Goal: Task Accomplishment & Management: Use online tool/utility

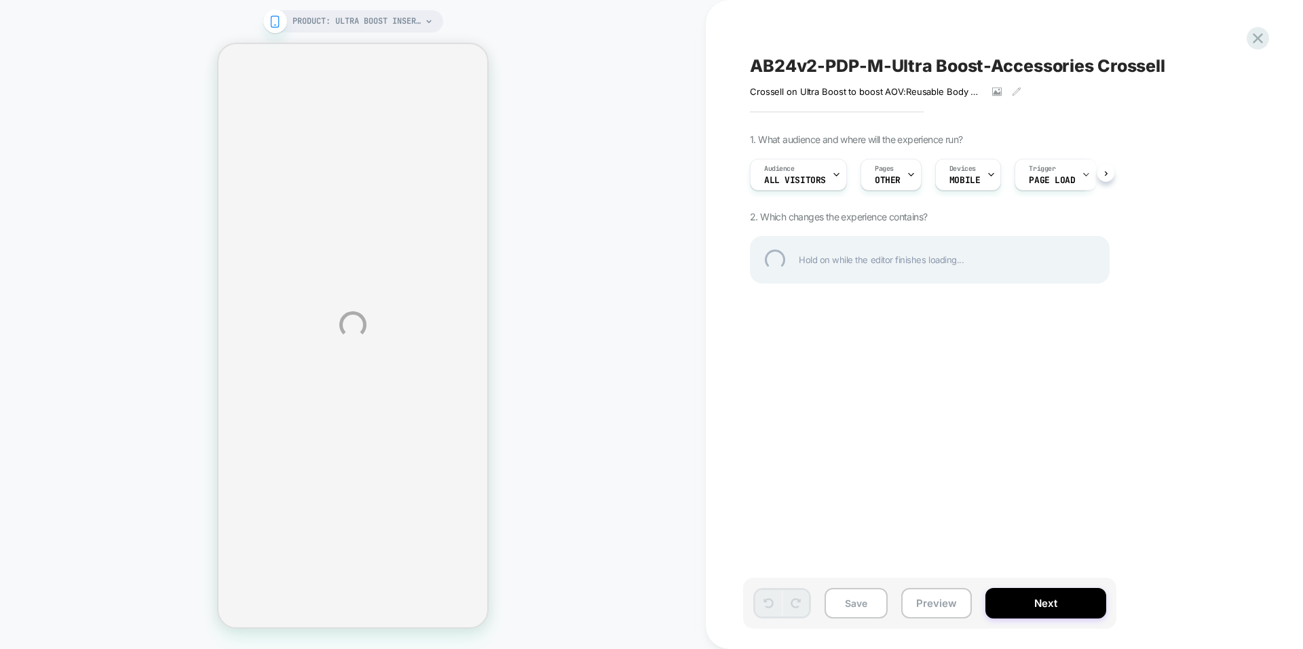
select select "**"
select select "*"
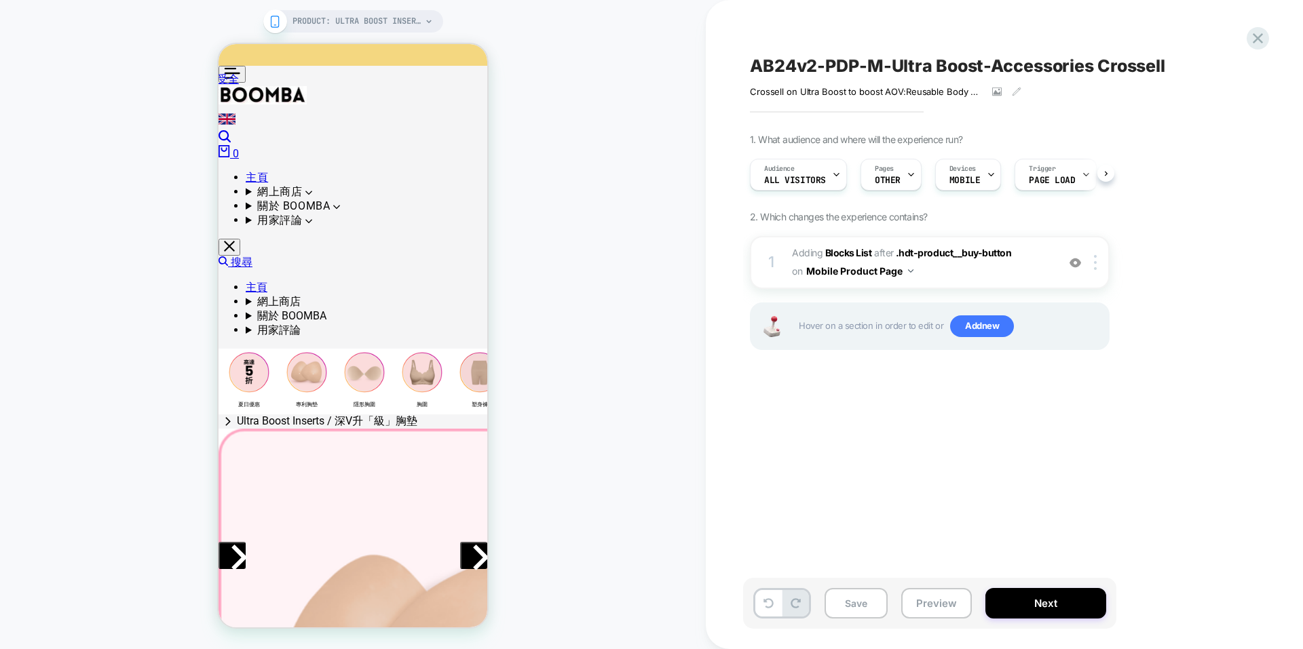
scroll to position [0, 1]
click at [983, 271] on span "#_loomi_addon_1760422959232 Adding Blocks List AFTER .hdt-product__buy-button .…" at bounding box center [921, 262] width 258 height 37
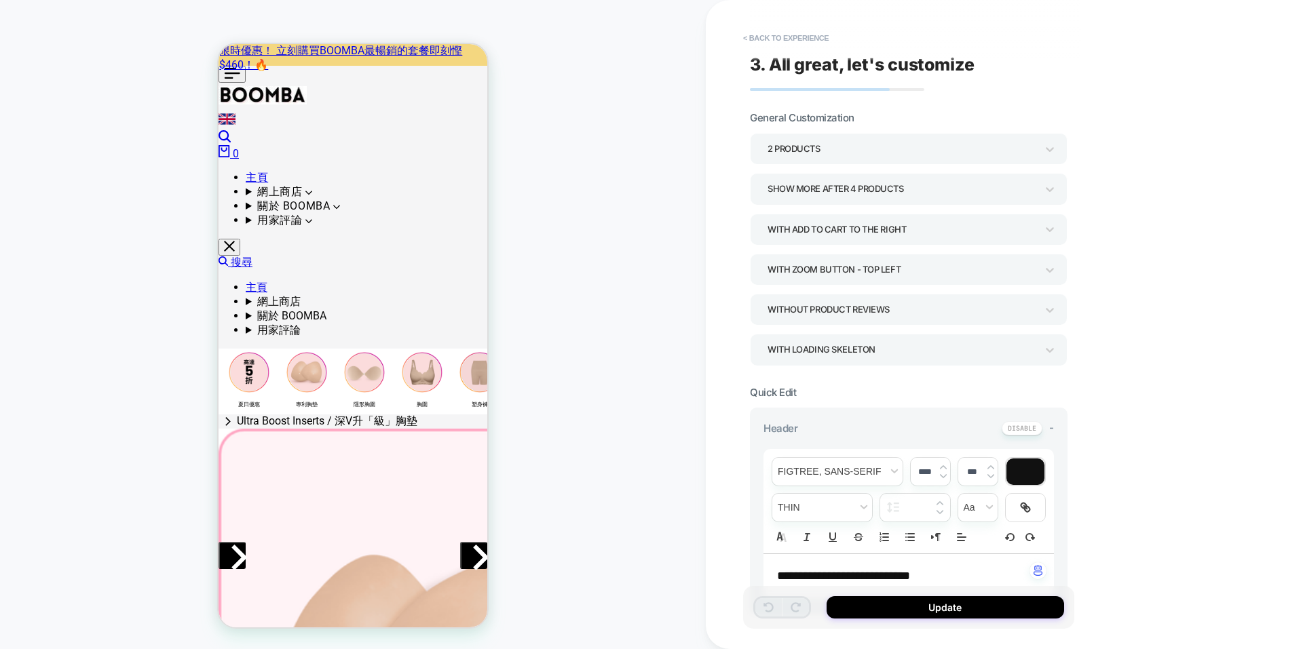
scroll to position [575, 0]
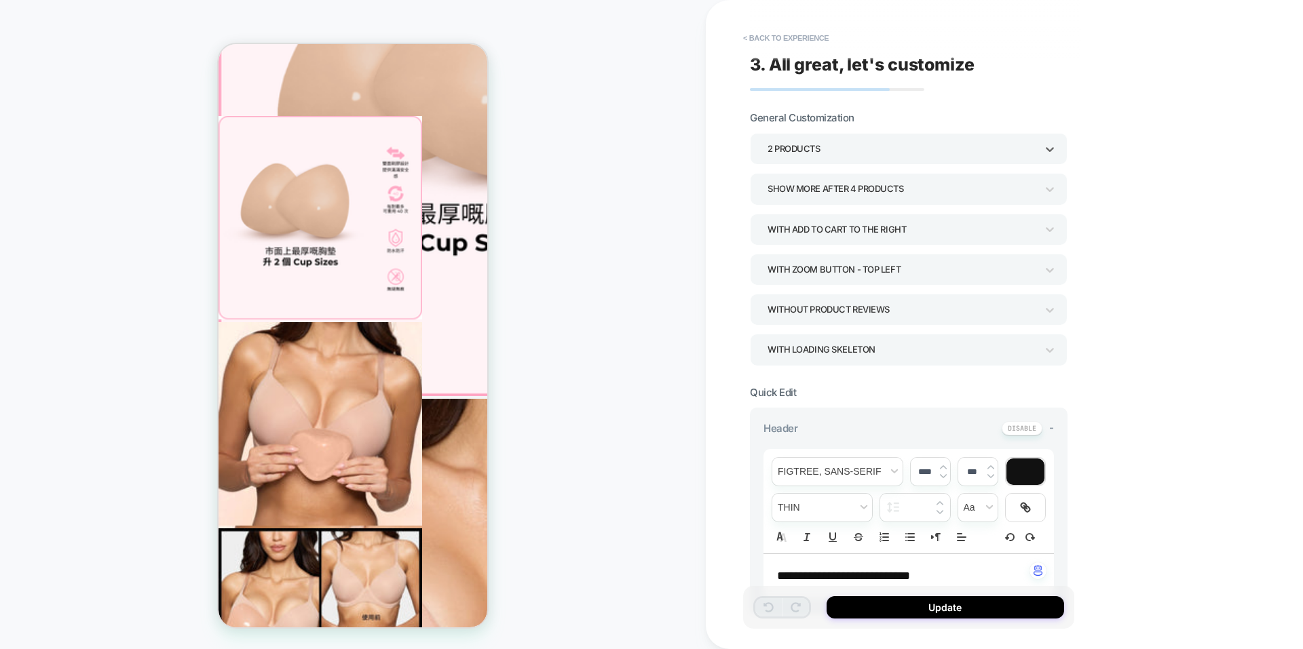
click at [902, 160] on div "2 Products" at bounding box center [908, 148] width 317 height 31
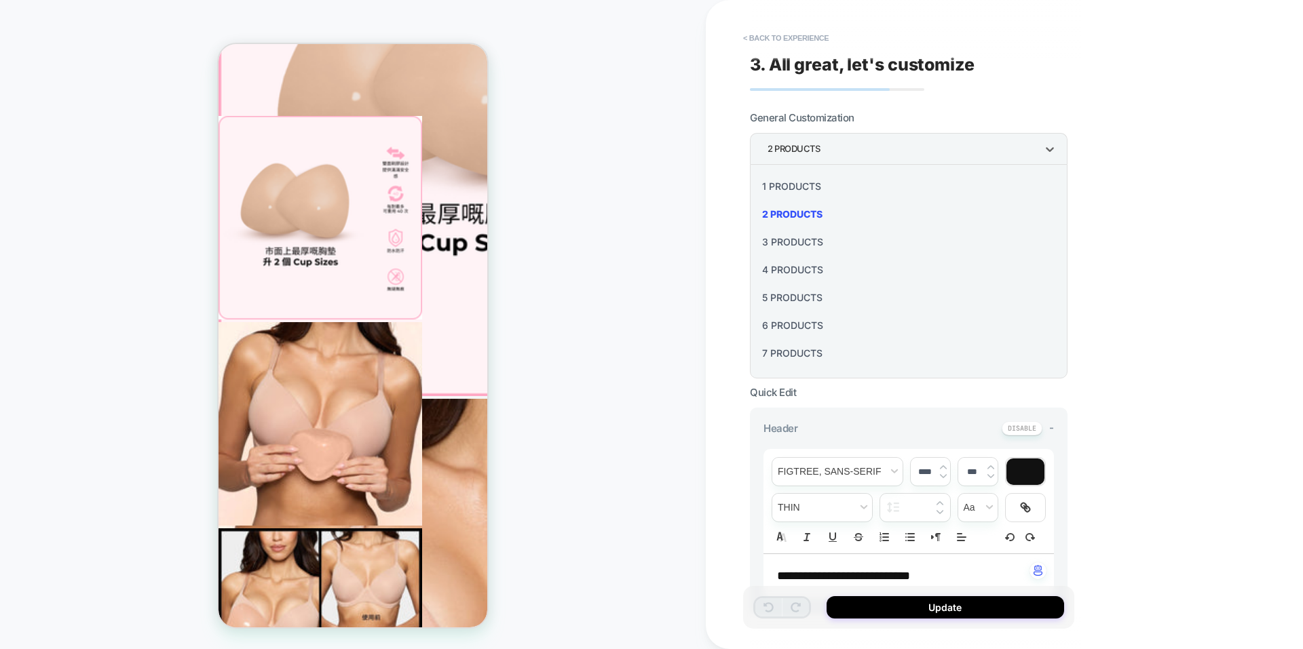
click at [1098, 191] on div at bounding box center [651, 324] width 1303 height 649
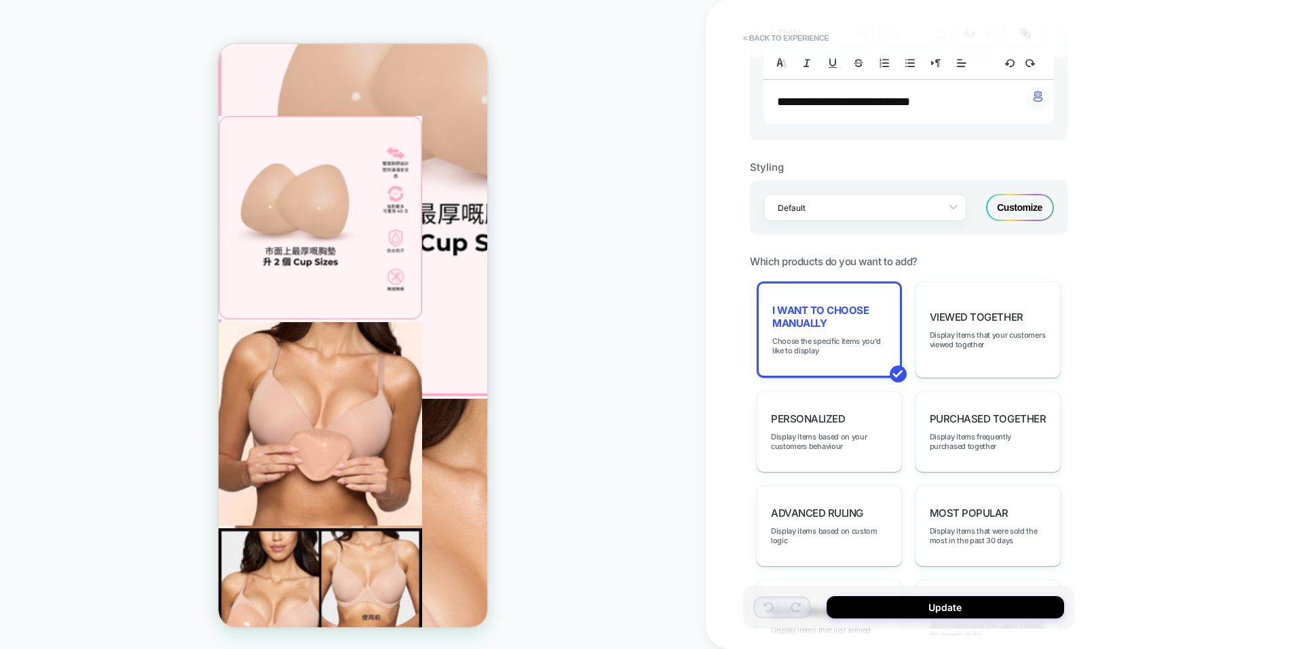
scroll to position [475, 0]
click at [830, 348] on span "Choose the specific items you'd like to display" at bounding box center [829, 345] width 114 height 19
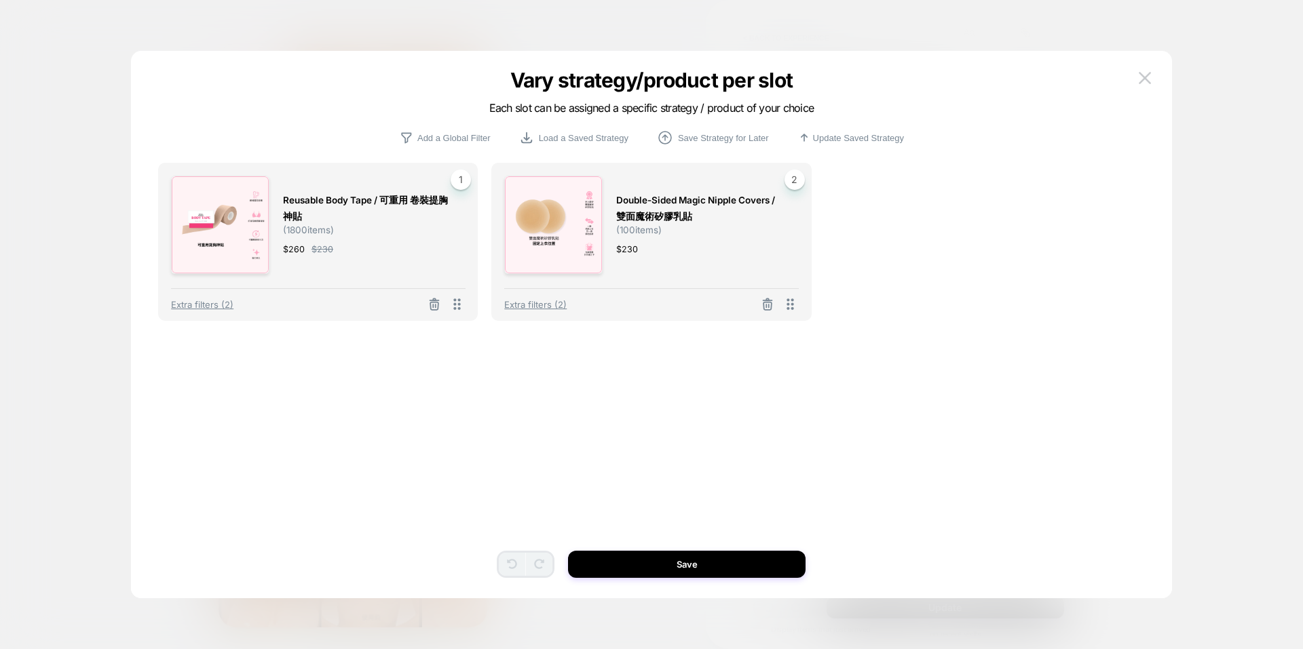
click at [547, 295] on div "Extra filters (2)" at bounding box center [651, 300] width 294 height 24
click at [547, 303] on span "Extra filters (2)" at bounding box center [535, 304] width 62 height 11
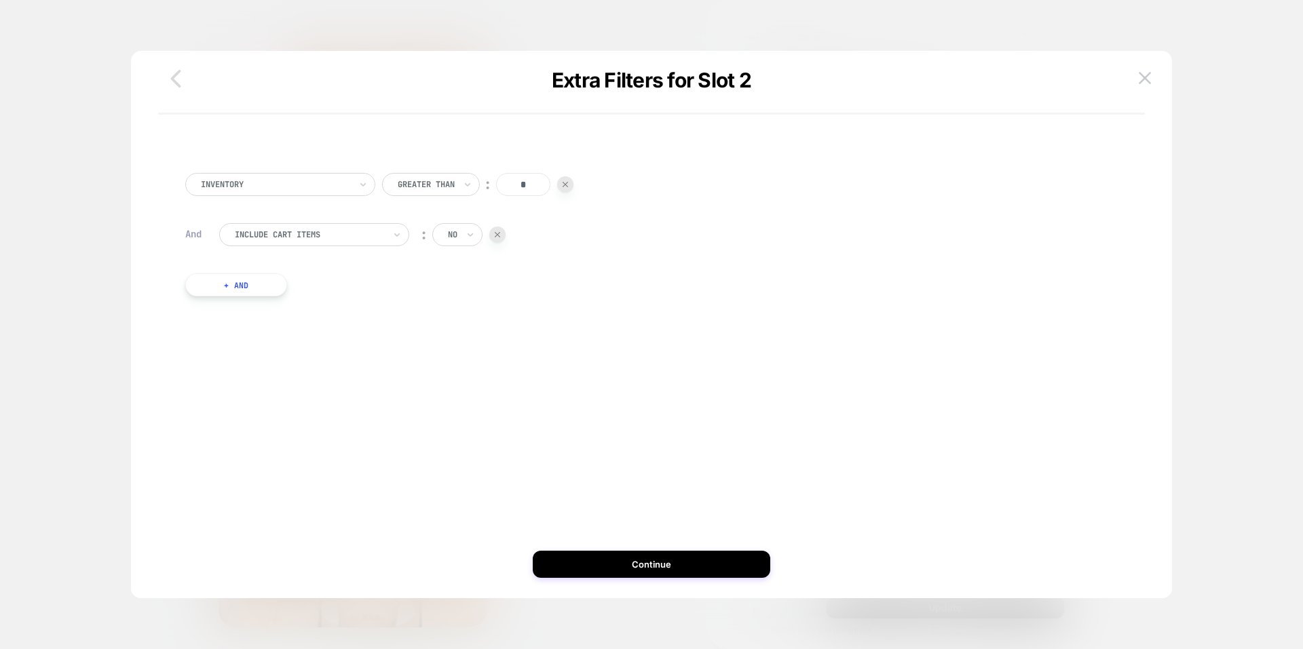
click at [175, 79] on icon "button" at bounding box center [175, 78] width 27 height 27
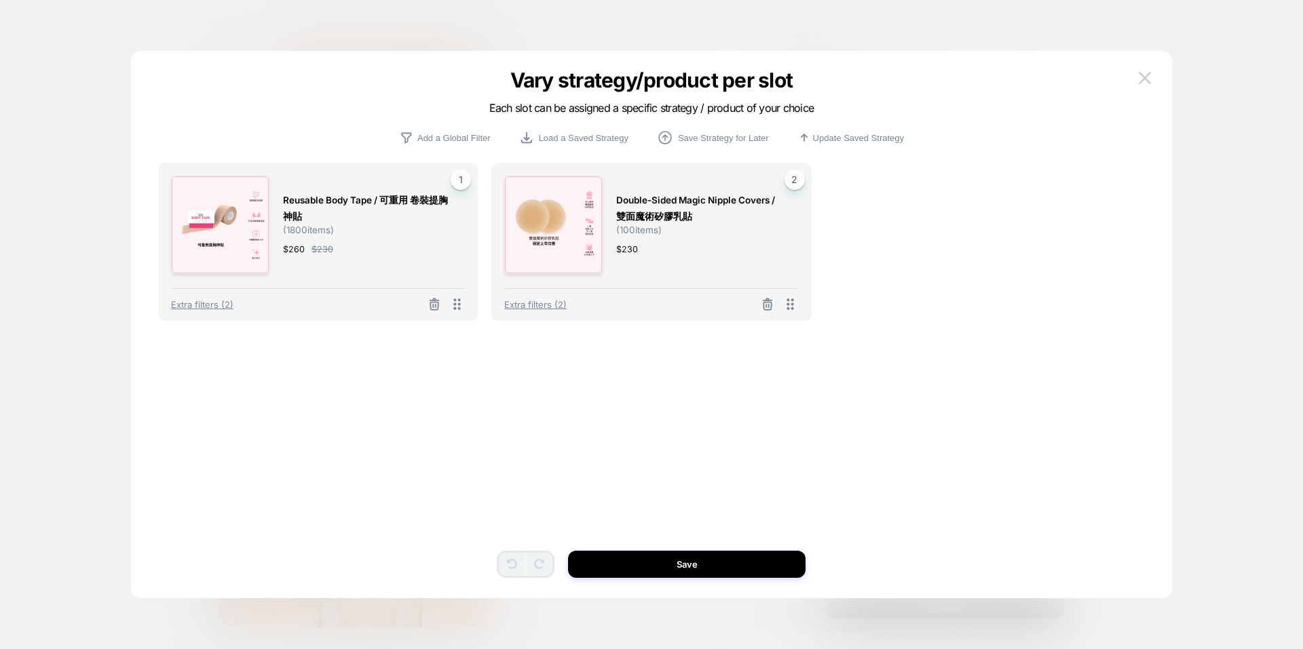
click at [702, 545] on div "Reusable Body Tape / 可重用 卷裝提胸神貼 ( 1800 items) $ 260 $ 230 1 Extra filters (2) D…" at bounding box center [651, 345] width 986 height 480
click at [704, 553] on button "Save" at bounding box center [686, 564] width 237 height 27
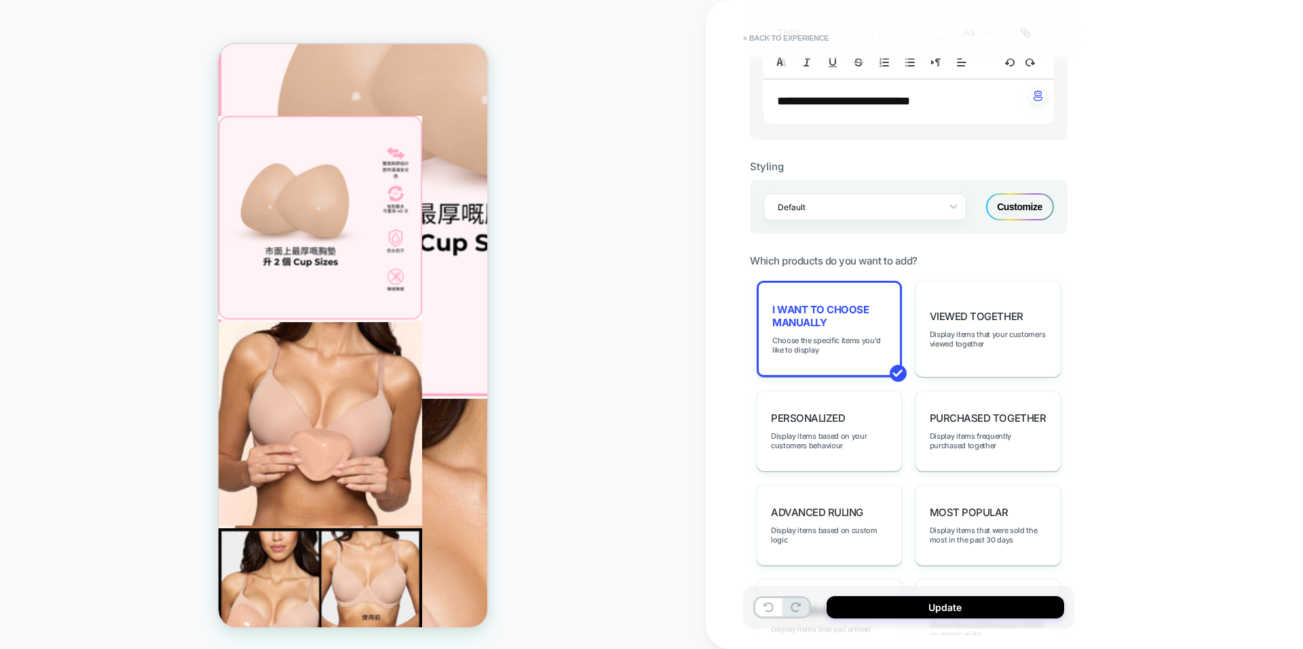
drag, startPoint x: 410, startPoint y: 386, endPoint x: 347, endPoint y: 385, distance: 63.1
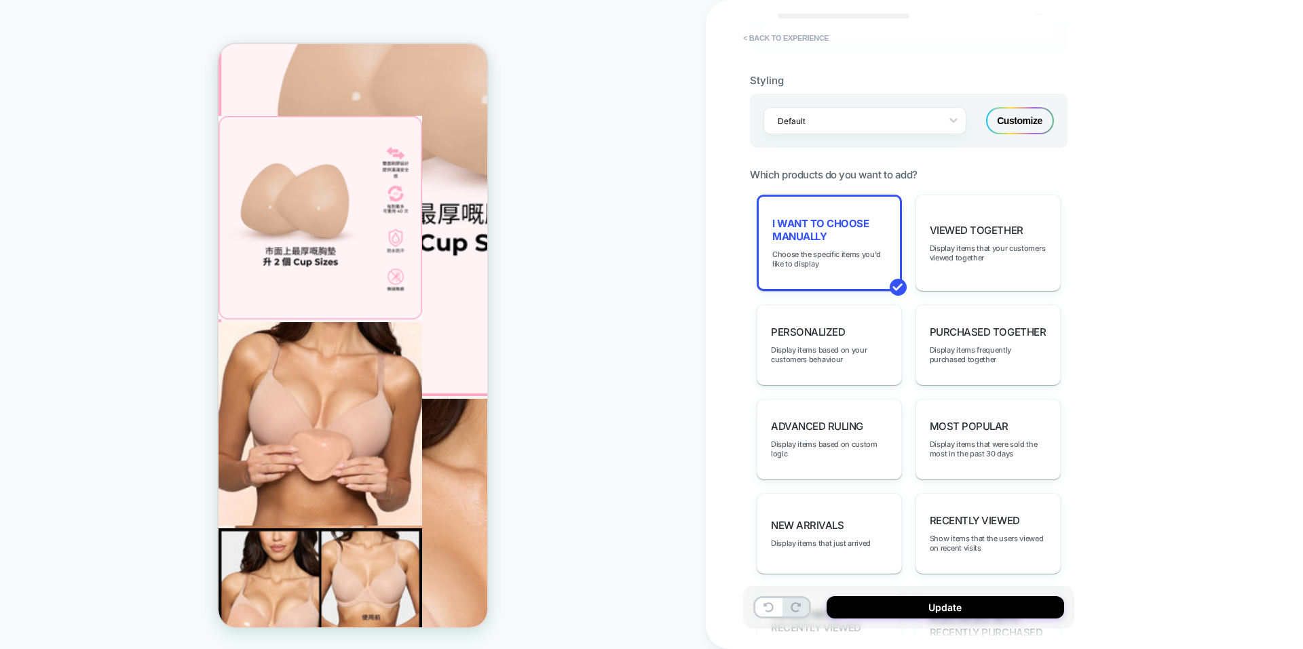
scroll to position [678, 0]
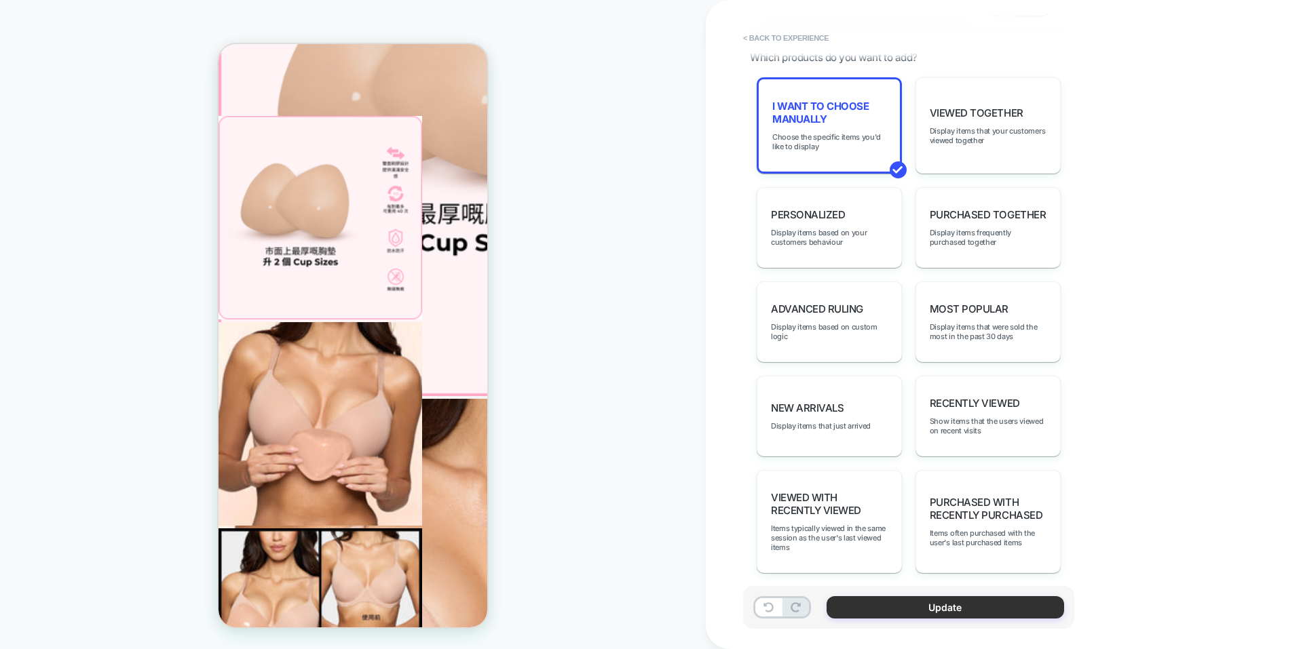
click at [945, 605] on button "Update" at bounding box center [944, 607] width 237 height 22
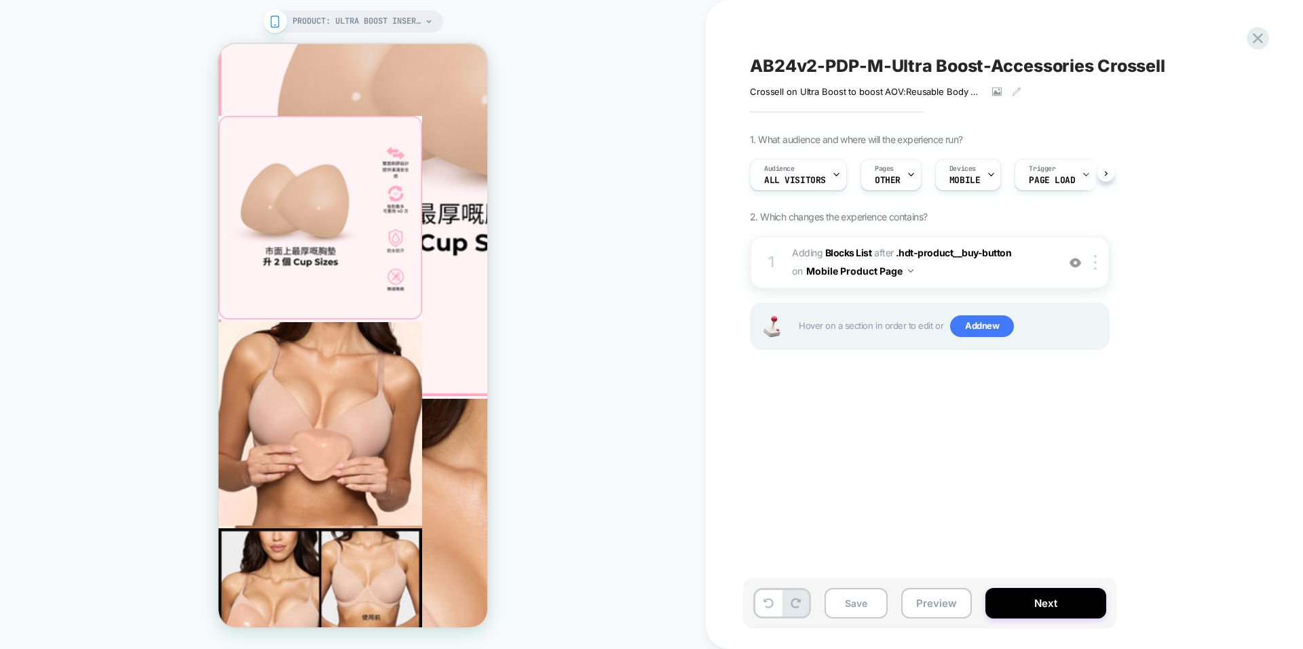
scroll to position [0, 1]
click at [934, 597] on button "Preview" at bounding box center [936, 603] width 71 height 31
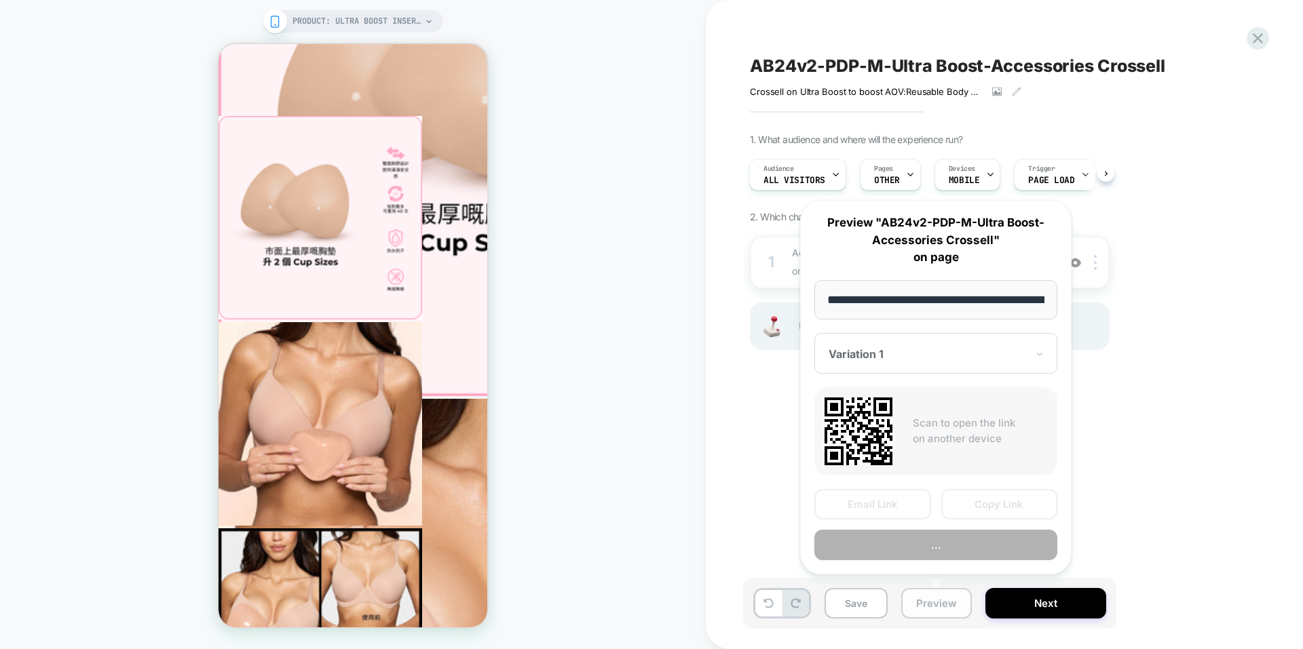
scroll to position [0, 161]
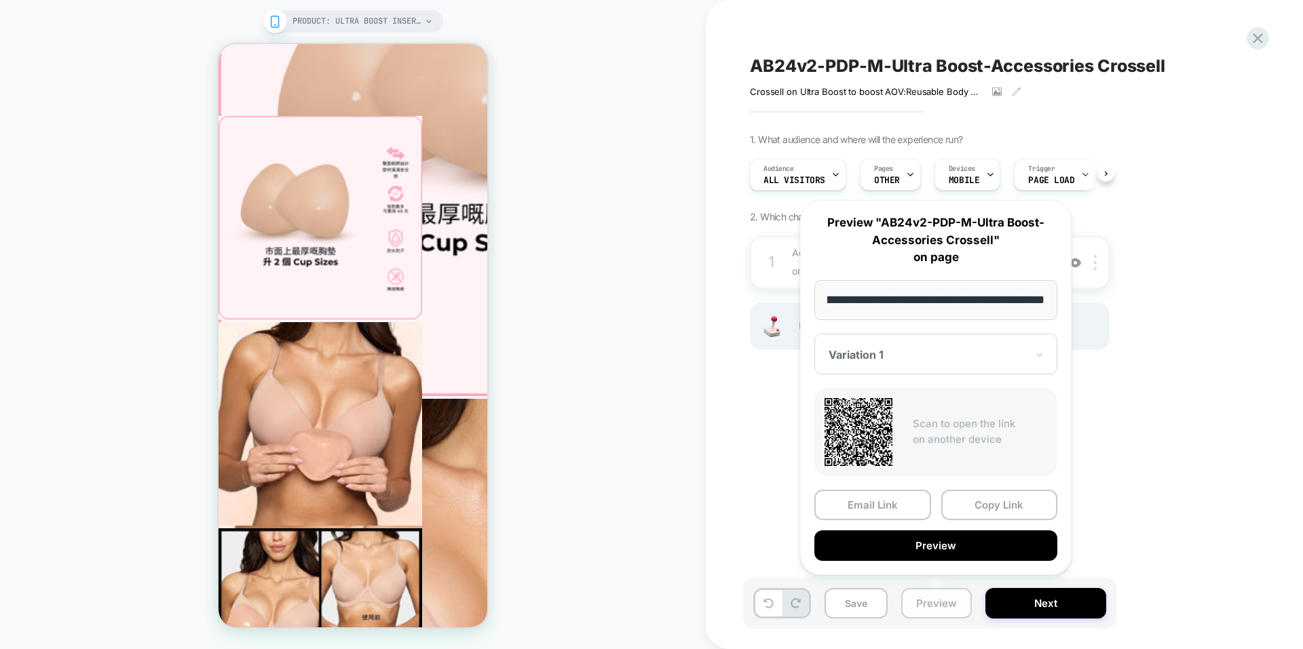
click at [934, 607] on button "Preview" at bounding box center [936, 603] width 71 height 31
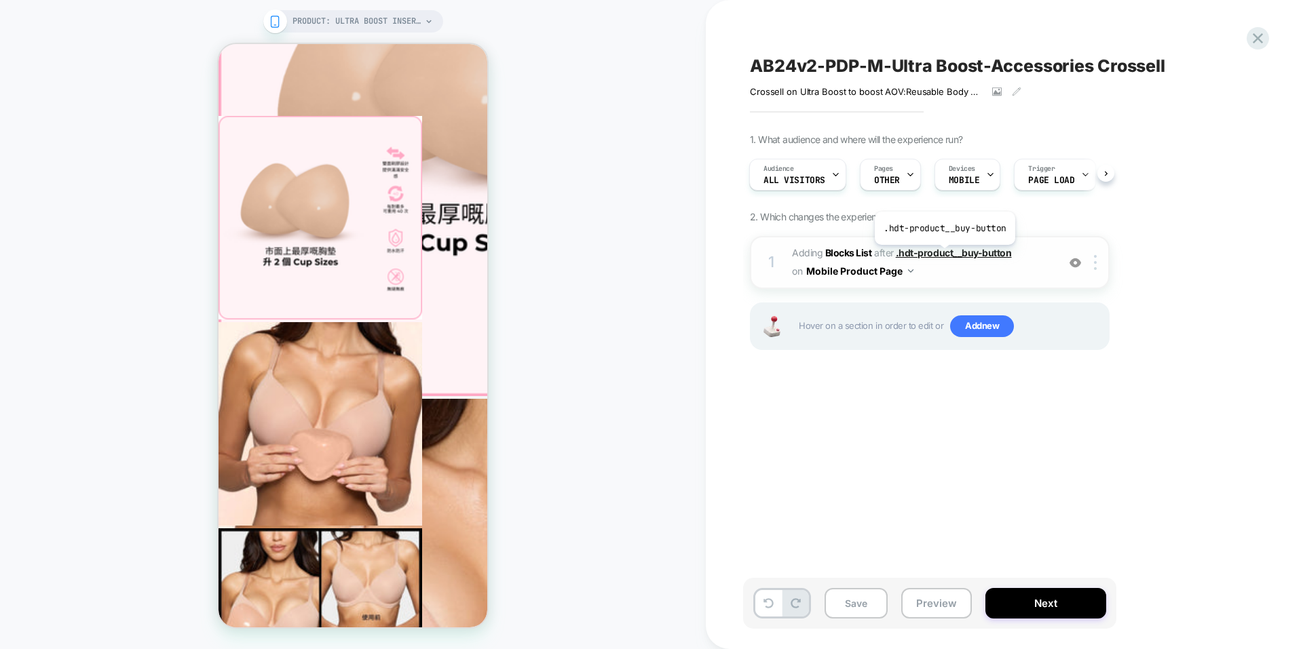
click at [943, 255] on span ".hdt-product__buy-button" at bounding box center [953, 253] width 116 height 12
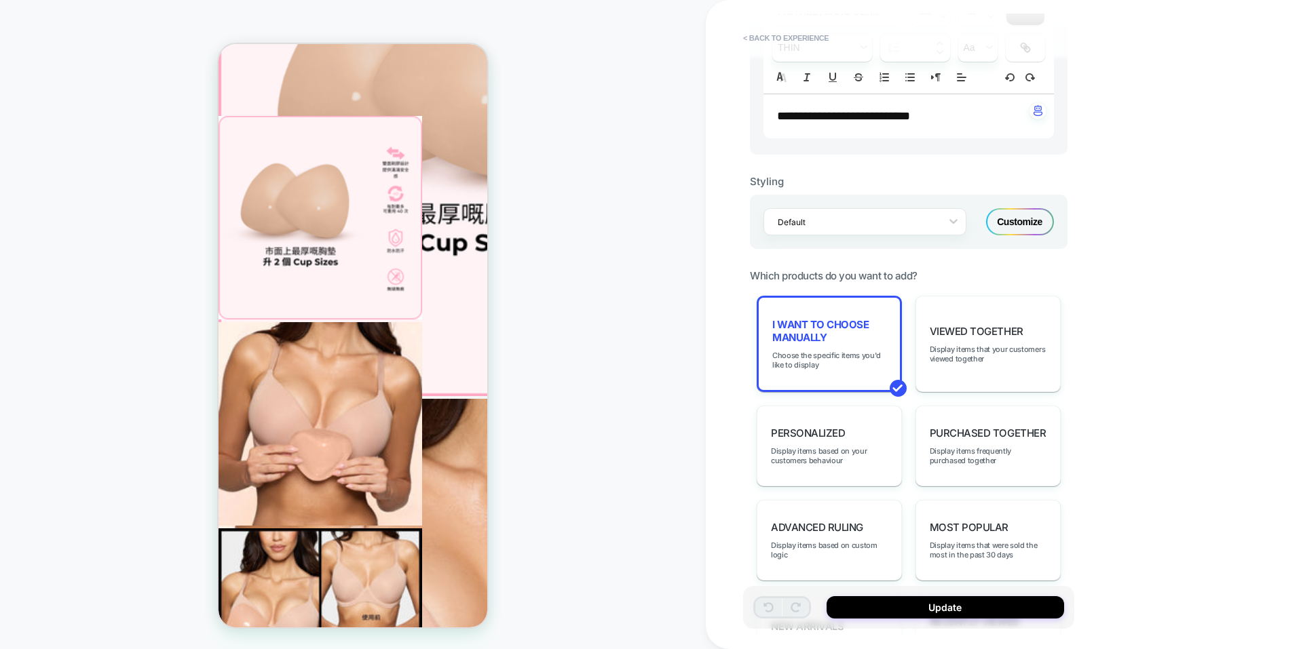
scroll to position [475, 0]
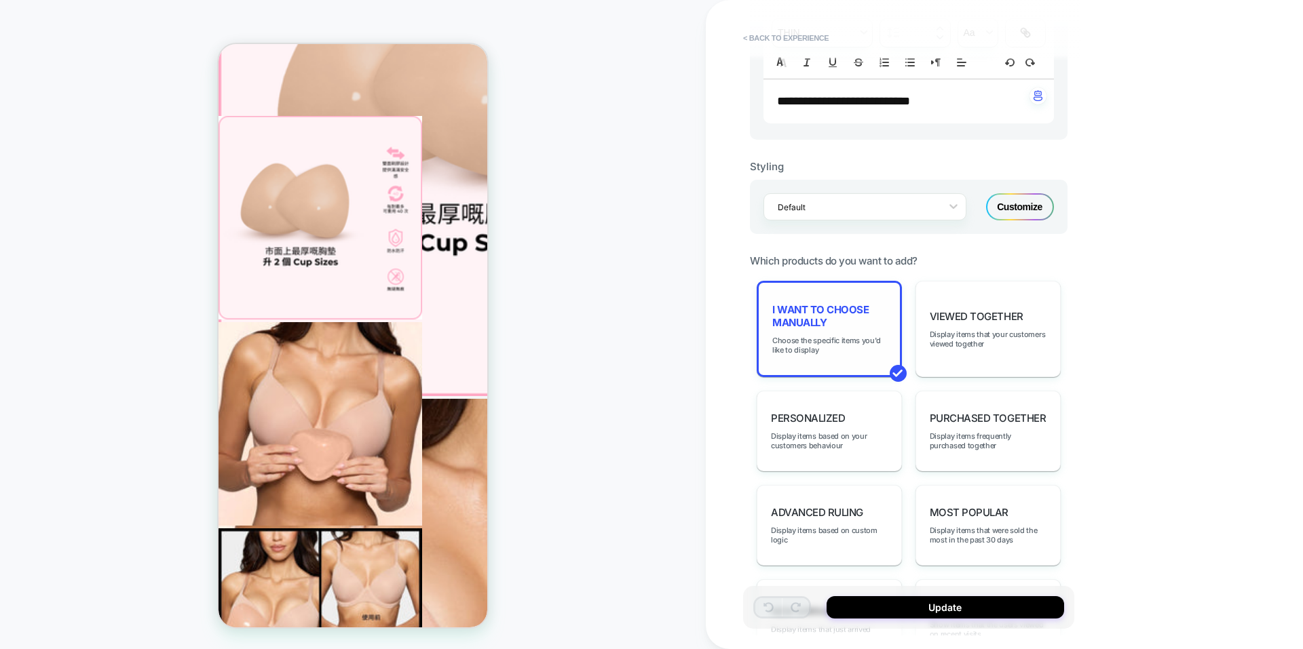
click at [813, 307] on span "I want to choose manually" at bounding box center [829, 316] width 114 height 26
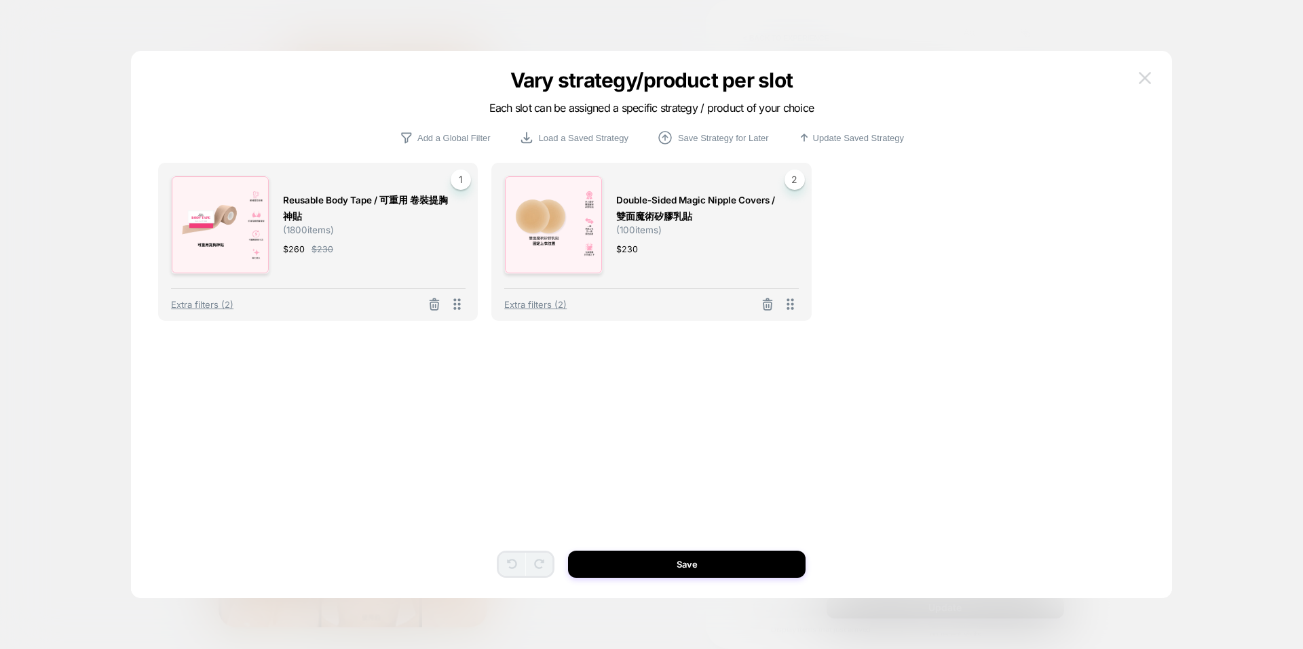
click at [1150, 72] on img at bounding box center [1144, 78] width 12 height 12
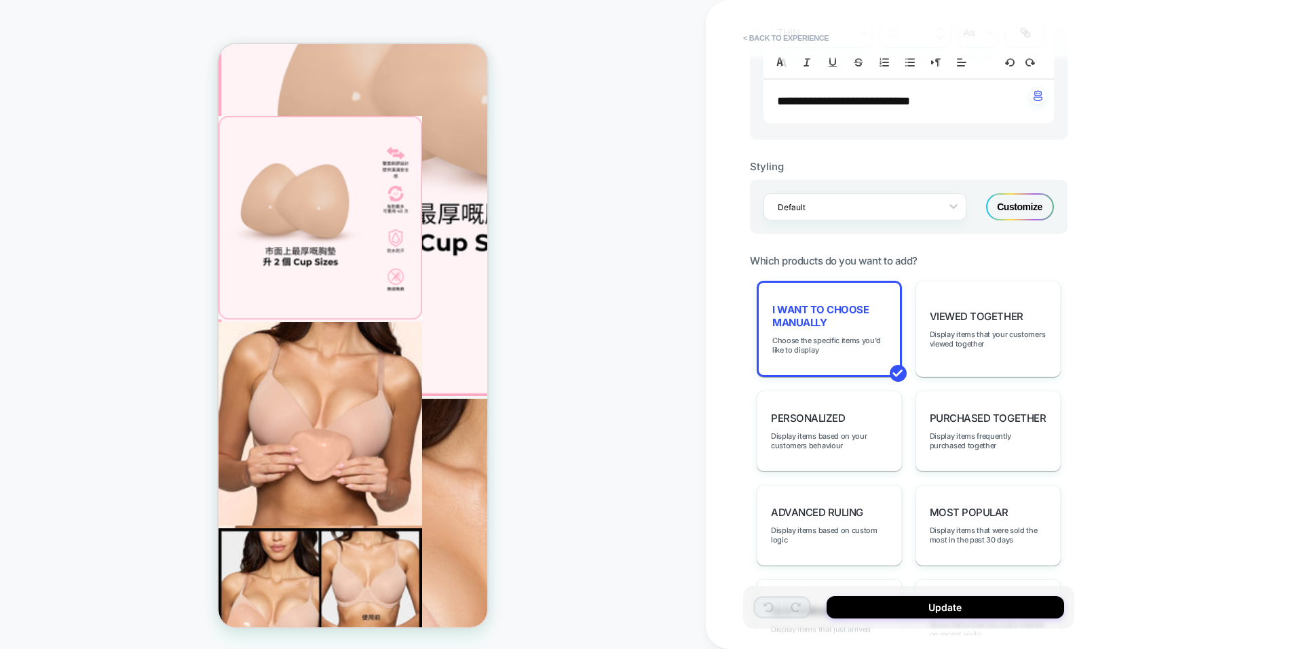
click at [1199, 158] on div "**********" at bounding box center [1004, 324] width 597 height 649
click at [561, 225] on div "PRODUCT: Ultra Boost Inserts / 深V升「級」胸墊 PRODUCT: Ultra Boost Inserts / 深V升「級」胸墊" at bounding box center [353, 325] width 706 height 622
click at [581, 338] on div "PRODUCT: Ultra Boost Inserts / 深V升「級」胸墊 PRODUCT: Ultra Boost Inserts / 深V升「級」胸墊" at bounding box center [353, 325] width 706 height 622
click at [670, 217] on div "PRODUCT: Ultra Boost Inserts / 深V升「級」胸墊 PRODUCT: Ultra Boost Inserts / 深V升「級」胸墊" at bounding box center [353, 325] width 706 height 622
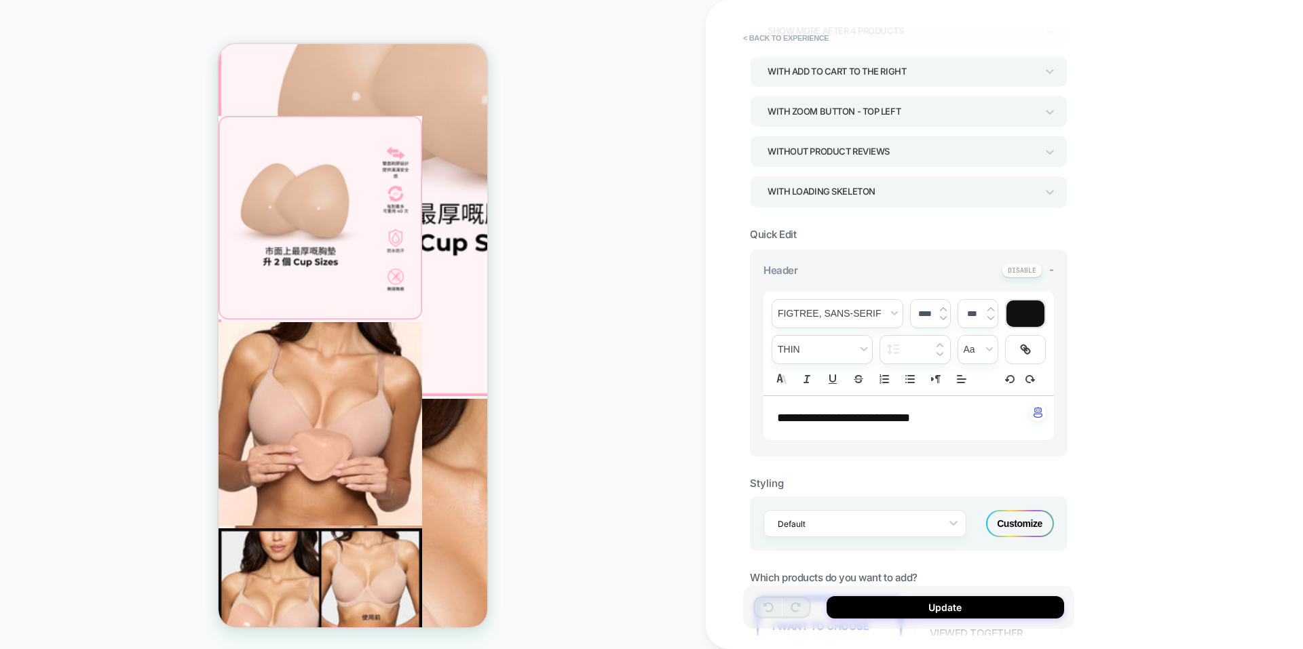
scroll to position [0, 0]
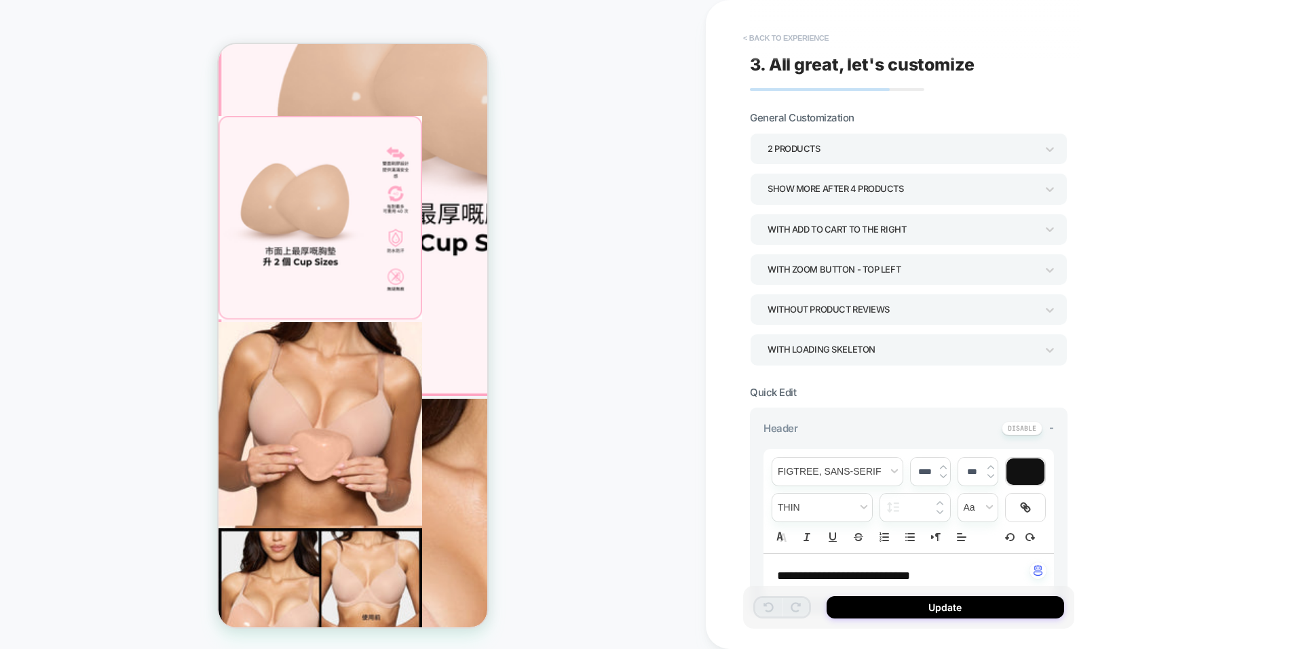
click at [781, 31] on button "< Back to experience" at bounding box center [785, 38] width 99 height 22
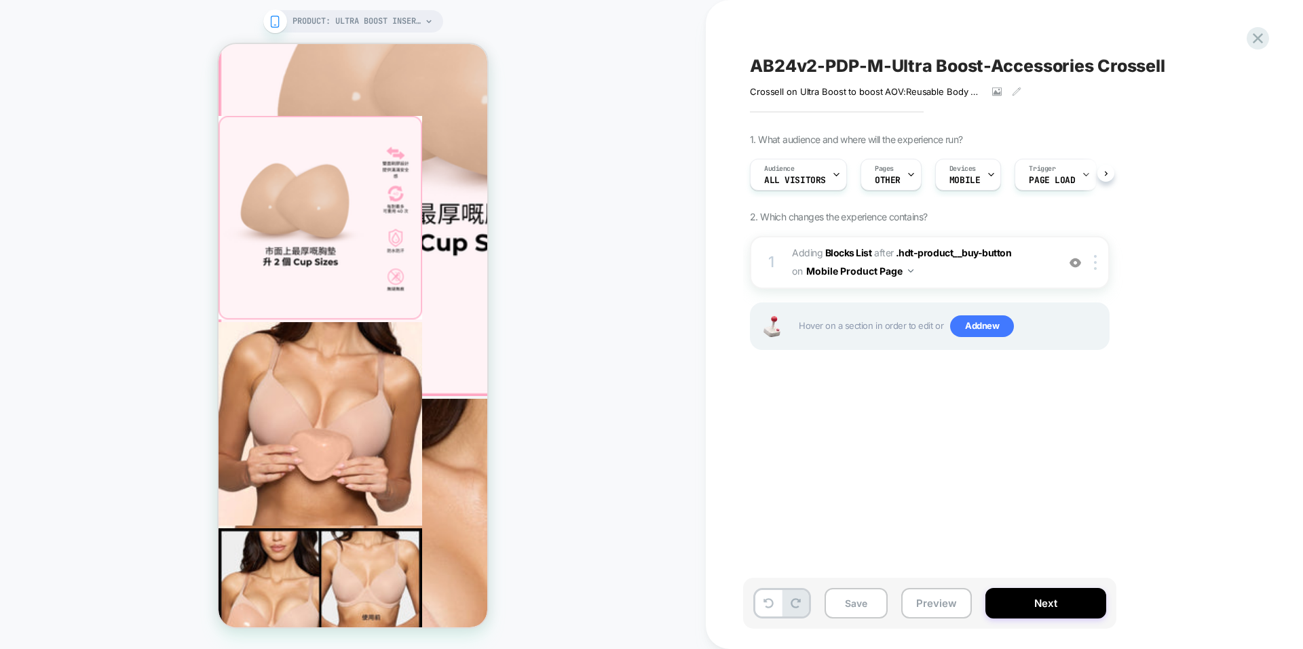
scroll to position [0, 1]
click at [1255, 41] on icon at bounding box center [1257, 38] width 10 height 10
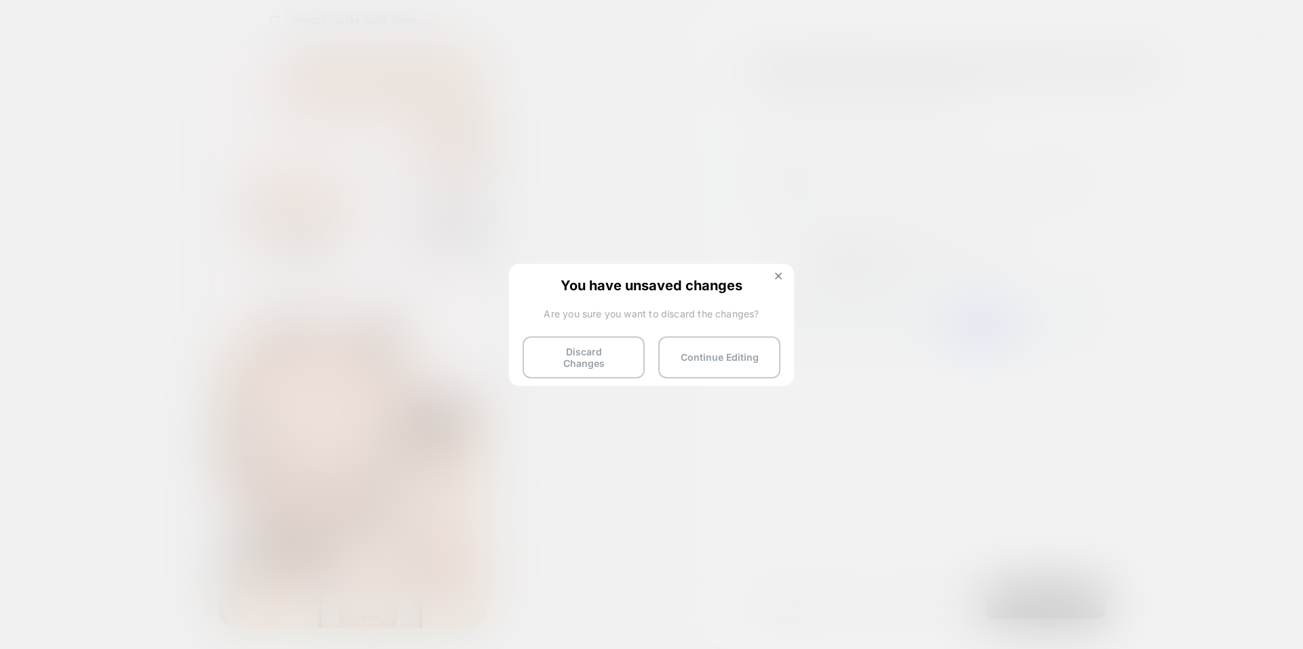
click at [739, 354] on button "Continue Editing" at bounding box center [719, 357] width 122 height 42
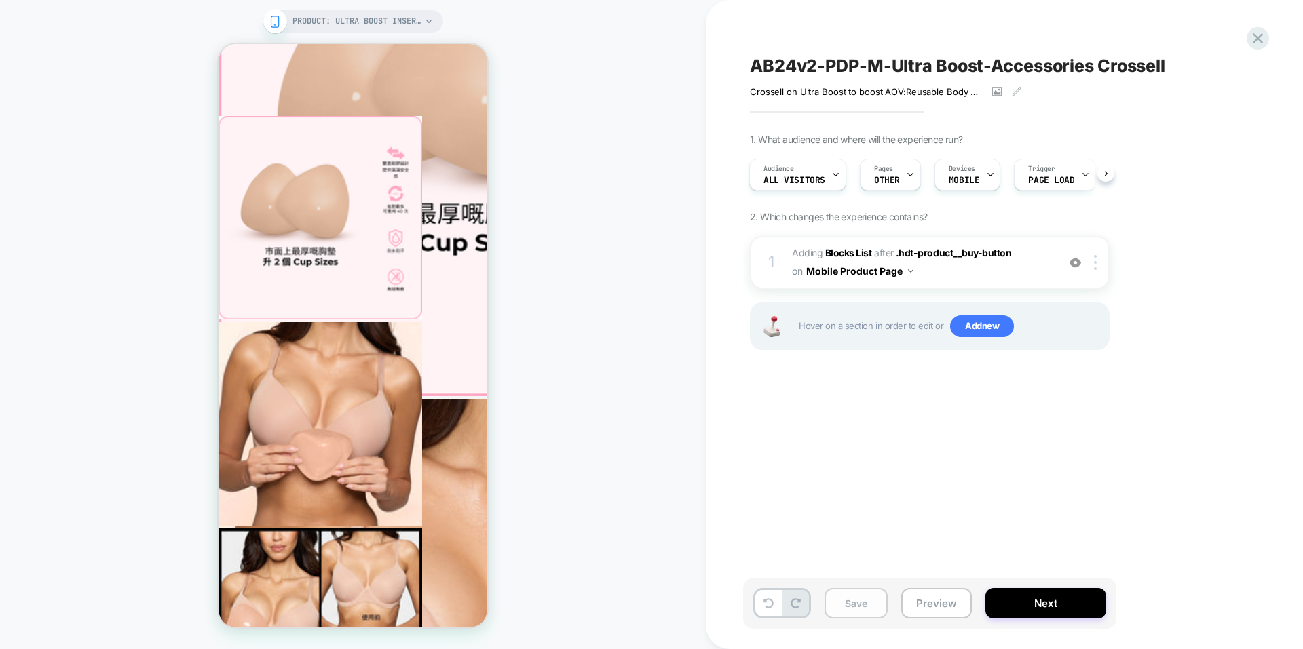
click at [864, 608] on button "Save" at bounding box center [855, 603] width 63 height 31
click at [1263, 37] on icon at bounding box center [1257, 38] width 18 height 18
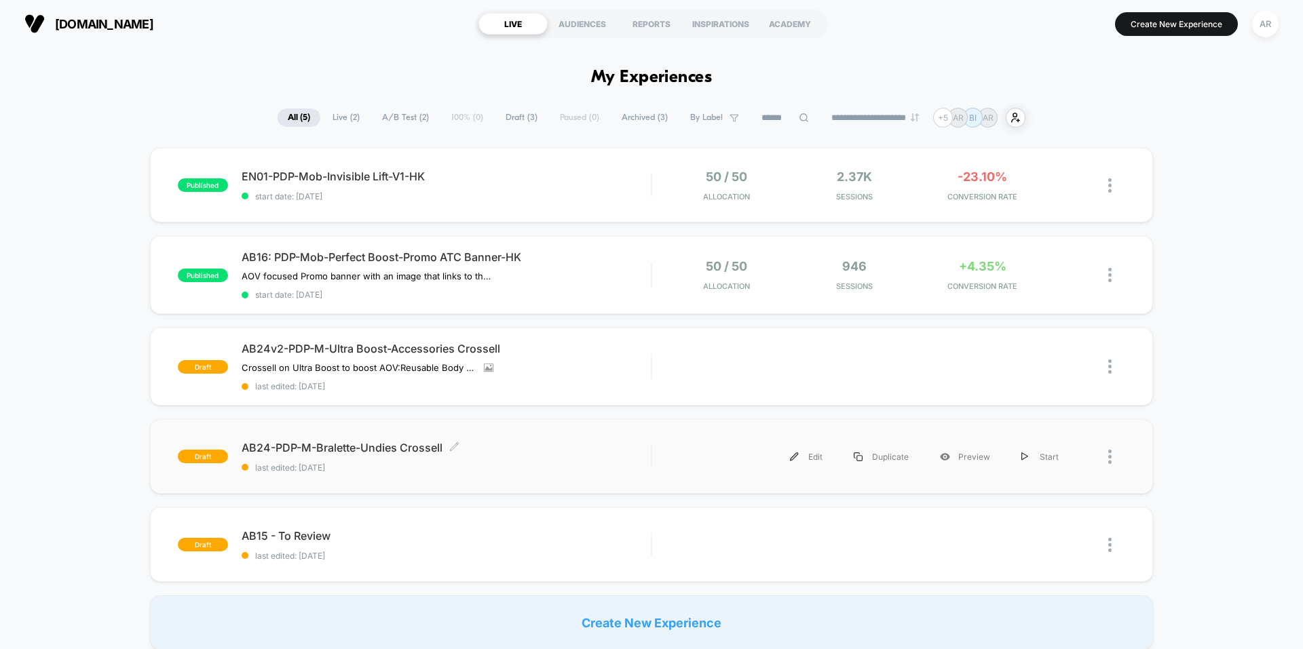
click at [349, 444] on span "AB24-PDP-M-Bralette-Undies Crossell Click to edit experience details" at bounding box center [446, 448] width 409 height 14
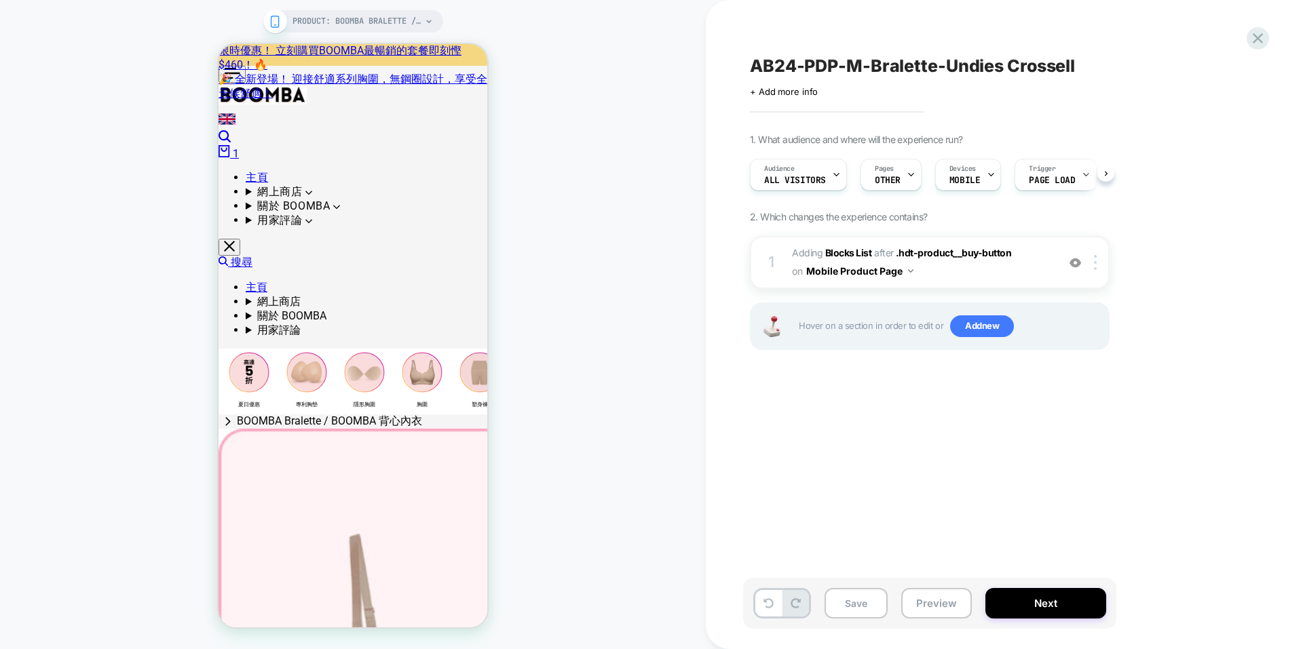
scroll to position [0, 1]
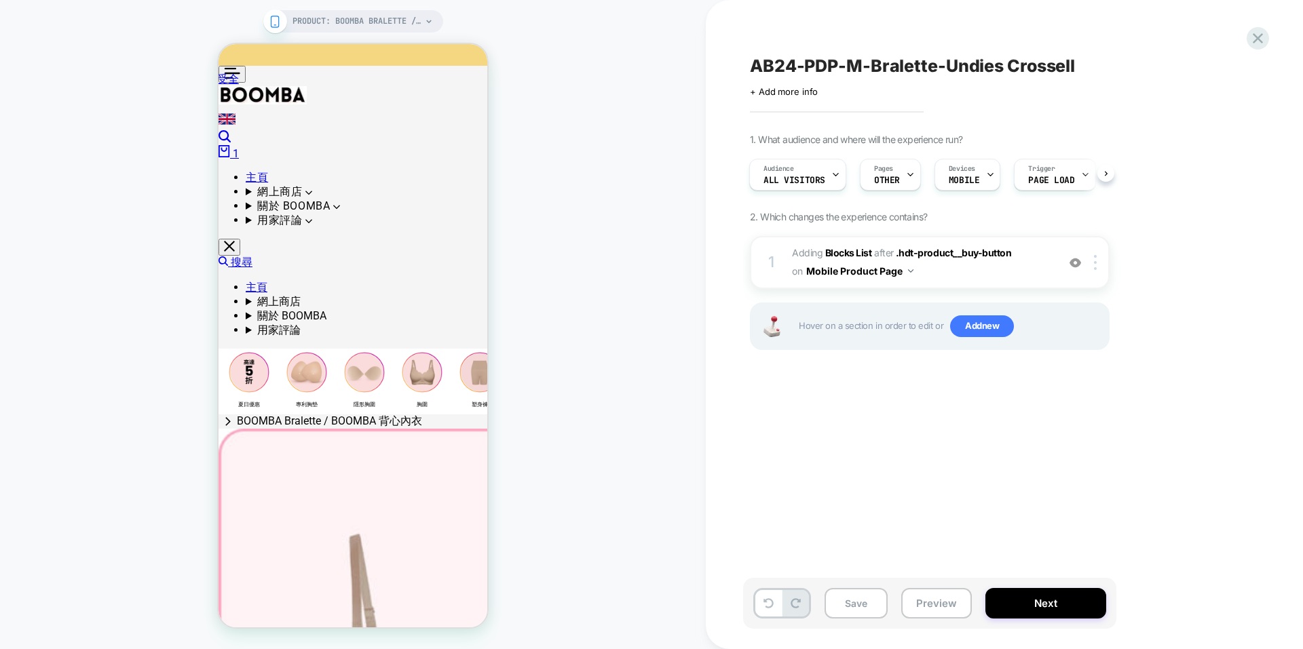
click at [648, 228] on div "PRODUCT: BOOMBA Bralette / BOOMBA 背心內衣 PRODUCT: BOOMBA Bralette / BOOMBA 背心內衣" at bounding box center [353, 325] width 706 height 622
click at [631, 243] on div "PRODUCT: BOOMBA Bralette / BOOMBA 背心內衣 PRODUCT: BOOMBA Bralette / BOOMBA 背心內衣" at bounding box center [353, 325] width 706 height 622
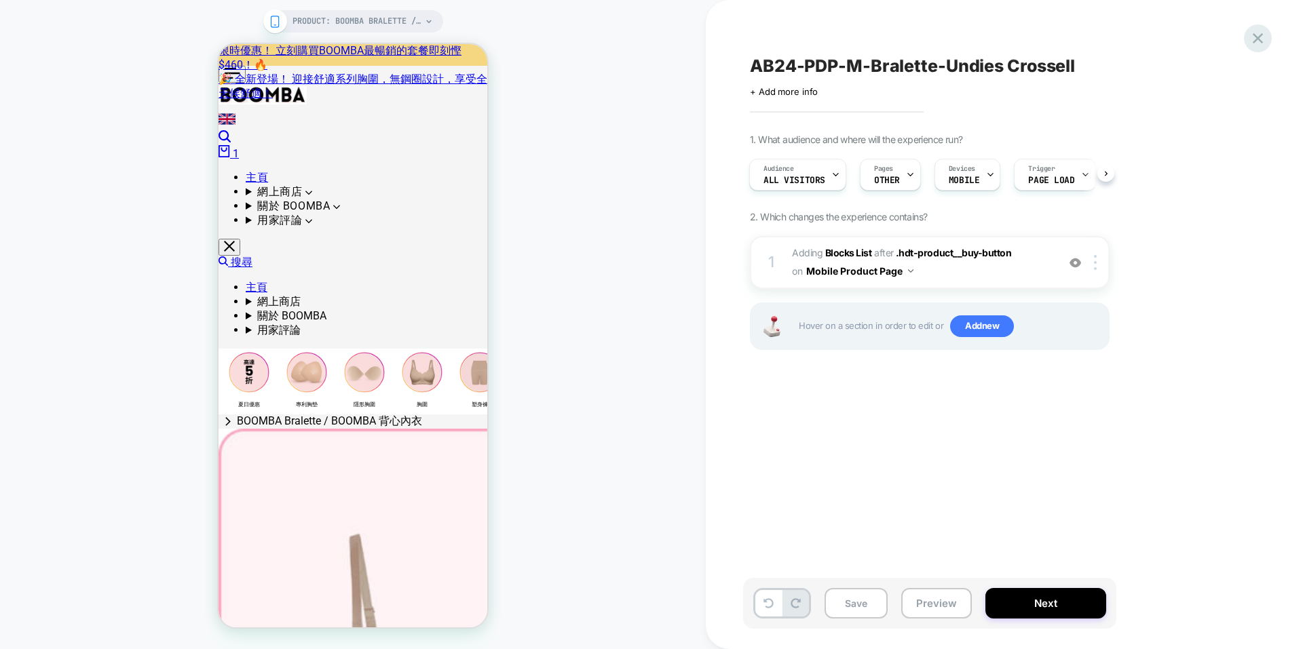
click at [1259, 43] on icon at bounding box center [1257, 38] width 18 height 18
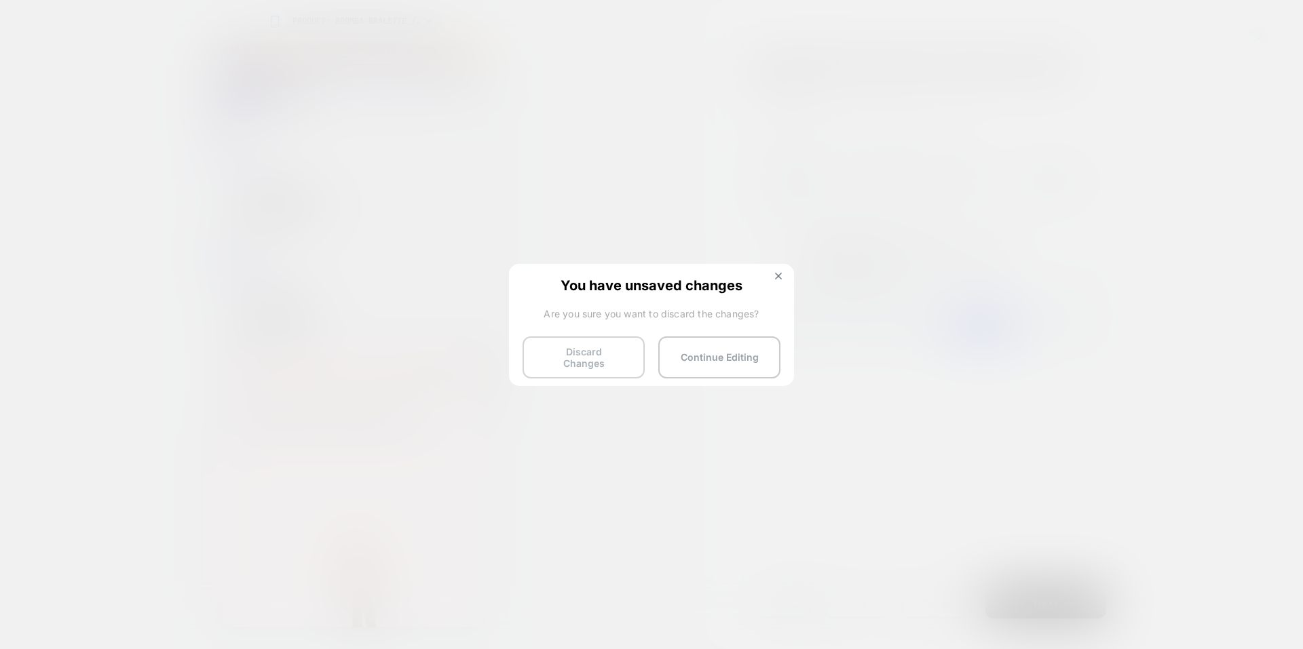
click at [575, 365] on button "Discard Changes" at bounding box center [583, 357] width 122 height 42
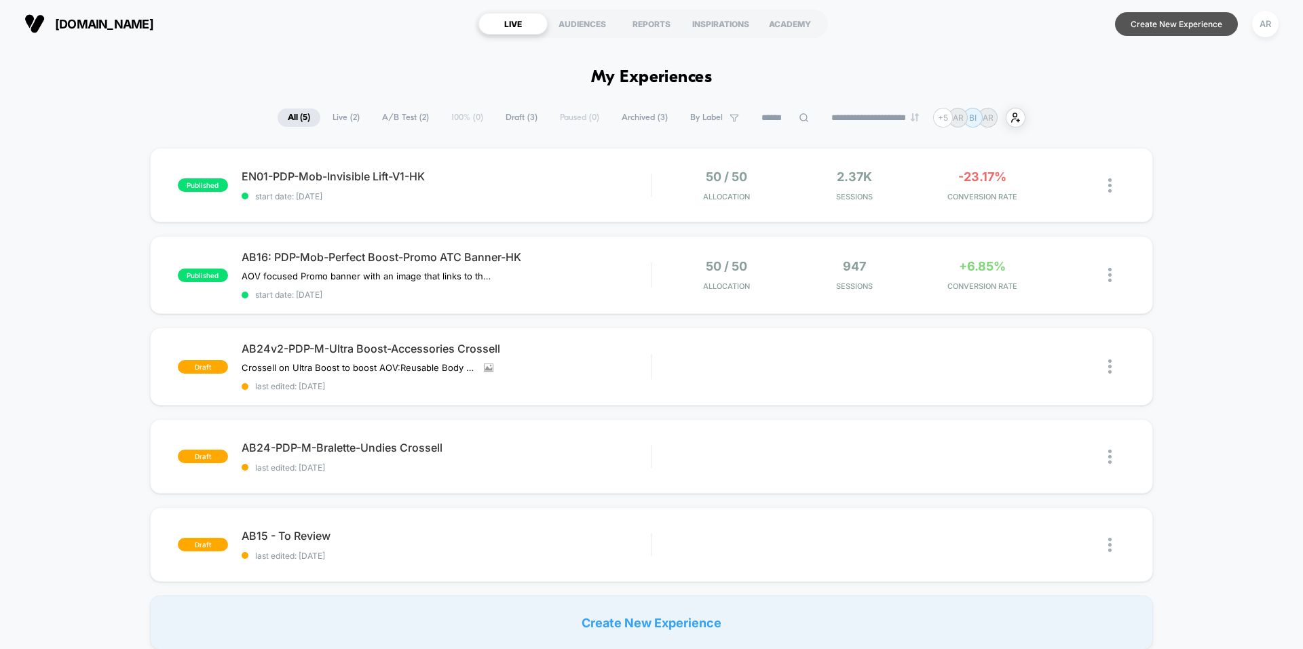
click at [1135, 27] on button "Create New Experience" at bounding box center [1176, 24] width 123 height 24
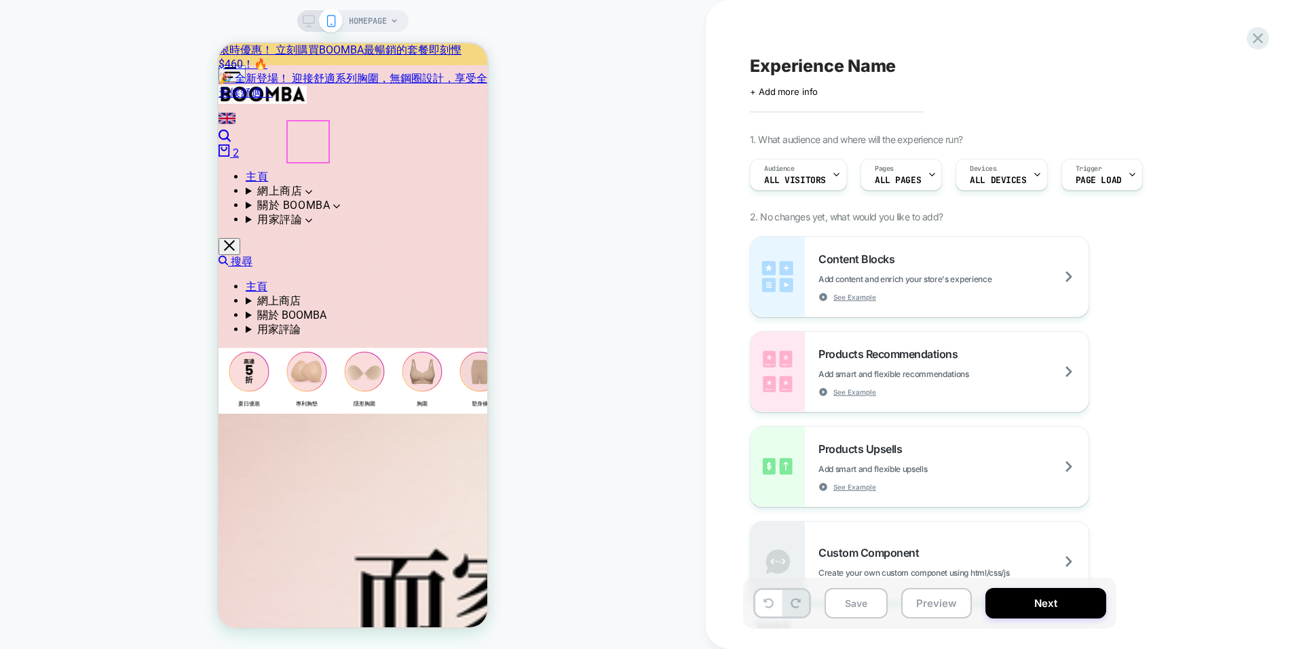
click at [315, 351] on img at bounding box center [306, 371] width 41 height 41
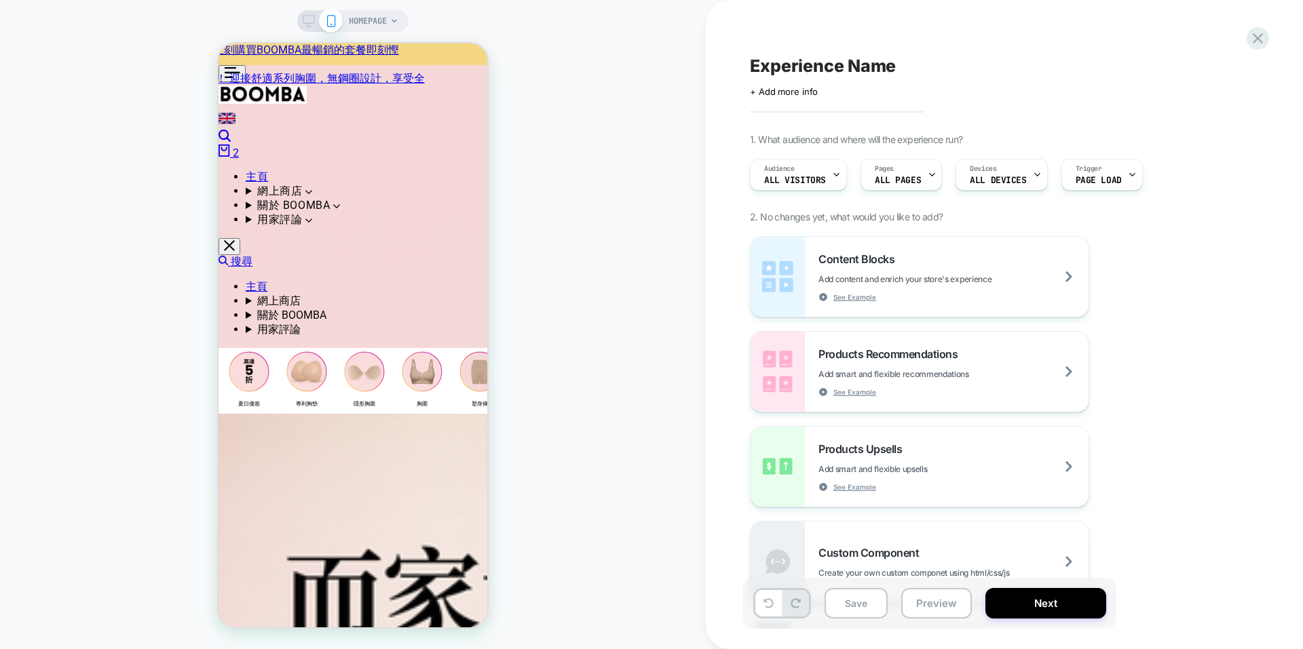
click at [622, 168] on div "HOMEPAGE" at bounding box center [353, 325] width 706 height 622
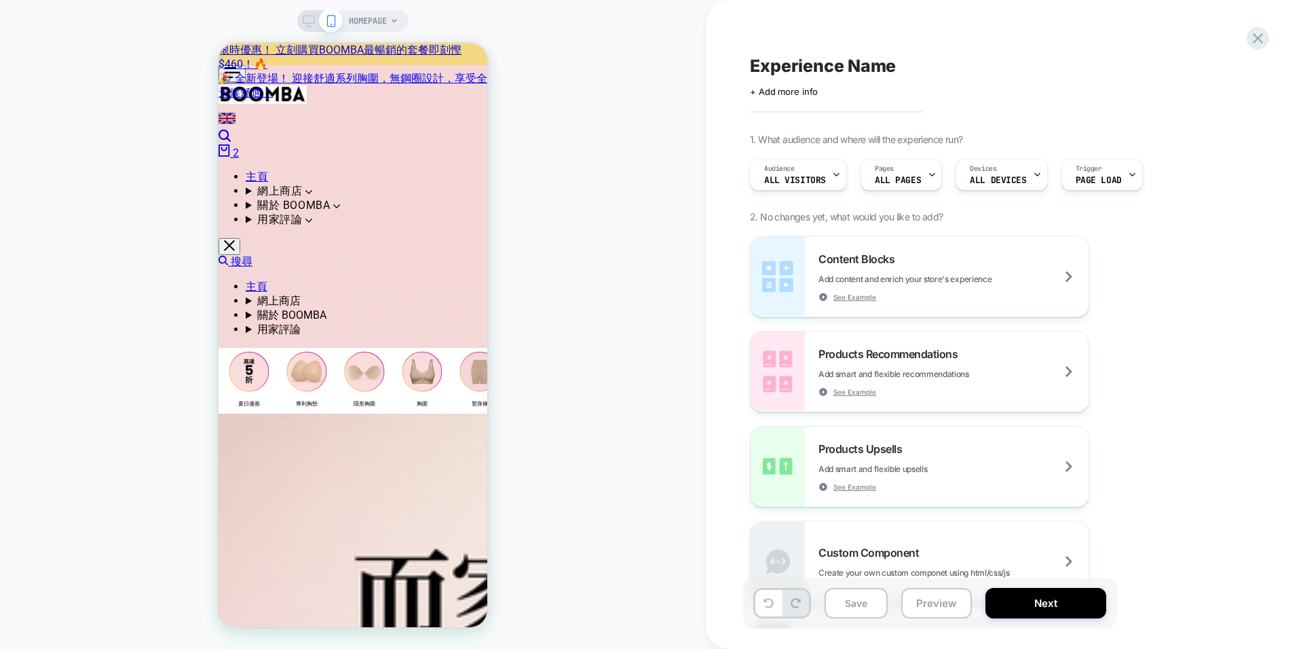
click at [365, 25] on span "HOMEPAGE" at bounding box center [368, 21] width 38 height 22
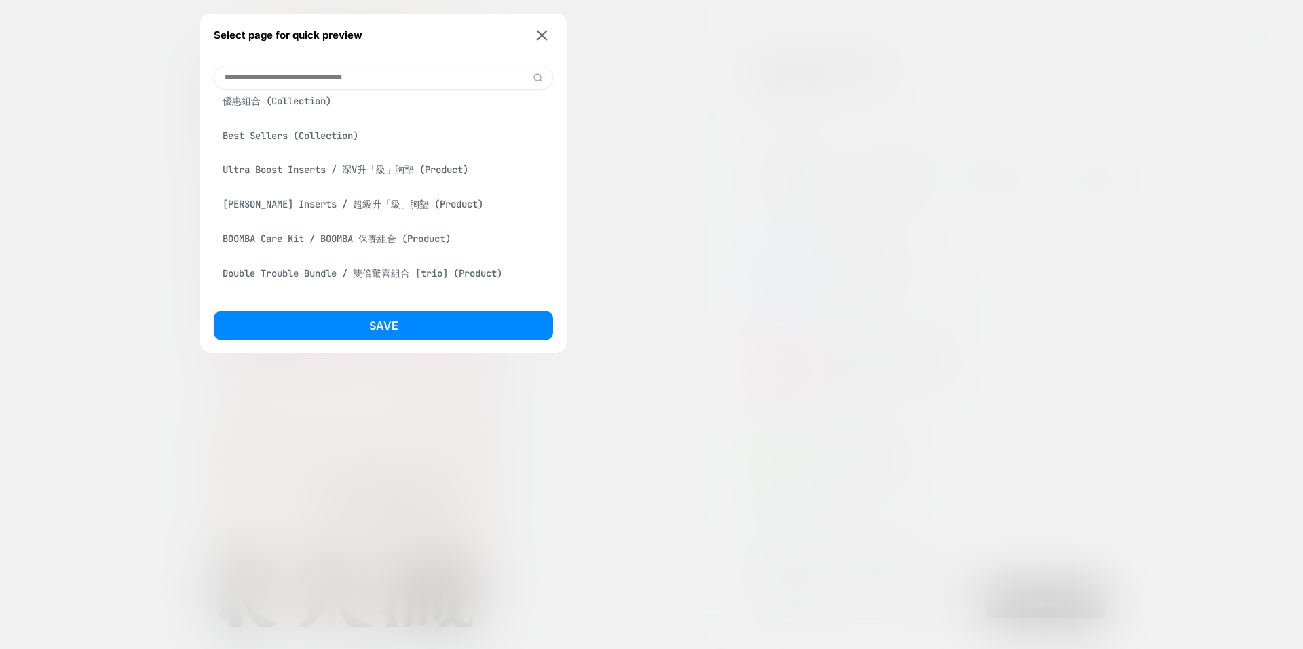
scroll to position [339, 0]
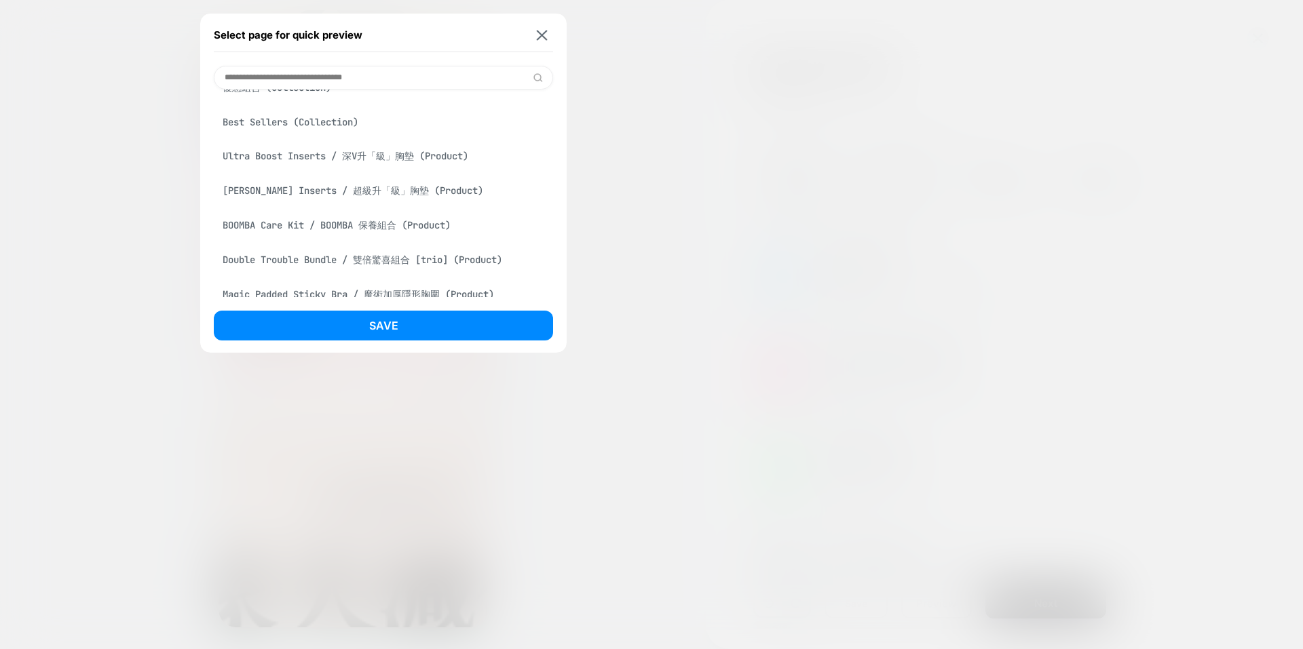
click at [335, 156] on div "Ultra Boost Inserts / 深V升「級」胸墊 (Product)" at bounding box center [383, 156] width 339 height 26
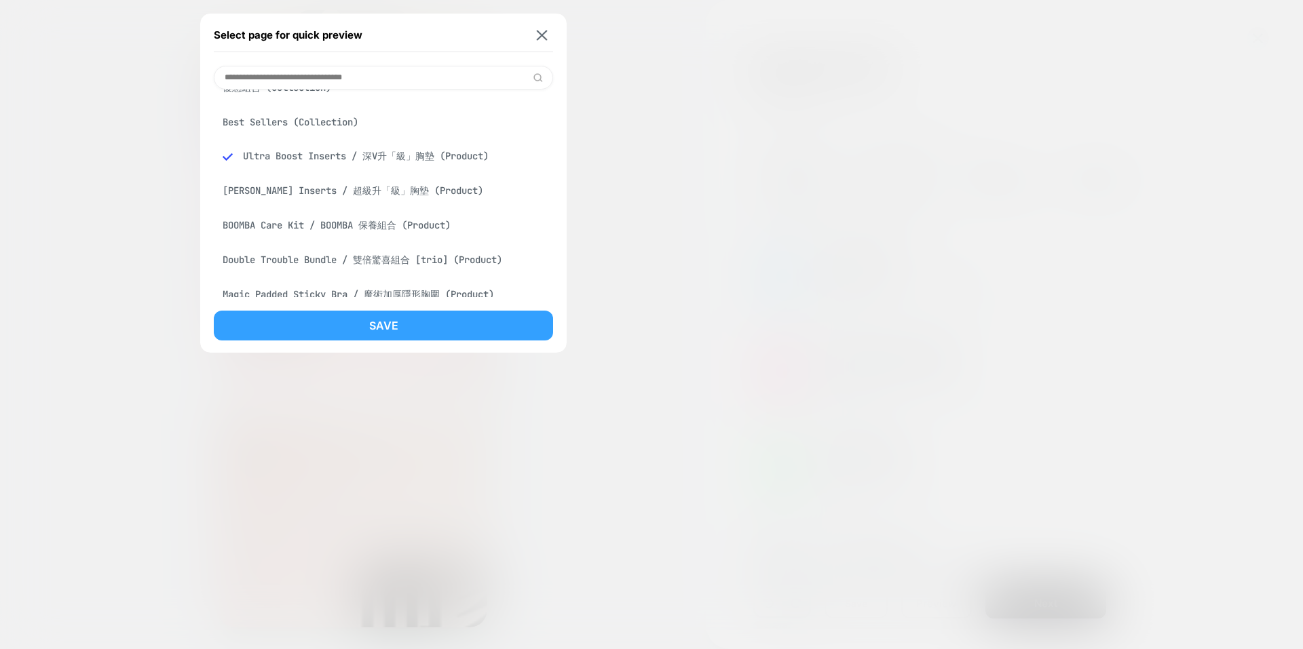
click at [385, 329] on button "Save" at bounding box center [383, 326] width 339 height 30
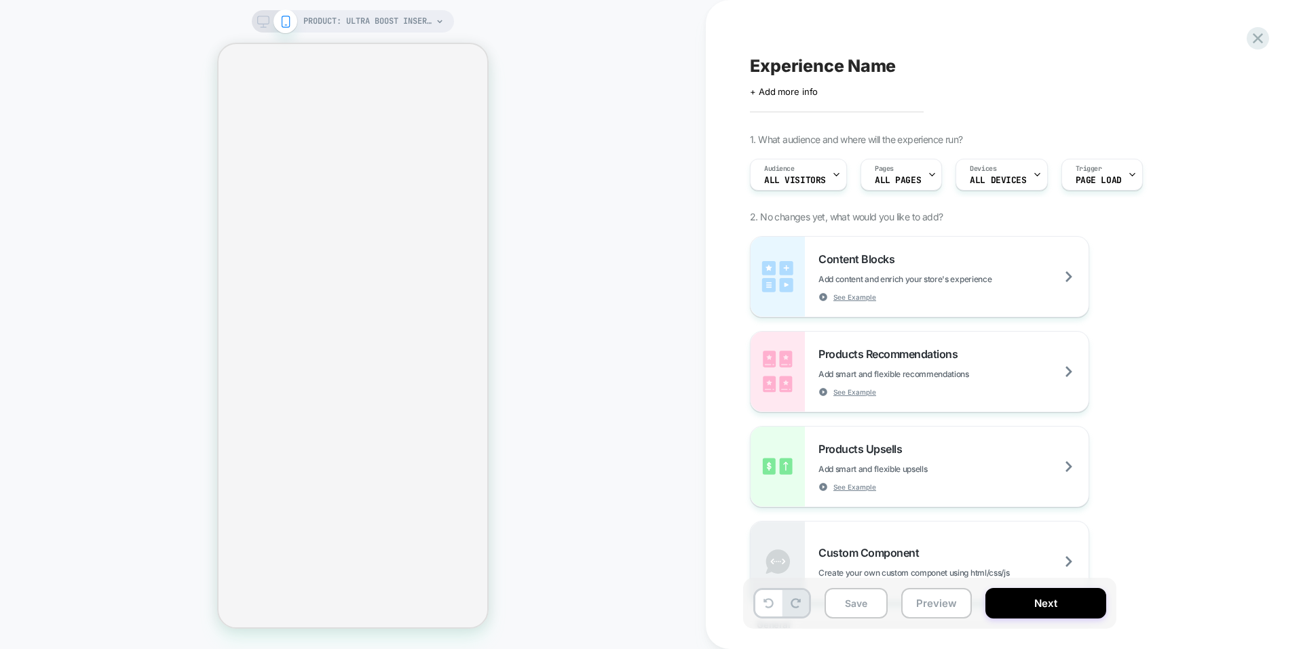
select select "**"
select select "*"
select select "**********"
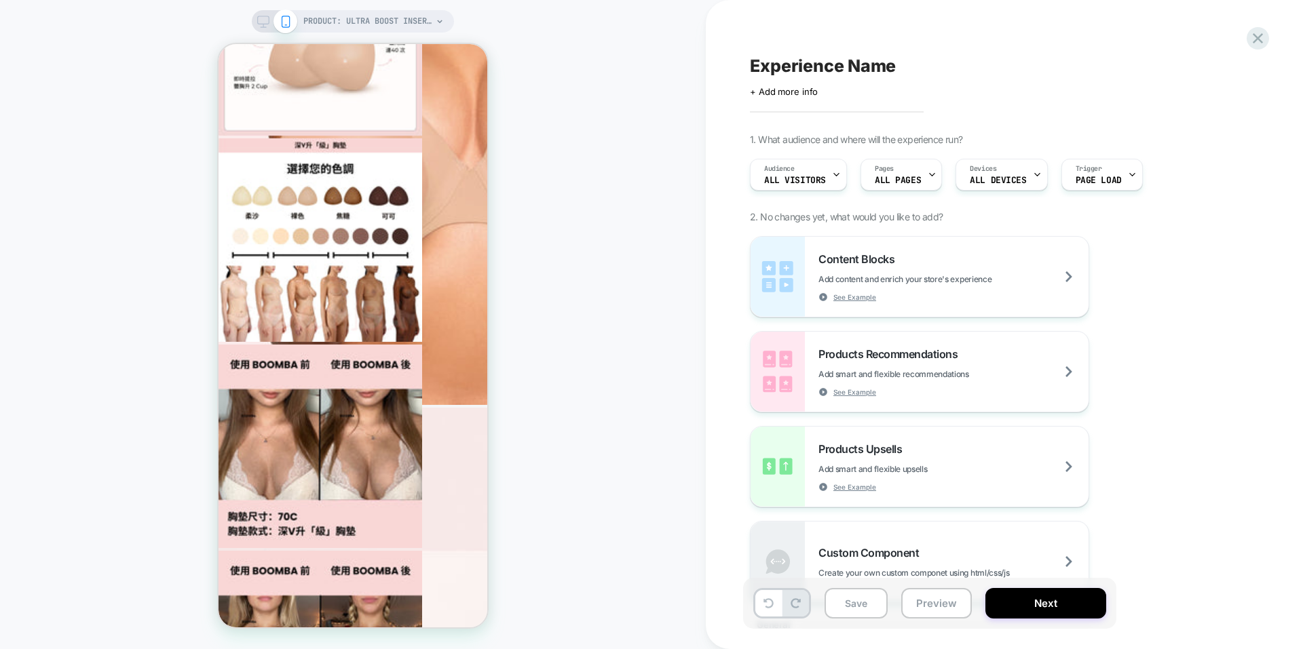
scroll to position [2171, 0]
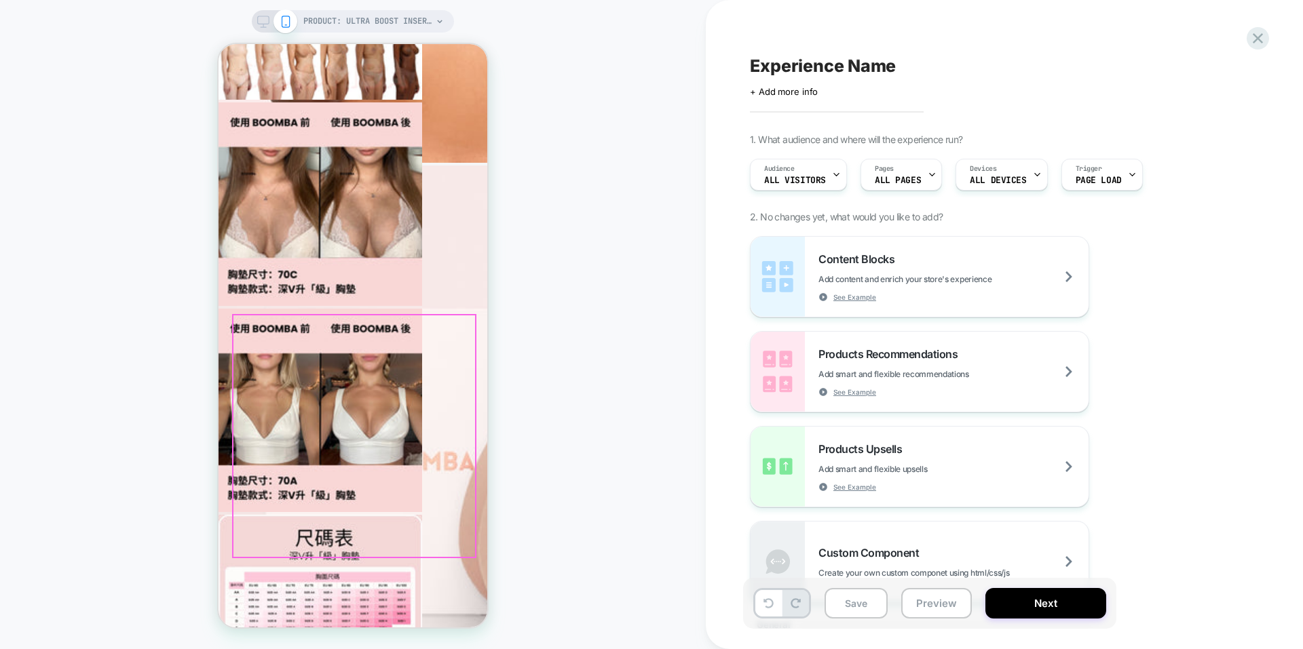
scroll to position [2578, 0]
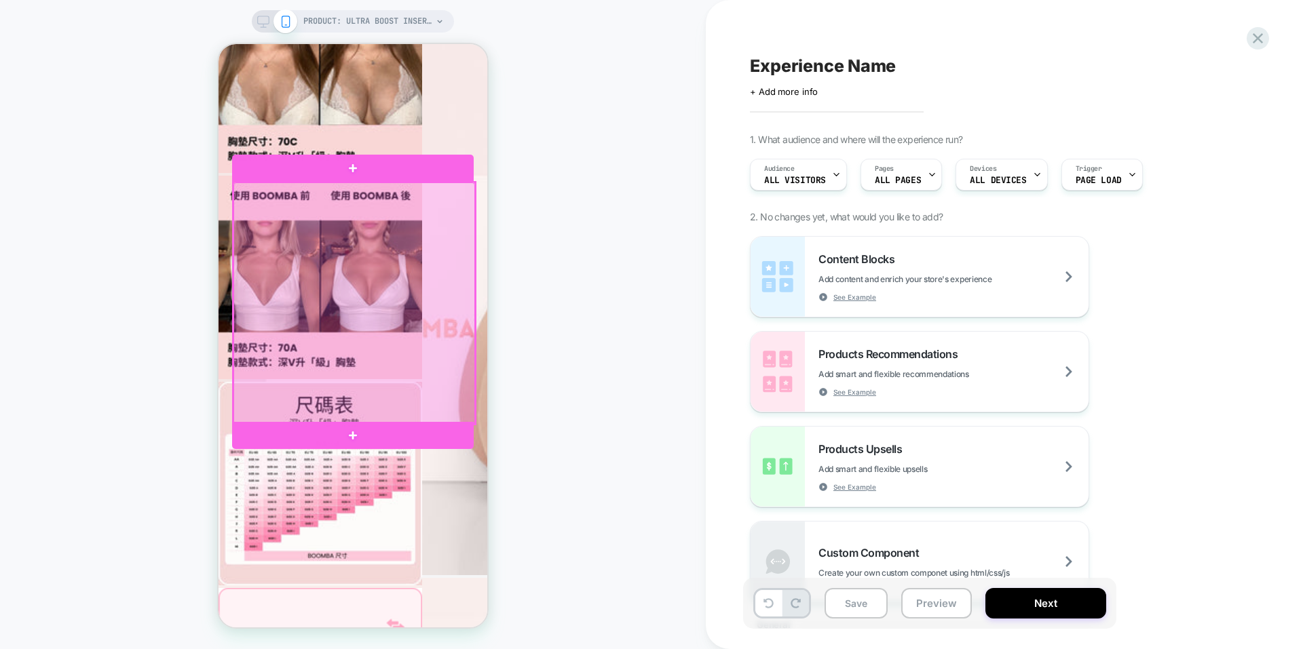
click at [429, 270] on div at bounding box center [354, 303] width 242 height 242
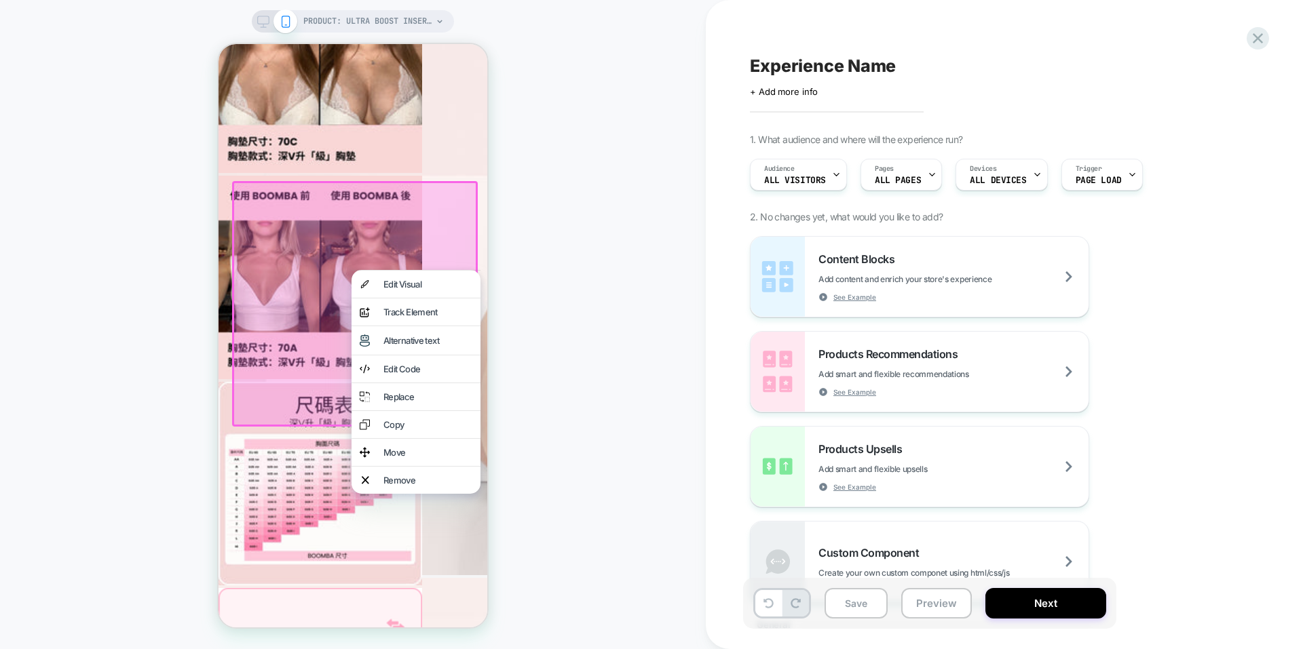
click at [589, 293] on div "PRODUCT: Ultra Boost Inserts / 深V升「級」胸墊 PRODUCT: Ultra Boost Inserts / 深V升「級」胸墊" at bounding box center [353, 325] width 706 height 622
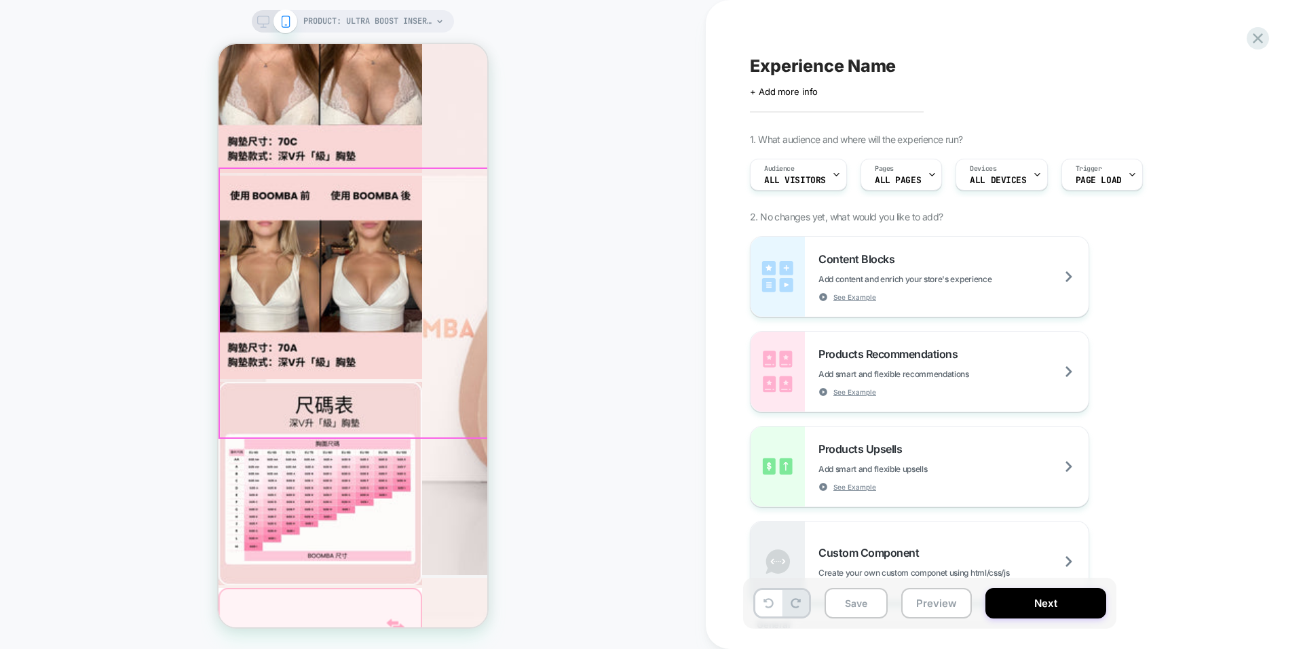
click at [461, 219] on div at bounding box center [354, 303] width 269 height 269
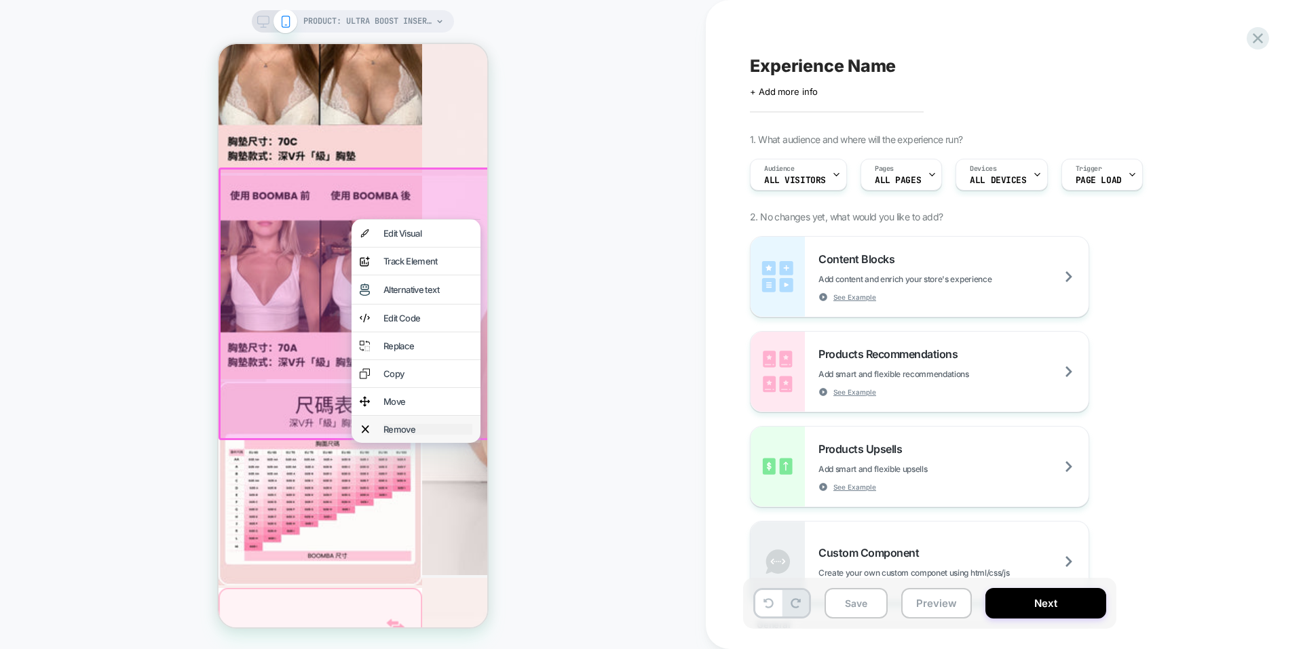
click at [413, 435] on div "Remove" at bounding box center [427, 429] width 89 height 11
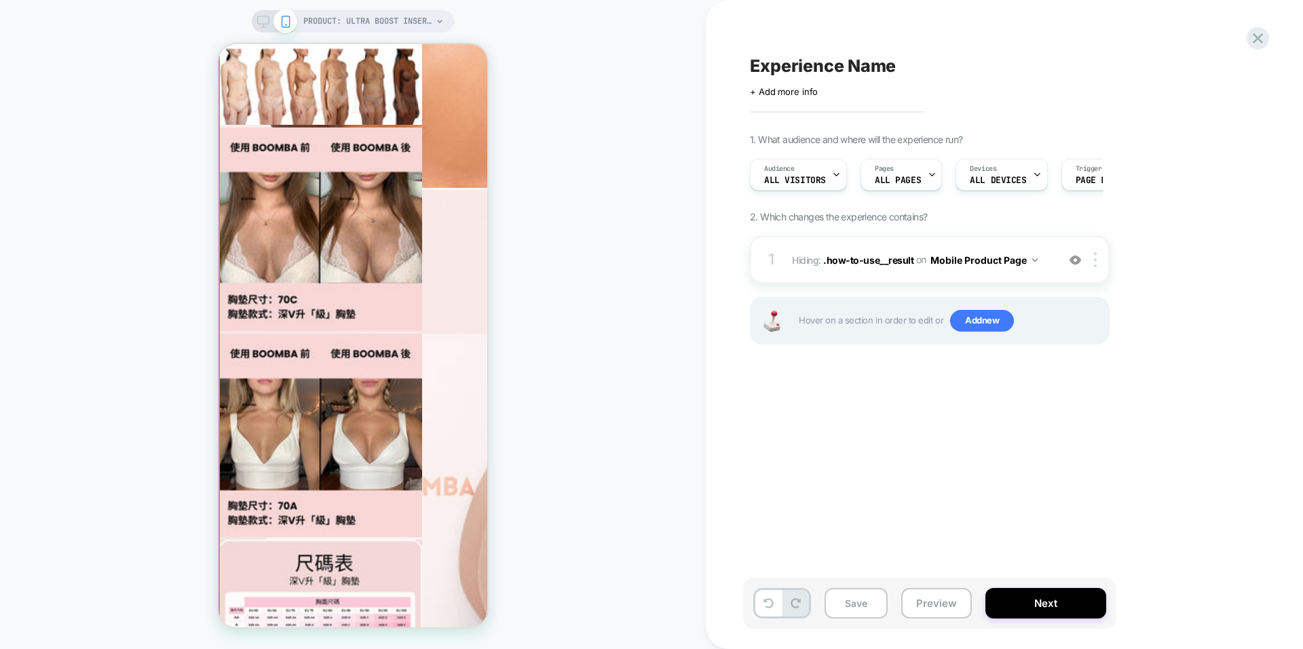
scroll to position [2374, 0]
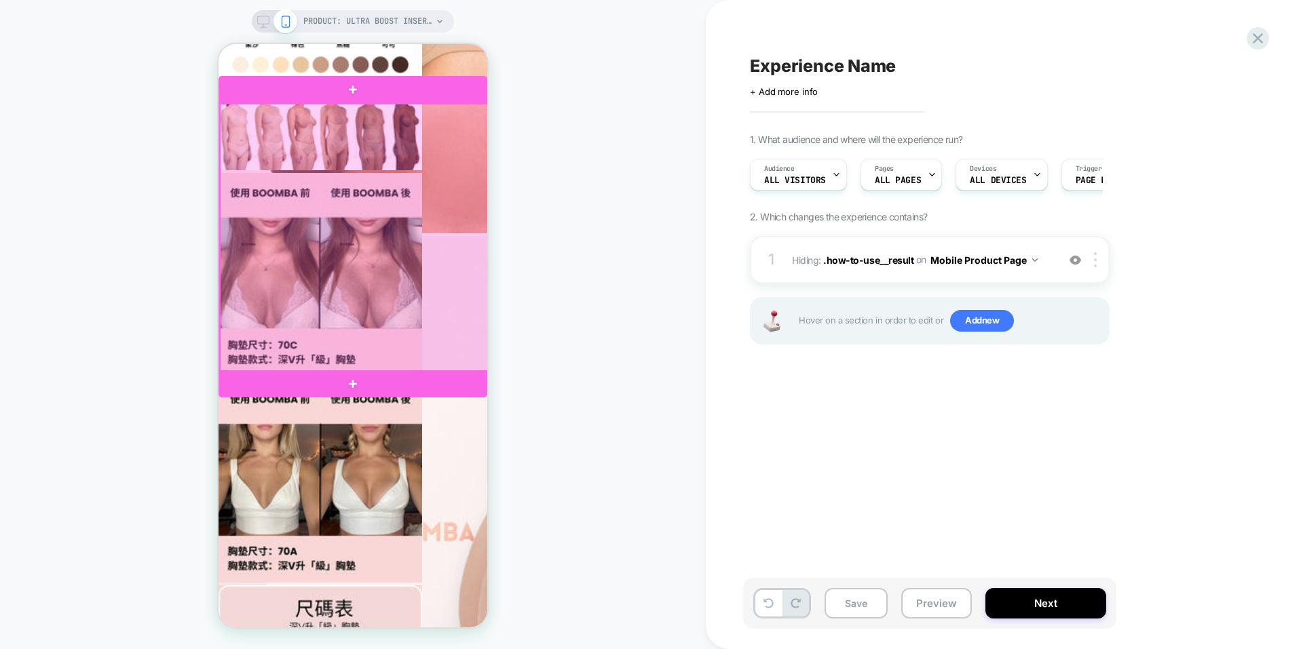
click at [328, 196] on div at bounding box center [354, 238] width 269 height 269
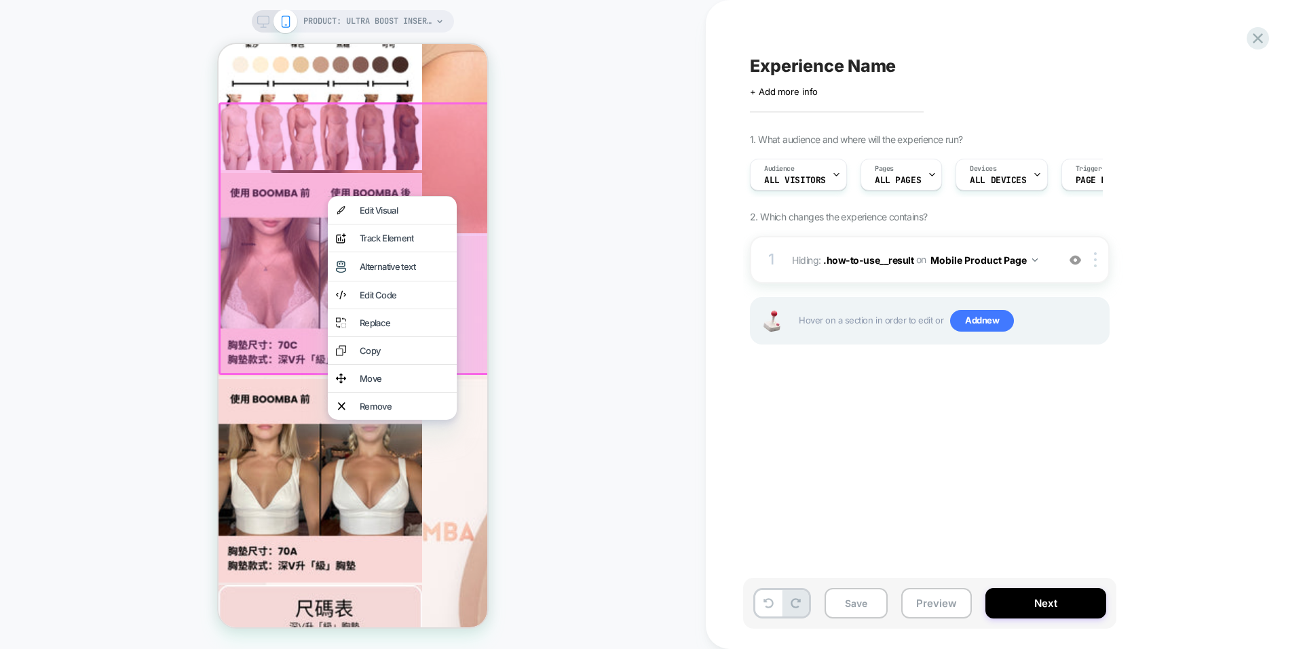
click at [653, 220] on div "PRODUCT: Ultra Boost Inserts / 深V升「級」胸墊 PRODUCT: Ultra Boost Inserts / 深V升「級」胸墊" at bounding box center [353, 325] width 706 height 622
click at [418, 219] on div "Edit Visual" at bounding box center [392, 210] width 129 height 27
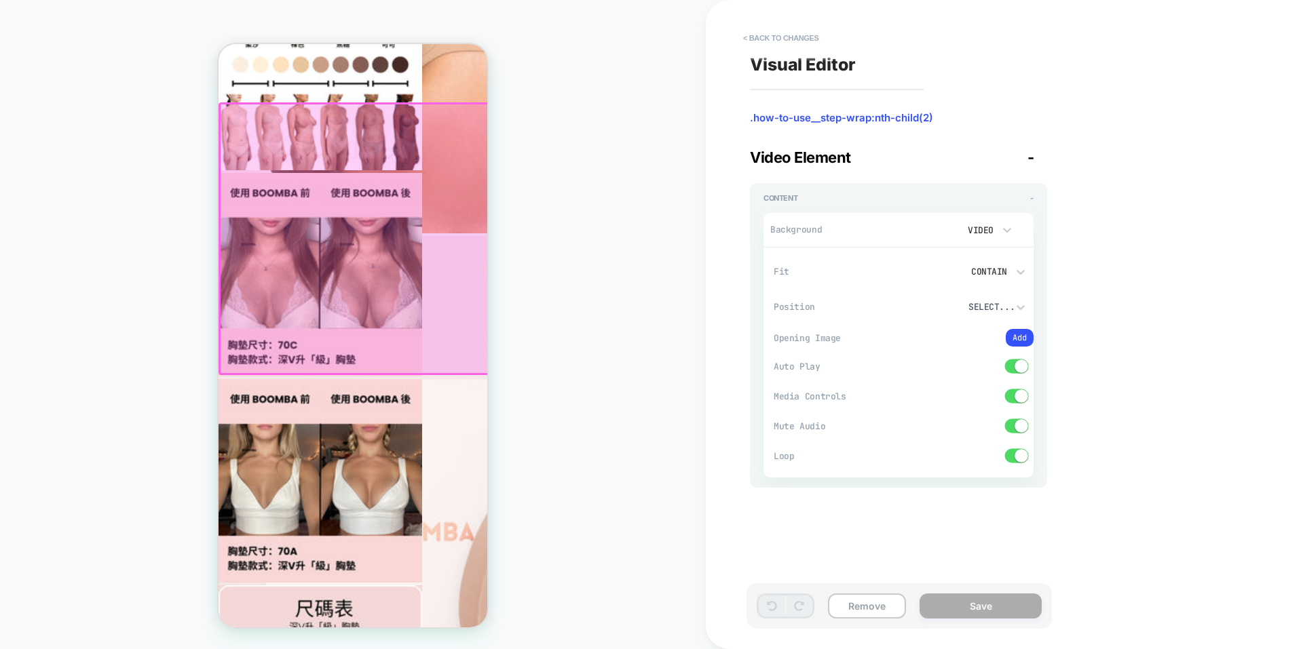
scroll to position [2252, 0]
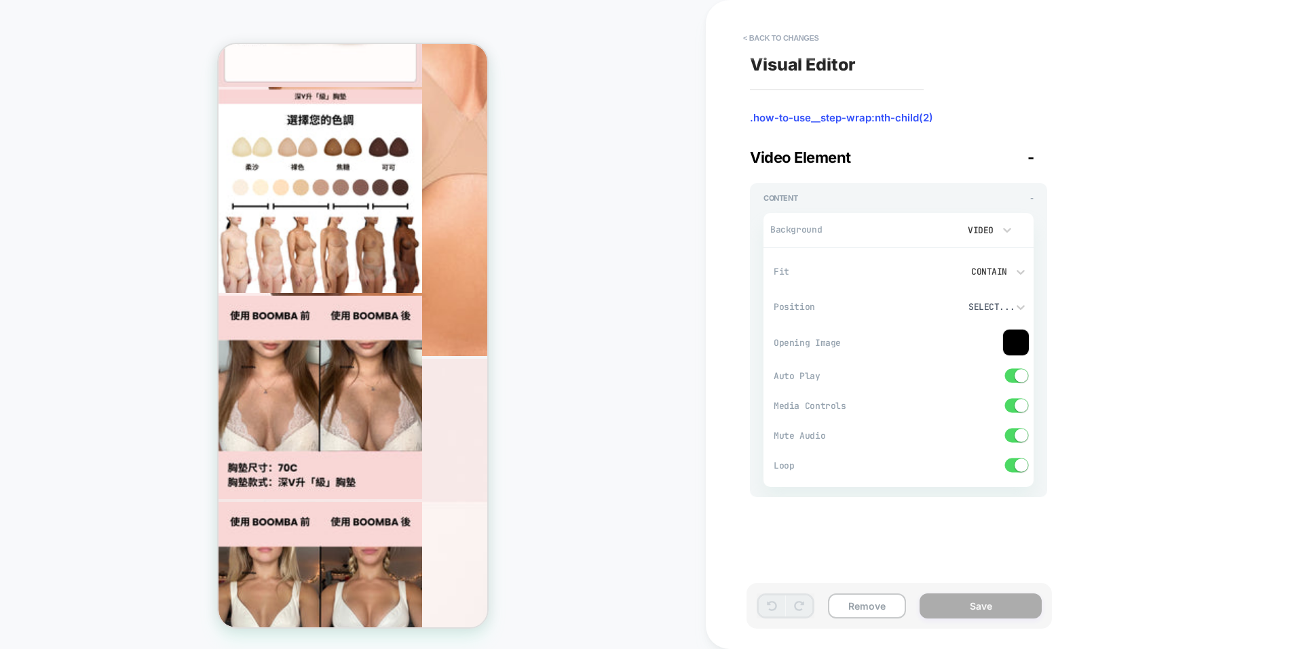
click at [922, 231] on video at bounding box center [936, 230] width 31 height 24
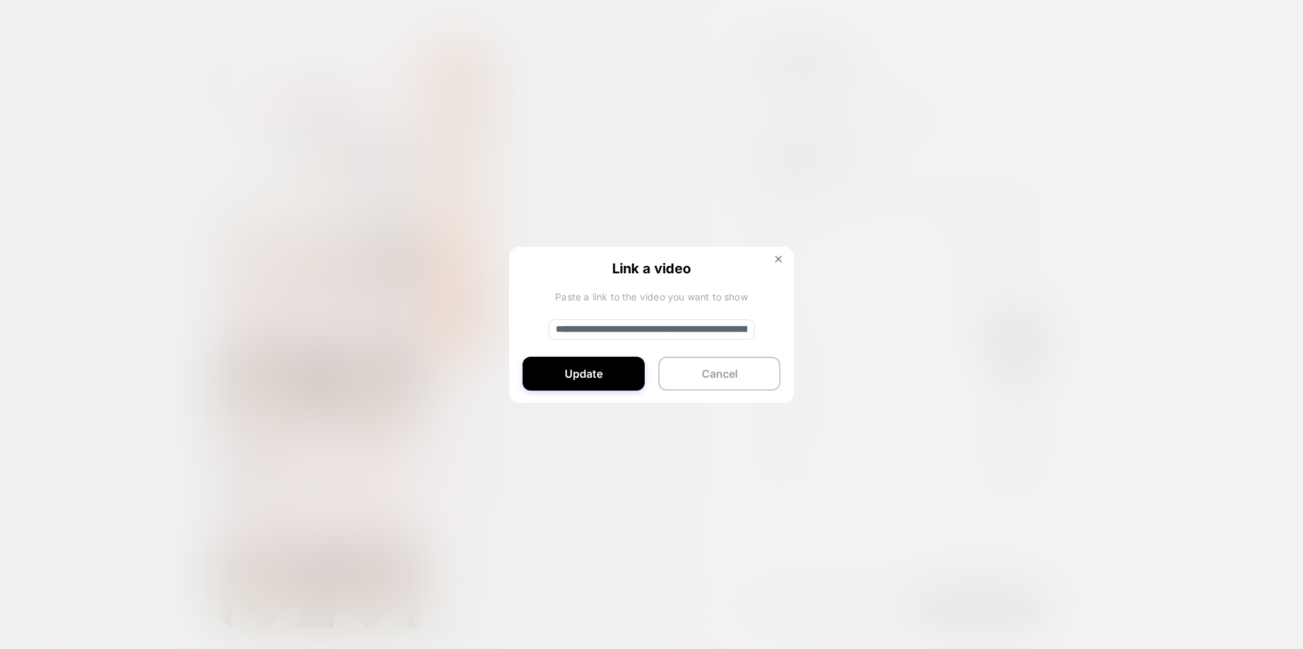
click at [786, 259] on div "**********" at bounding box center [651, 325] width 285 height 157
click at [779, 257] on img at bounding box center [778, 259] width 7 height 7
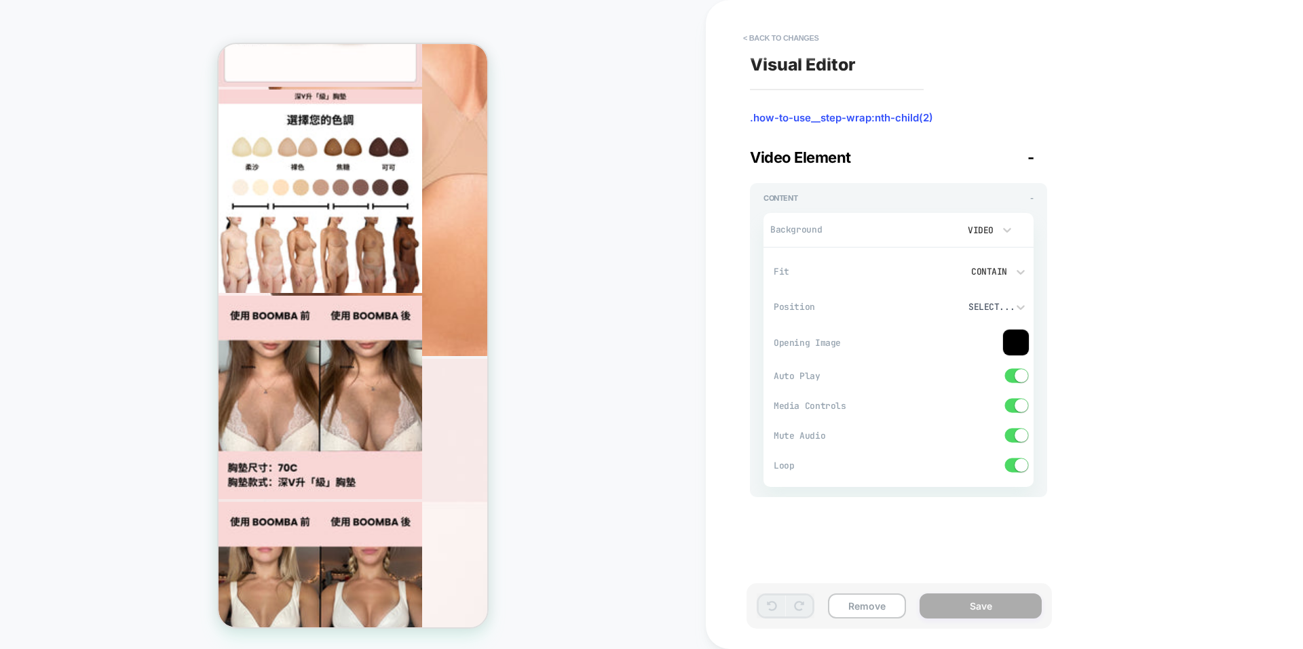
click at [1014, 231] on div "Video" at bounding box center [986, 230] width 68 height 26
click at [935, 230] on div at bounding box center [651, 324] width 1303 height 649
click at [935, 230] on video at bounding box center [936, 230] width 31 height 24
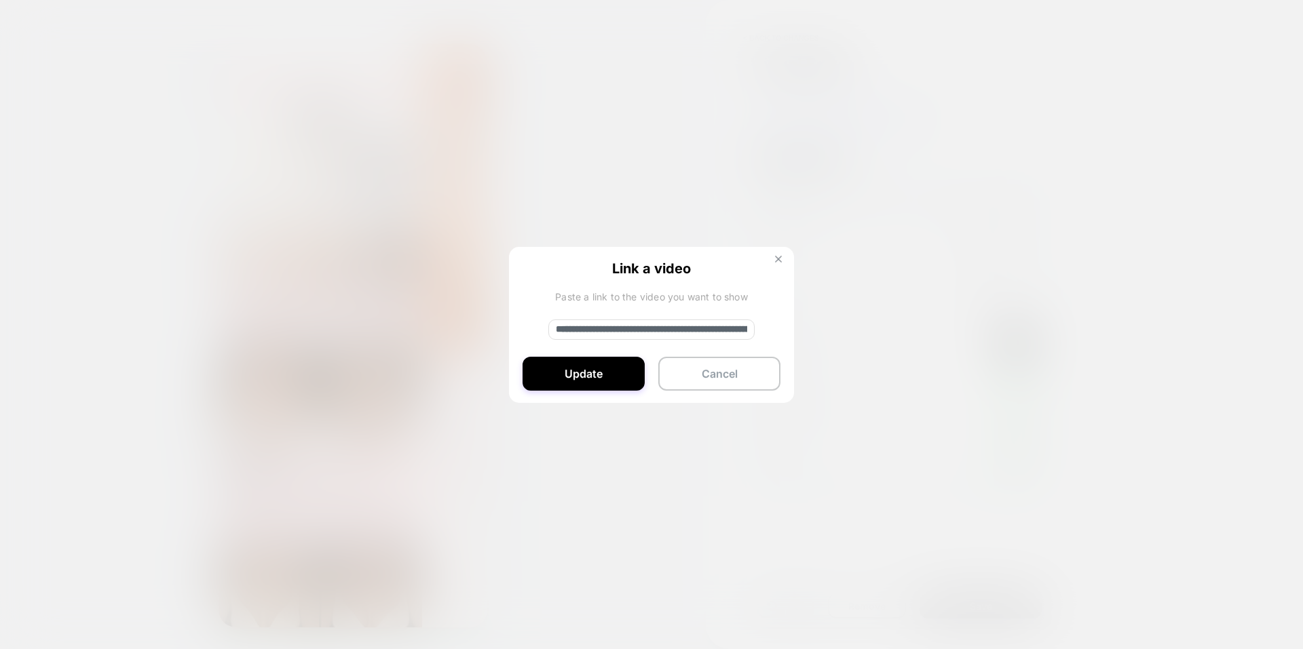
click at [782, 261] on button at bounding box center [778, 261] width 15 height 12
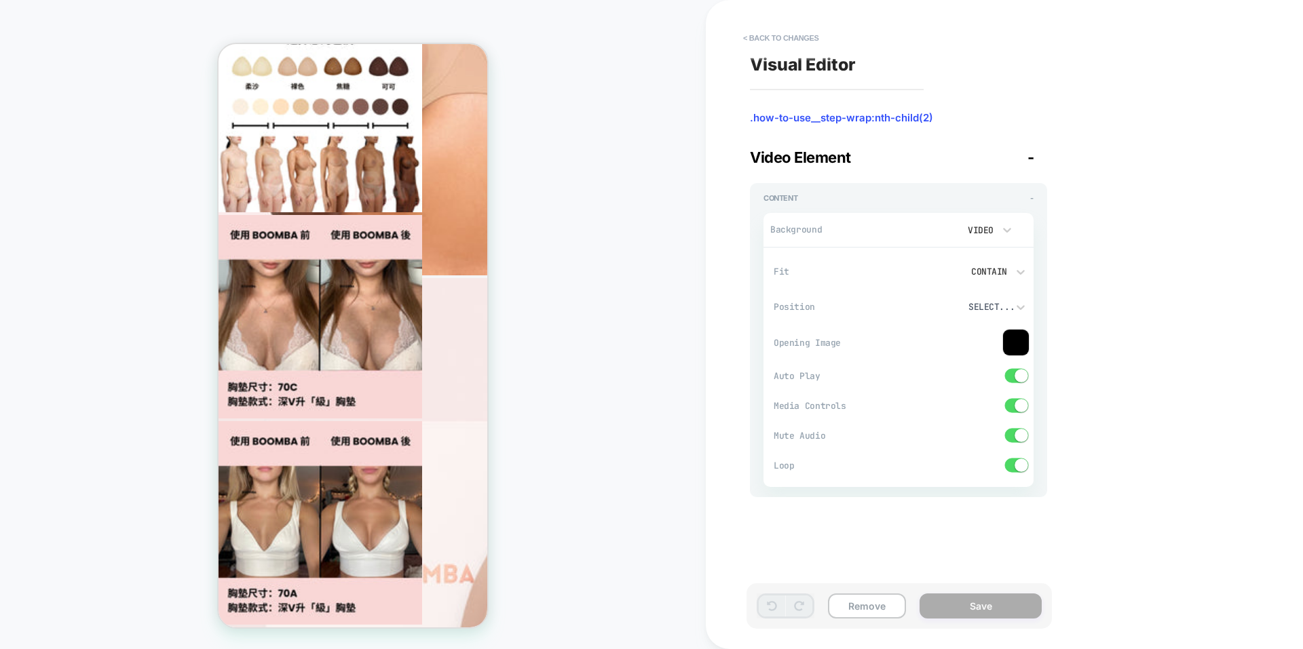
scroll to position [2319, 0]
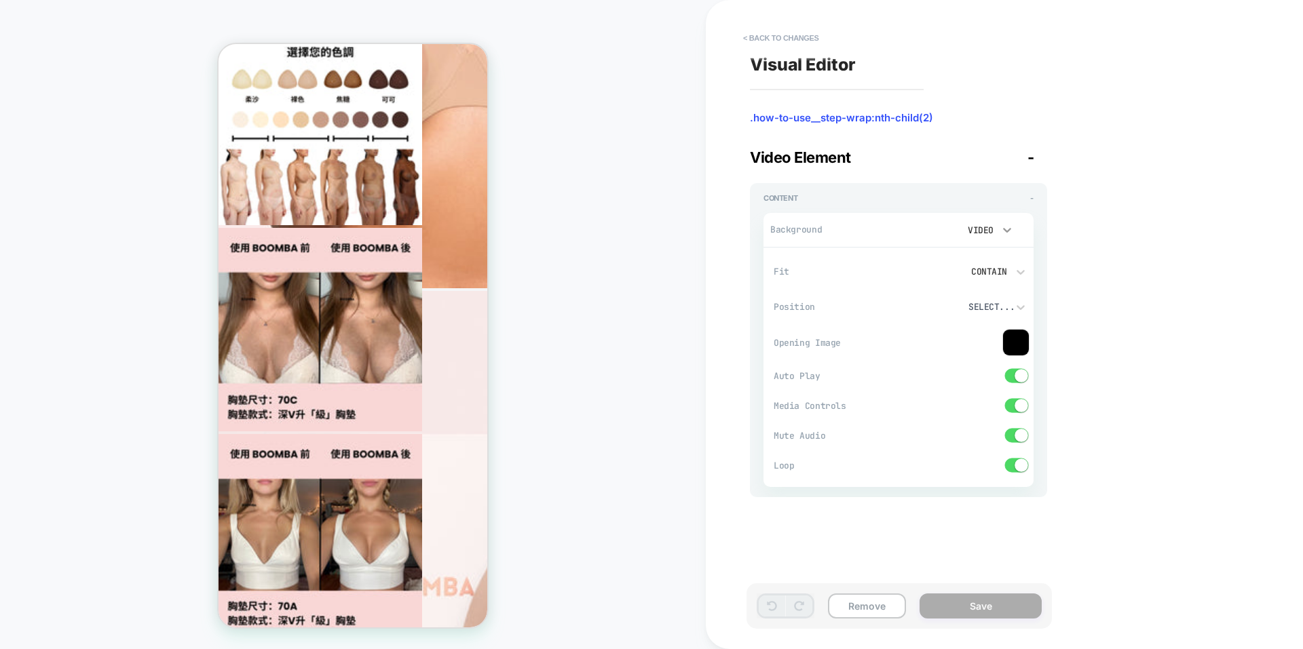
click at [1009, 235] on icon at bounding box center [1007, 230] width 14 height 14
click at [980, 319] on div "Image" at bounding box center [985, 322] width 57 height 28
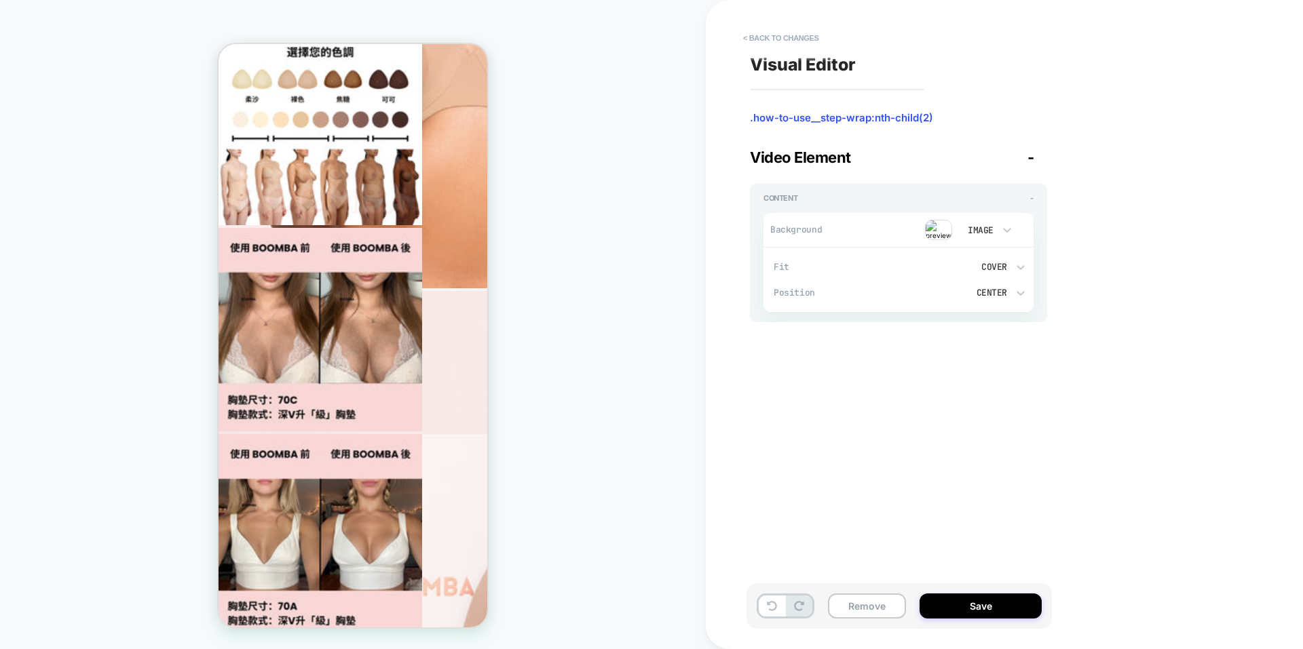
click at [963, 232] on div "Image" at bounding box center [979, 230] width 42 height 14
click at [996, 233] on div at bounding box center [651, 324] width 1303 height 649
click at [996, 233] on div "Image" at bounding box center [979, 230] width 42 height 14
click at [965, 357] on div "Video" at bounding box center [985, 350] width 57 height 28
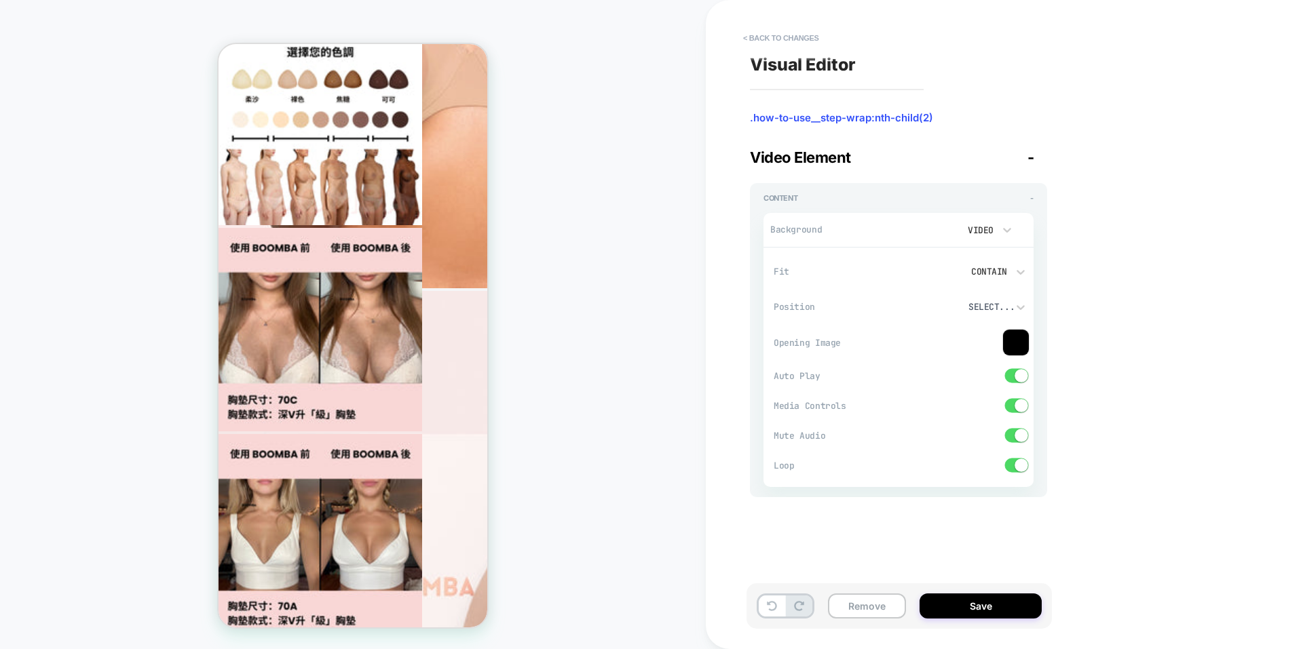
click at [926, 232] on video at bounding box center [936, 230] width 31 height 24
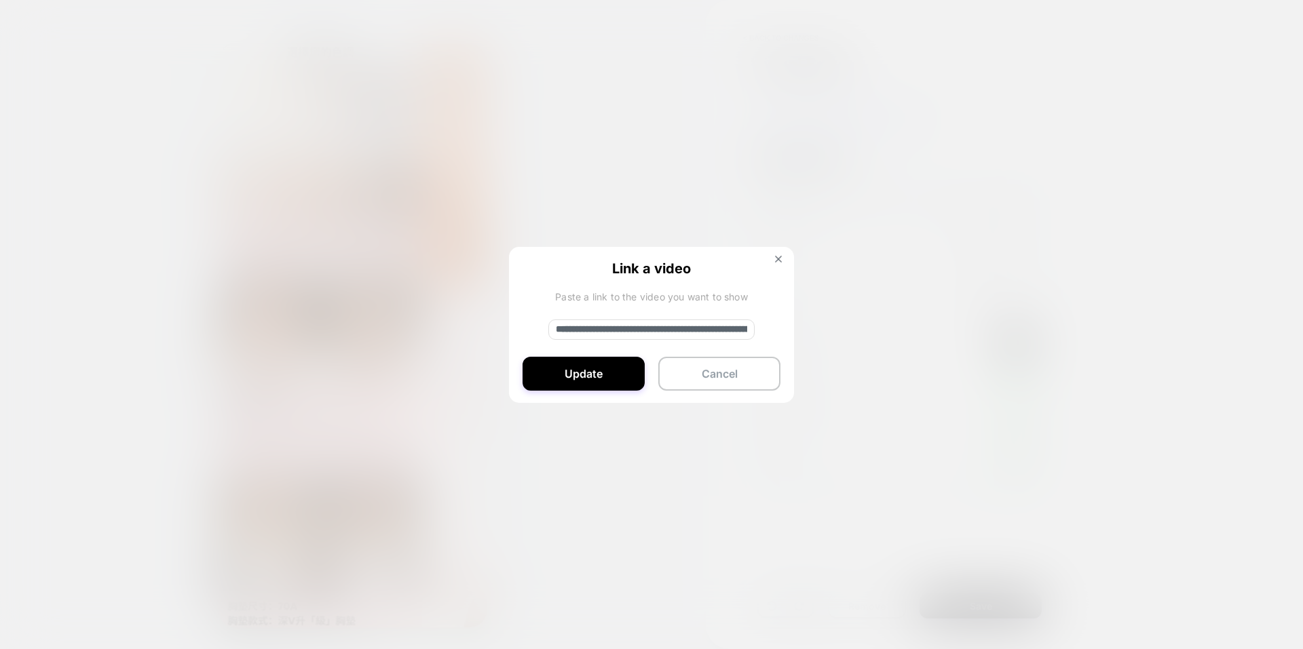
click at [595, 323] on input "**********" at bounding box center [651, 330] width 206 height 20
click at [782, 260] on button at bounding box center [778, 261] width 15 height 12
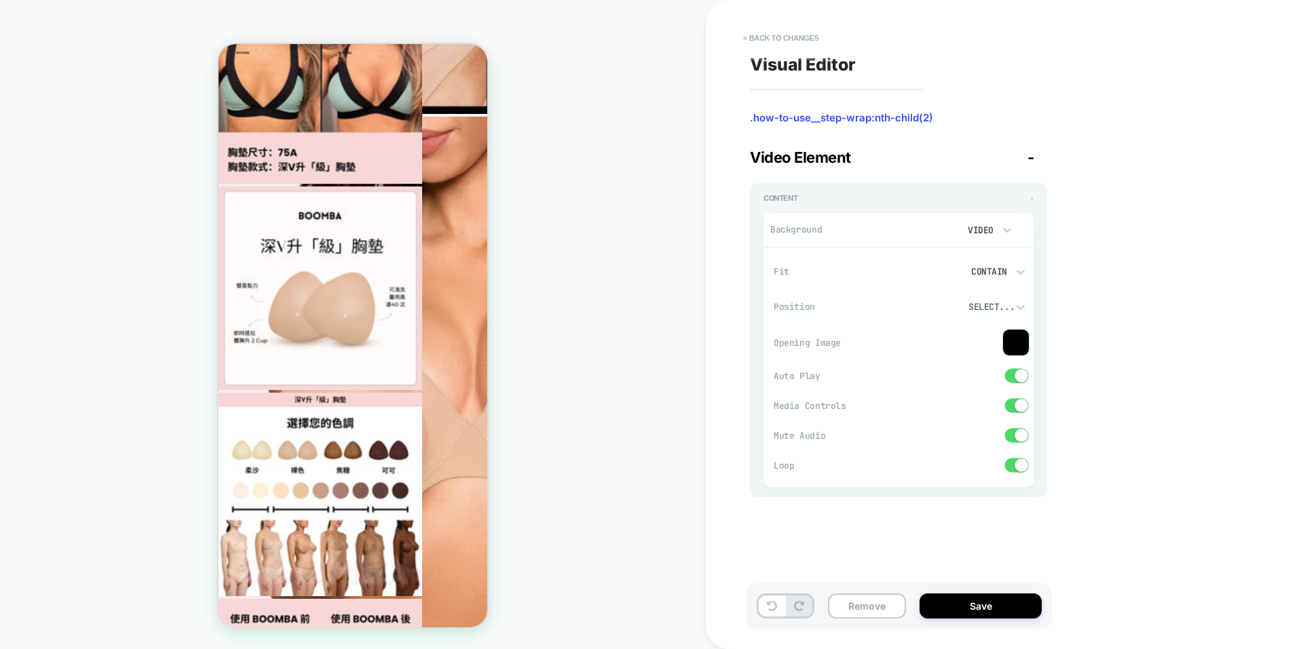
scroll to position [1912, 0]
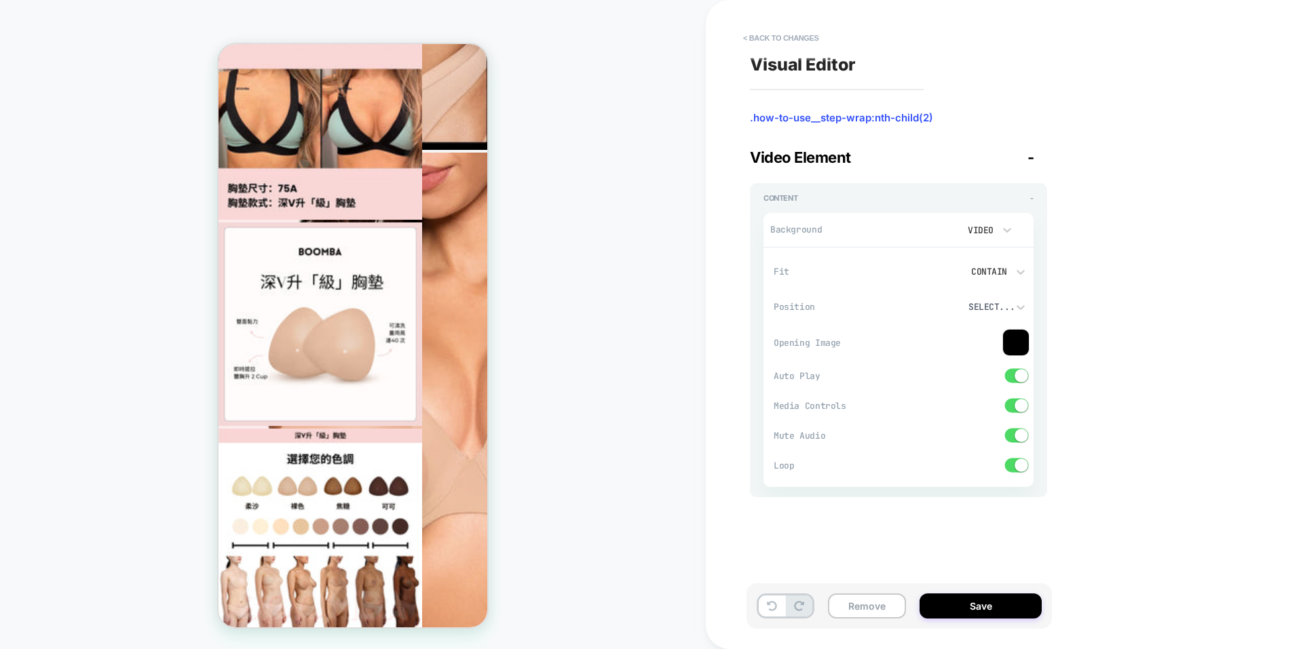
drag, startPoint x: 412, startPoint y: 298, endPoint x: 314, endPoint y: 296, distance: 98.4
click at [754, 37] on button "< Back to changes" at bounding box center [781, 38] width 90 height 22
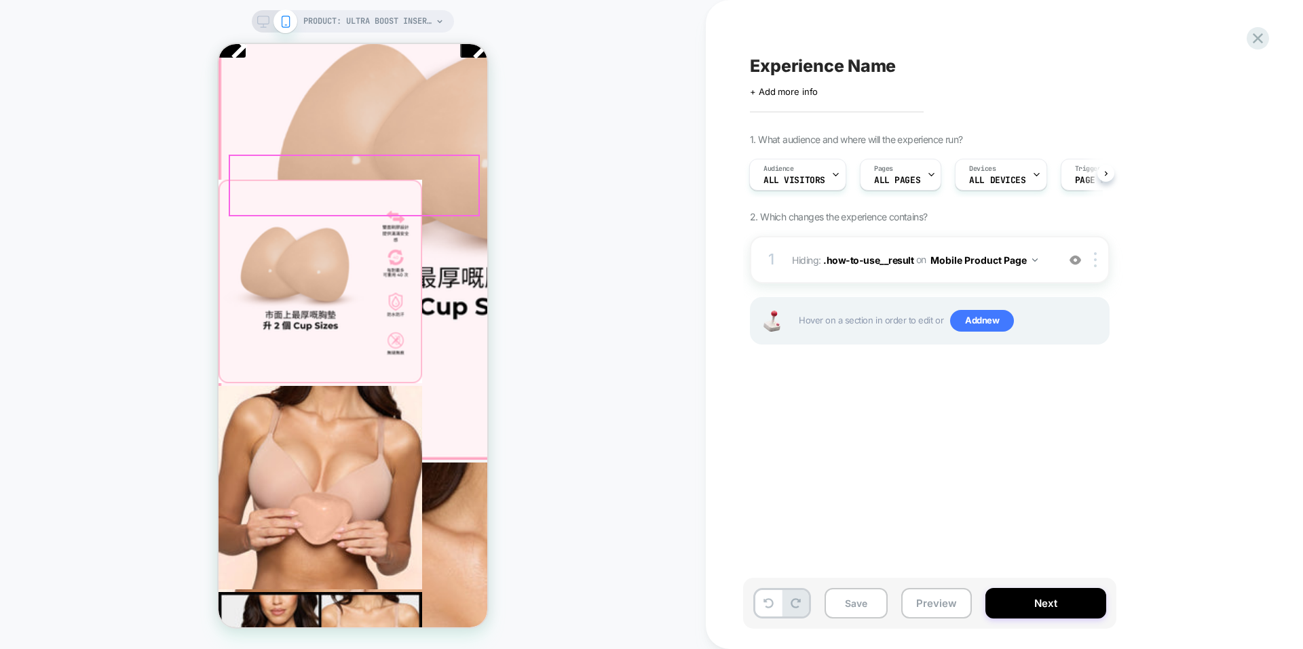
scroll to position [623, 0]
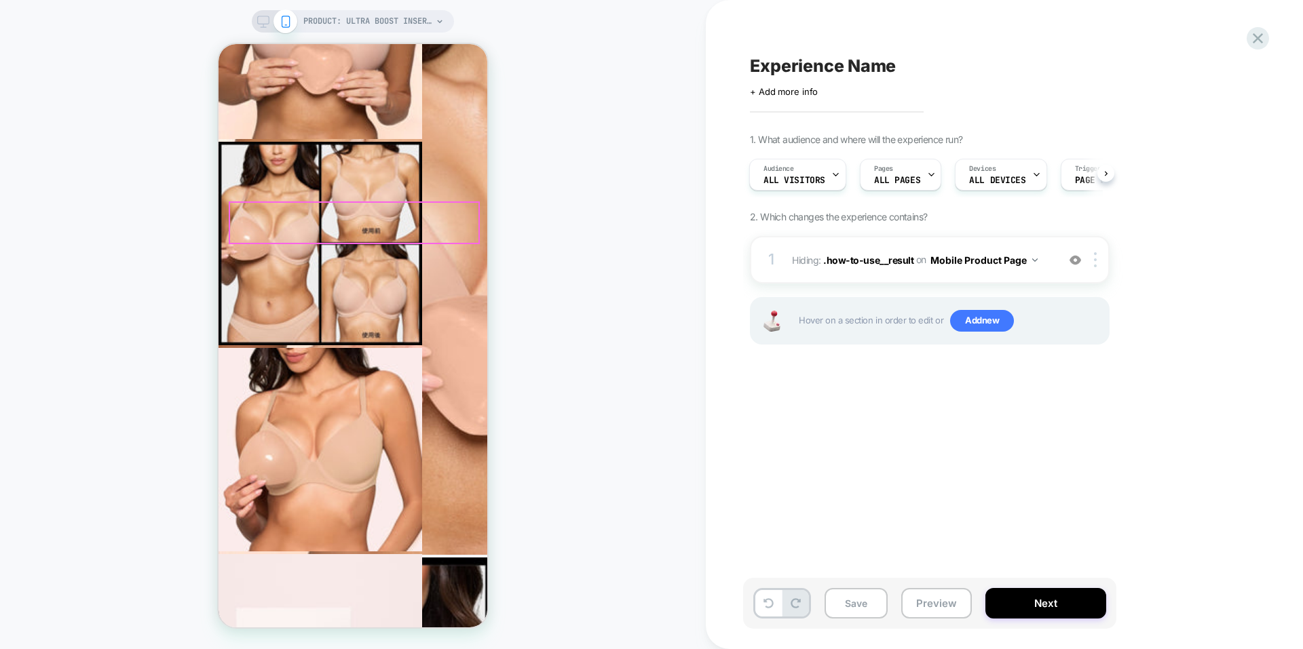
scroll to position [963, 0]
click at [465, 309] on div at bounding box center [466, 307] width 9 height 9
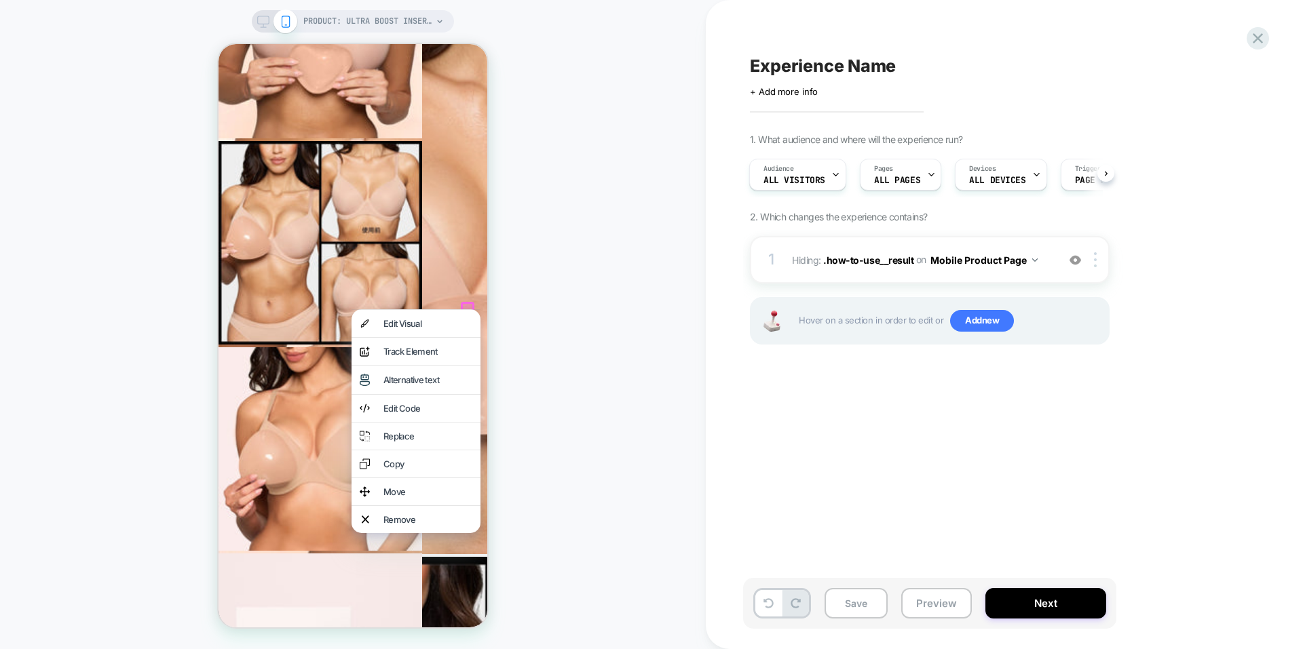
click at [526, 308] on div "PRODUCT: Ultra Boost Inserts / 深V升「級」胸墊 PRODUCT: Ultra Boost Inserts / 深V升「級」胸墊" at bounding box center [353, 325] width 706 height 622
click at [410, 334] on div "Edit Visual" at bounding box center [415, 323] width 129 height 27
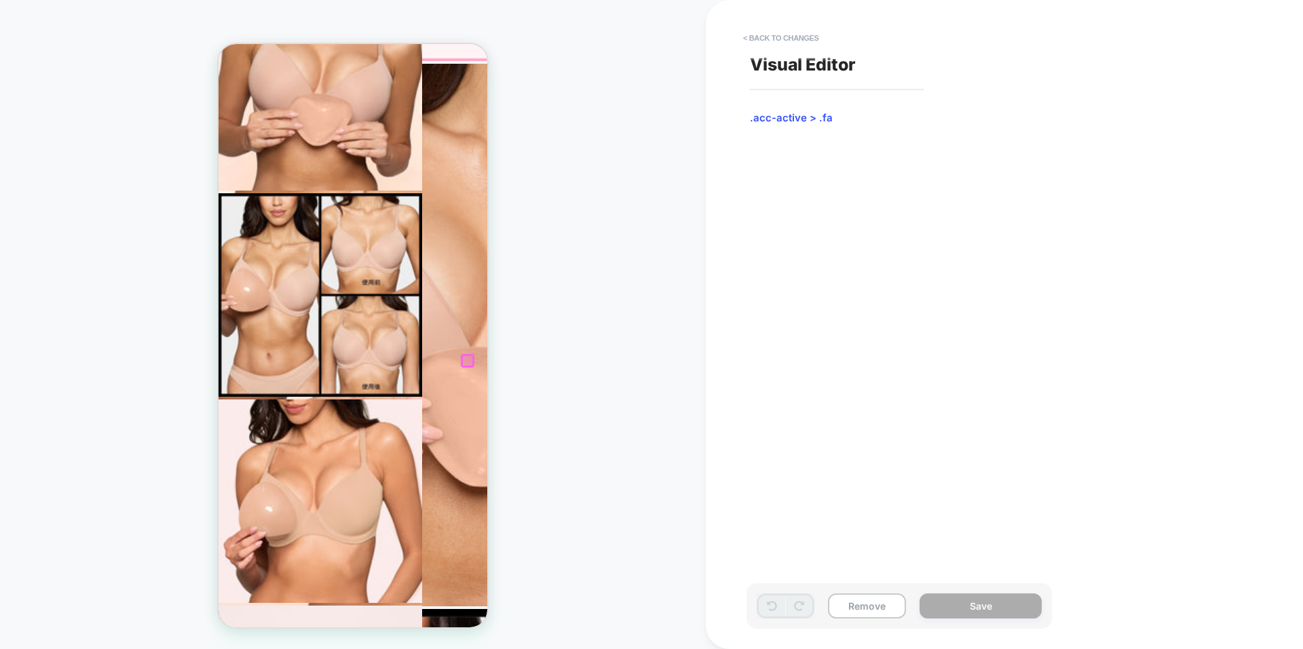
scroll to position [910, 0]
click at [761, 40] on button "< Back to changes" at bounding box center [781, 38] width 90 height 22
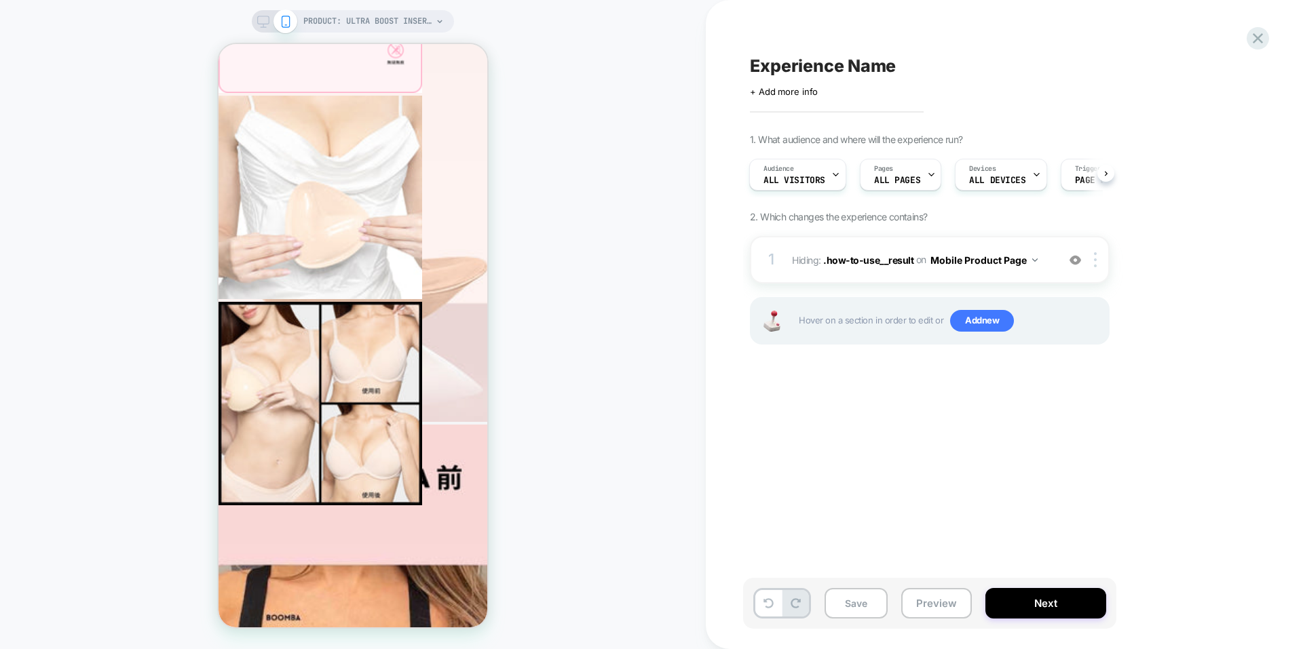
scroll to position [3284, 0]
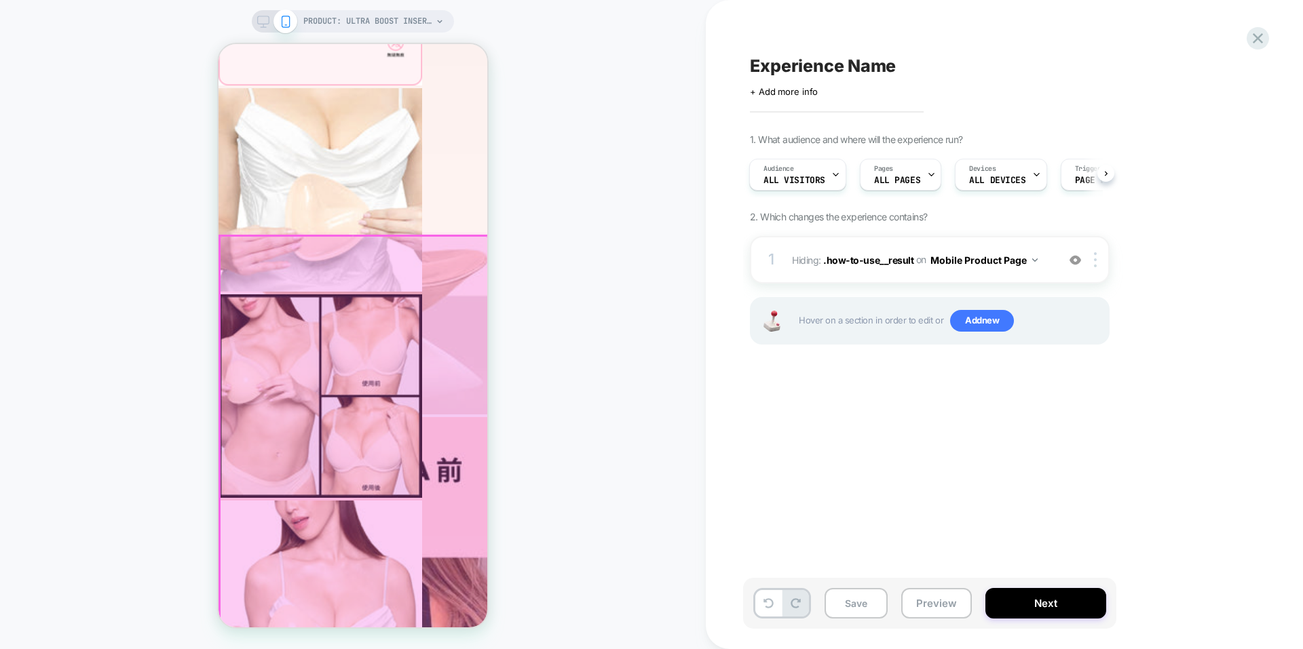
click at [467, 252] on div at bounding box center [354, 461] width 269 height 450
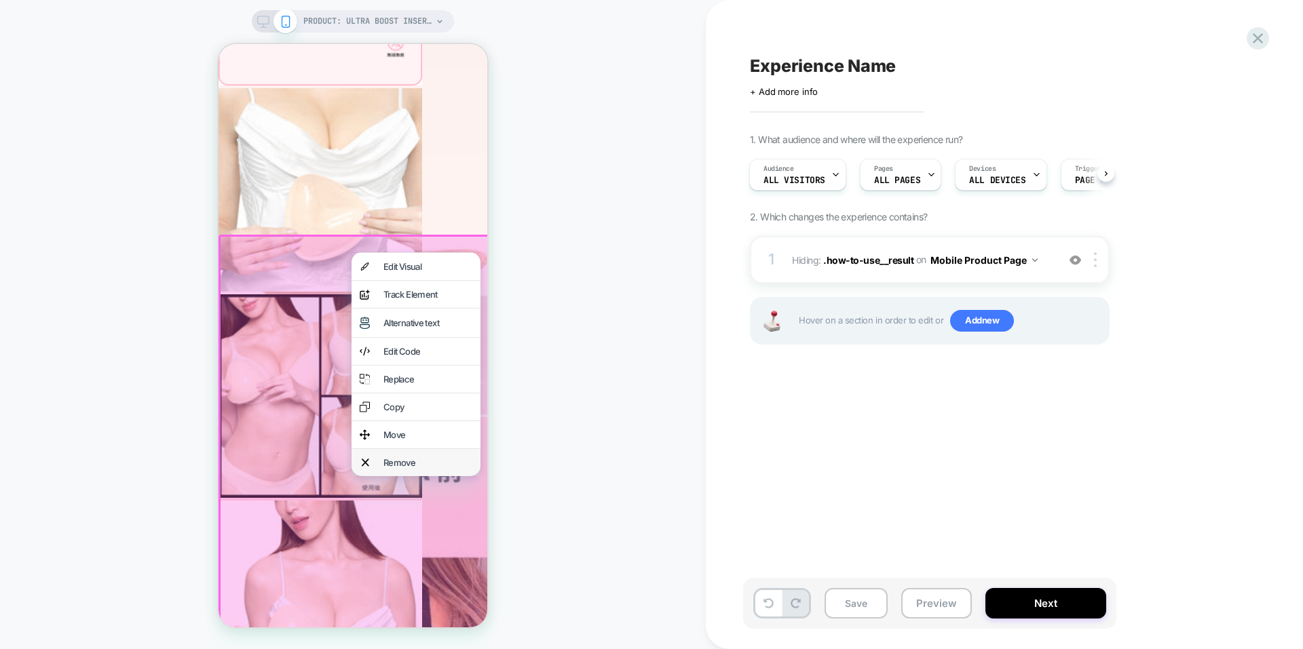
click at [420, 474] on div "Remove" at bounding box center [415, 462] width 129 height 27
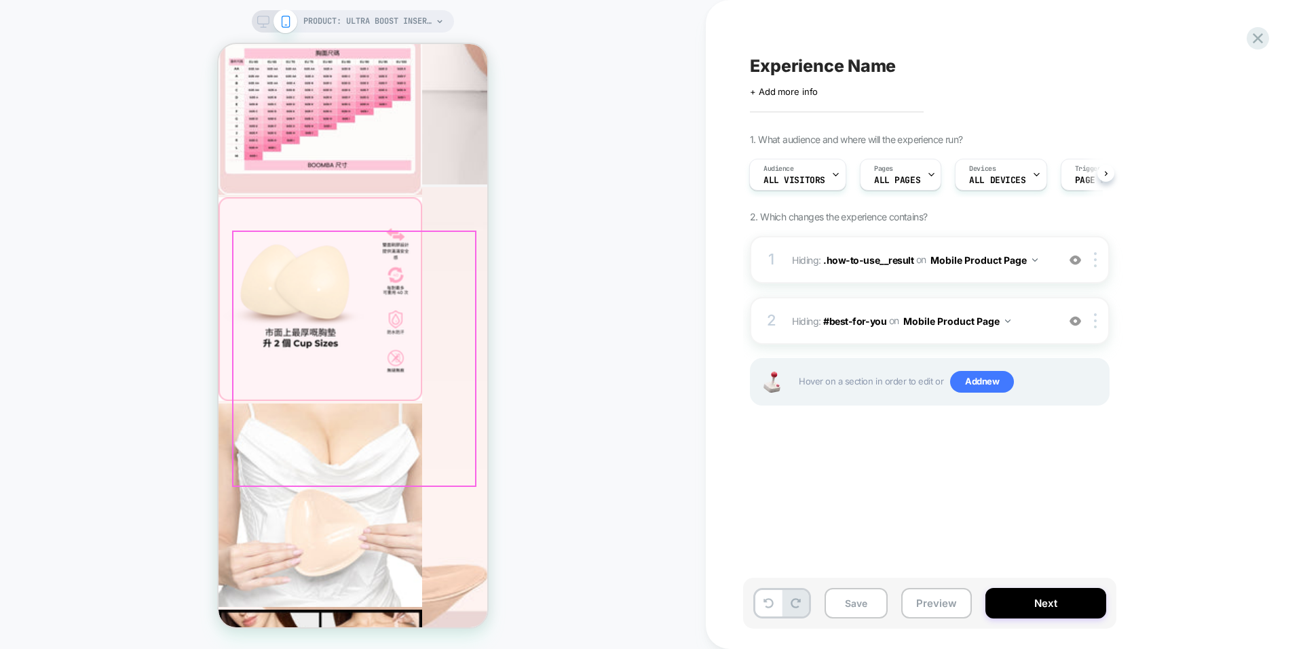
scroll to position [2945, 0]
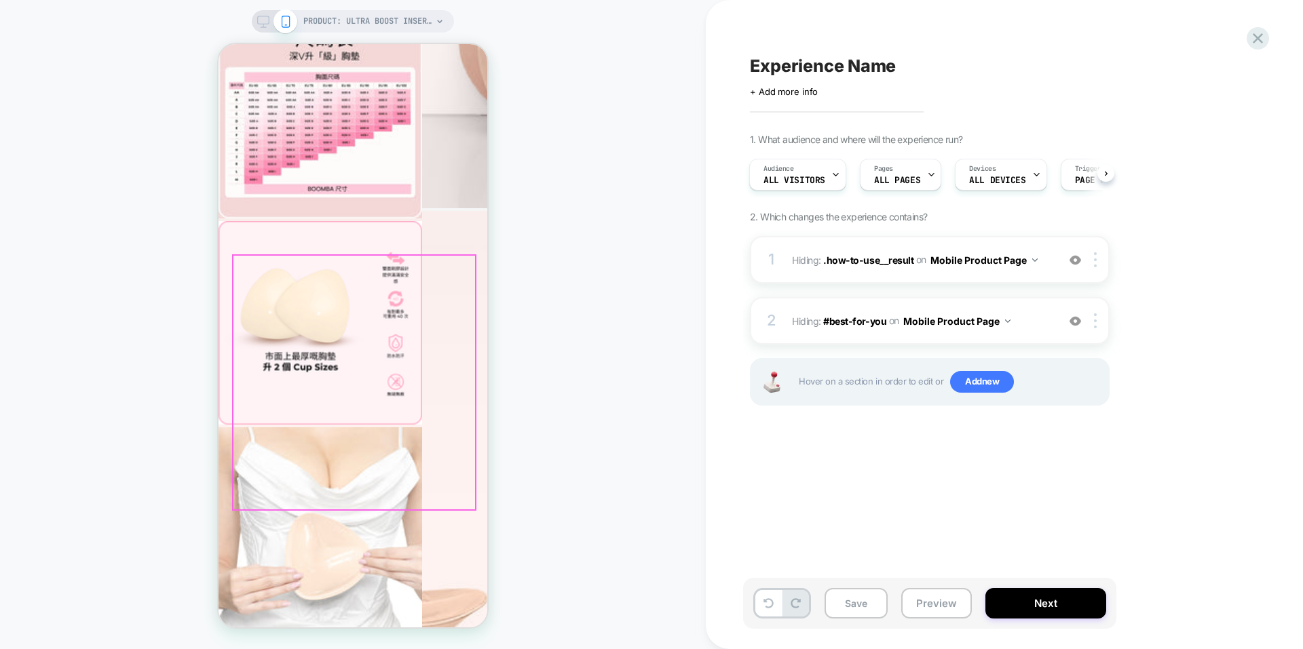
click at [594, 428] on div "PRODUCT: Ultra Boost Inserts / 深V升「級」胸墊 PRODUCT: Ultra Boost Inserts / 深V升「級」胸墊" at bounding box center [353, 325] width 706 height 622
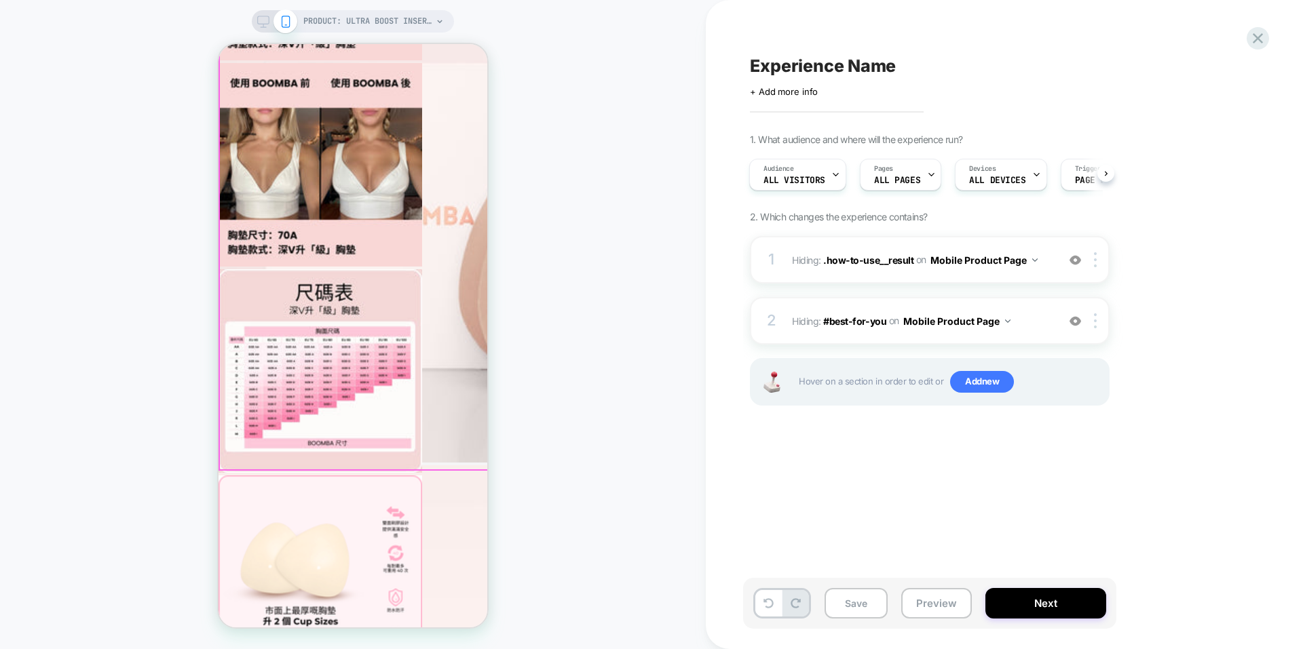
scroll to position [2674, 0]
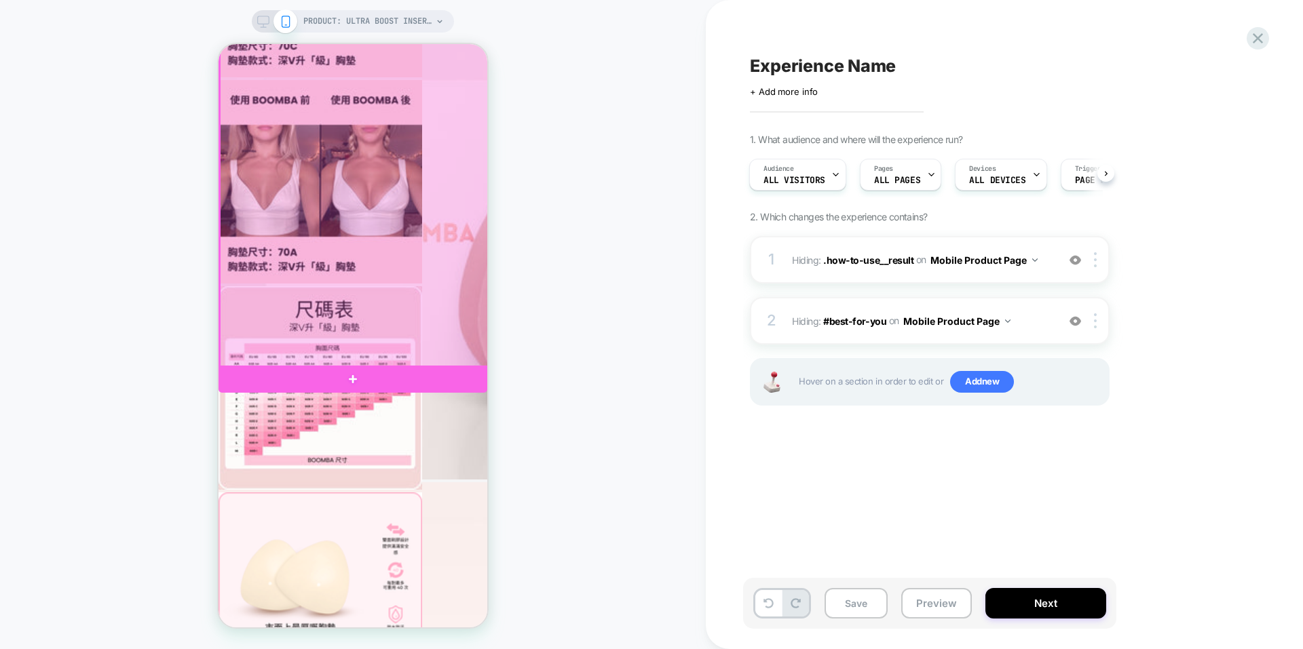
click at [476, 326] on div at bounding box center [354, 118] width 269 height 500
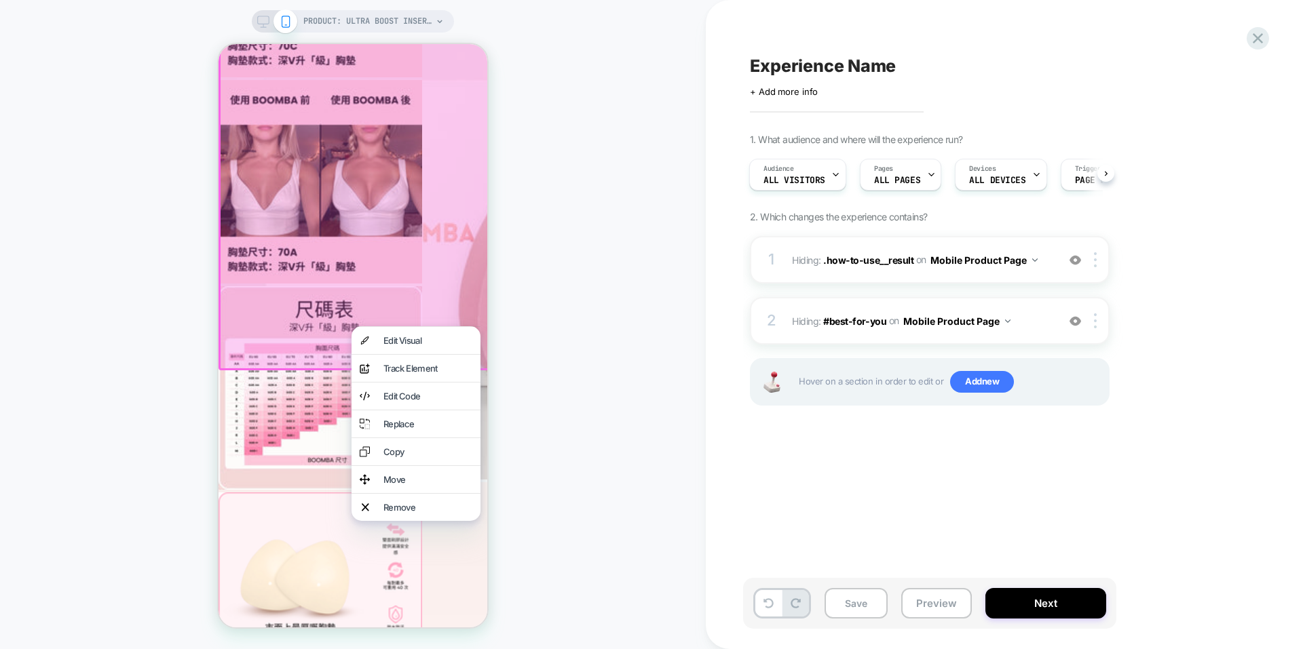
drag, startPoint x: 431, startPoint y: 524, endPoint x: 432, endPoint y: 515, distance: 8.8
click at [431, 513] on div "Remove" at bounding box center [427, 507] width 89 height 11
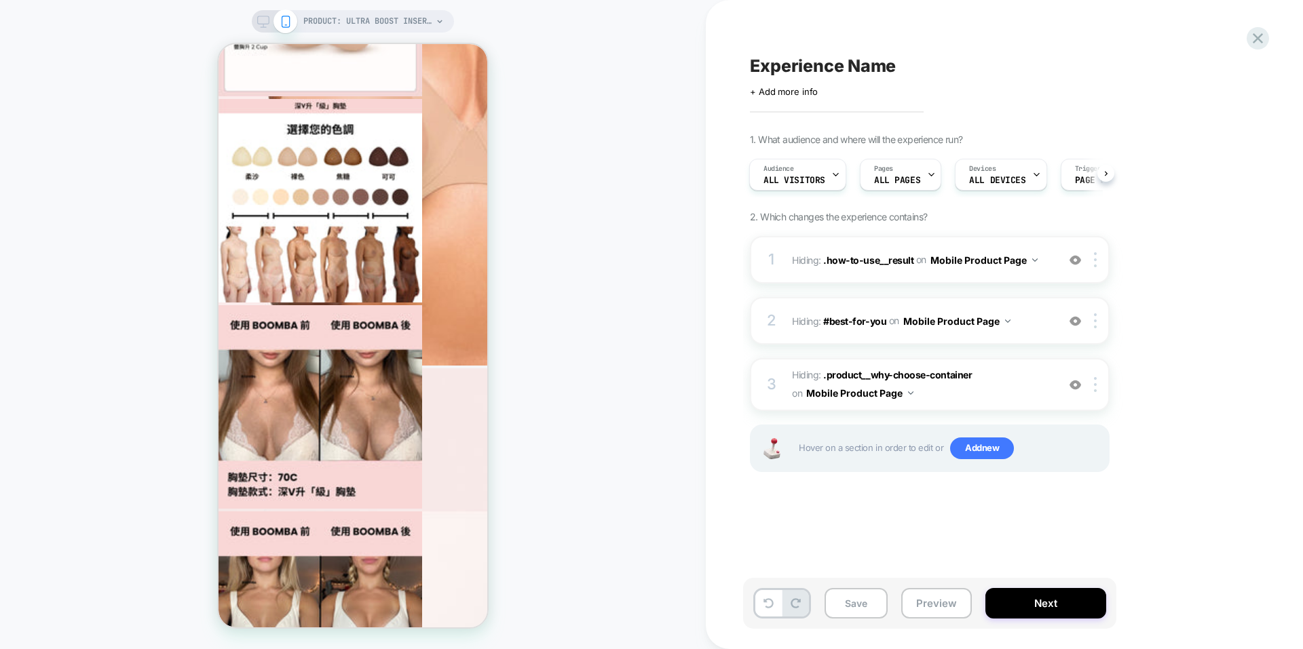
scroll to position [2309, 0]
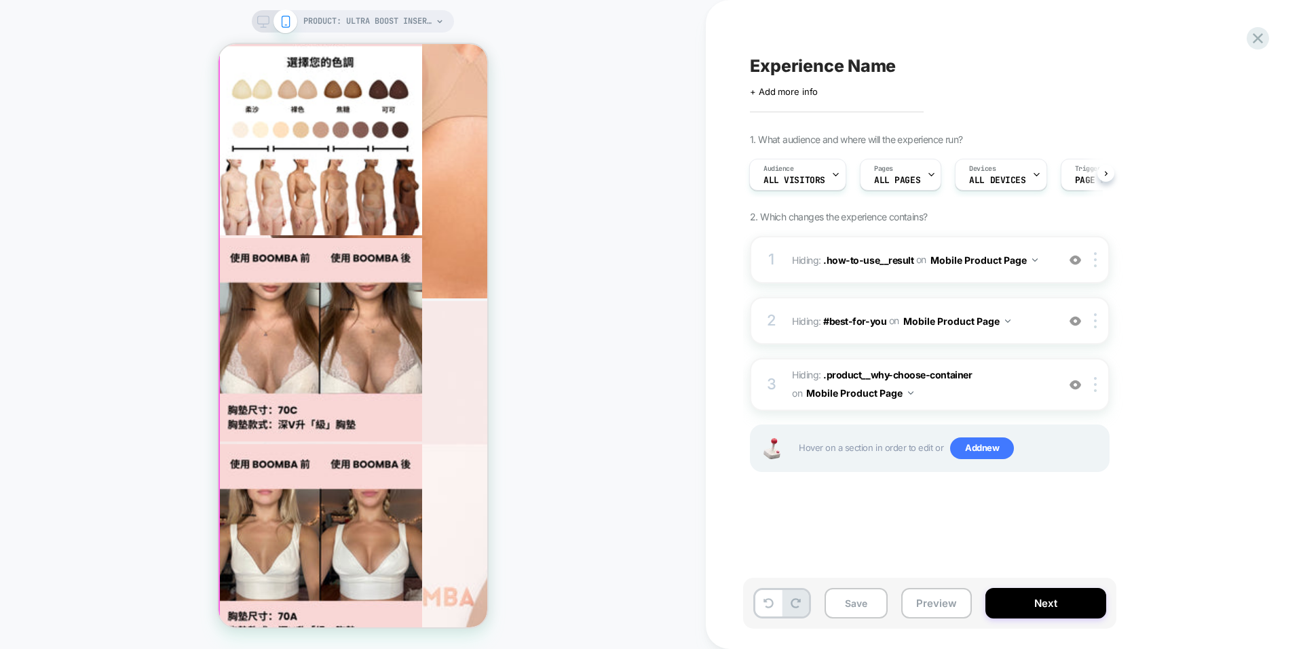
drag, startPoint x: 372, startPoint y: 379, endPoint x: 378, endPoint y: 365, distance: 15.5
click at [668, 385] on div "PRODUCT: Ultra Boost Inserts / 深V升「級」胸墊 PRODUCT: Ultra Boost Inserts / 深V升「級」胸墊" at bounding box center [353, 325] width 706 height 622
click at [685, 358] on div "PRODUCT: Ultra Boost Inserts / 深V升「級」胸墊 PRODUCT: Ultra Boost Inserts / 深V升「級」胸墊" at bounding box center [353, 325] width 706 height 622
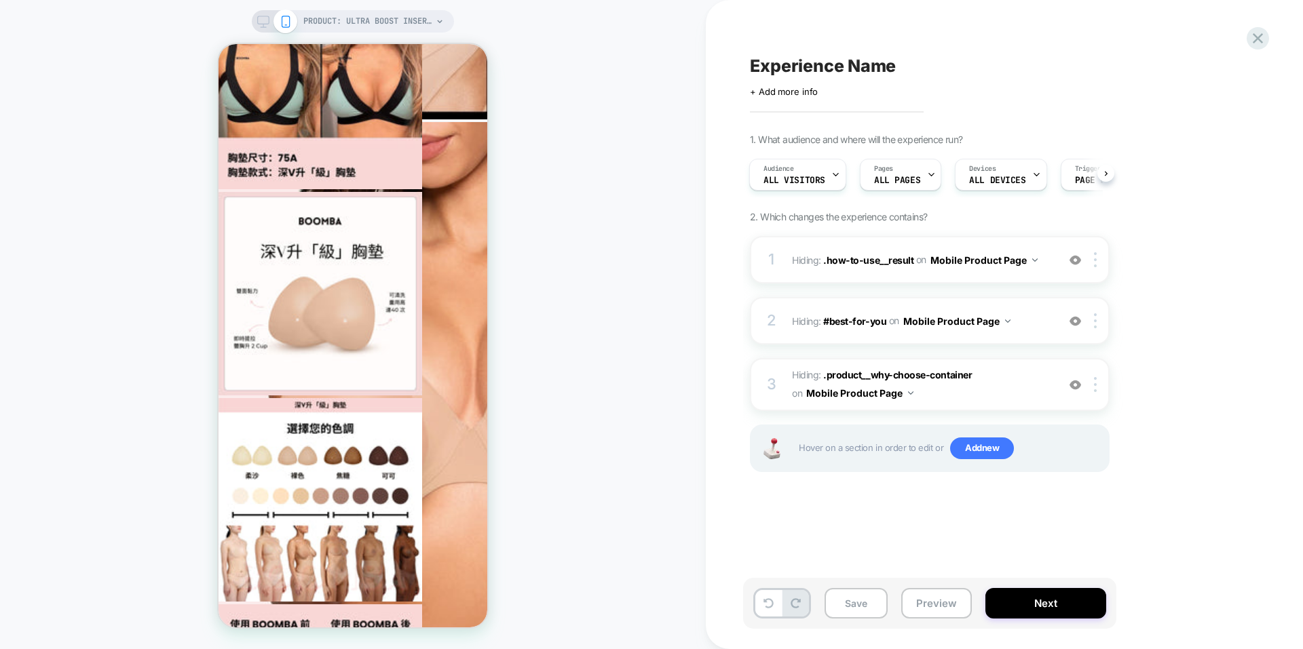
scroll to position [1767, 0]
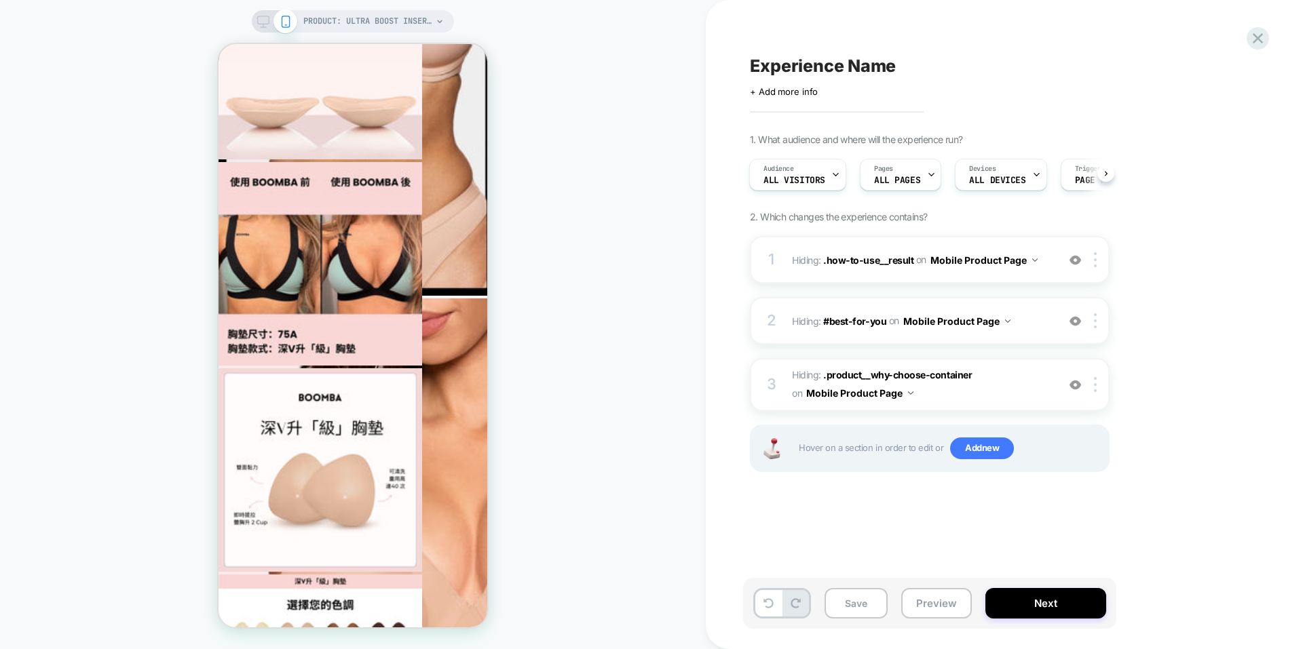
click at [777, 62] on span "Experience Name" at bounding box center [823, 66] width 146 height 20
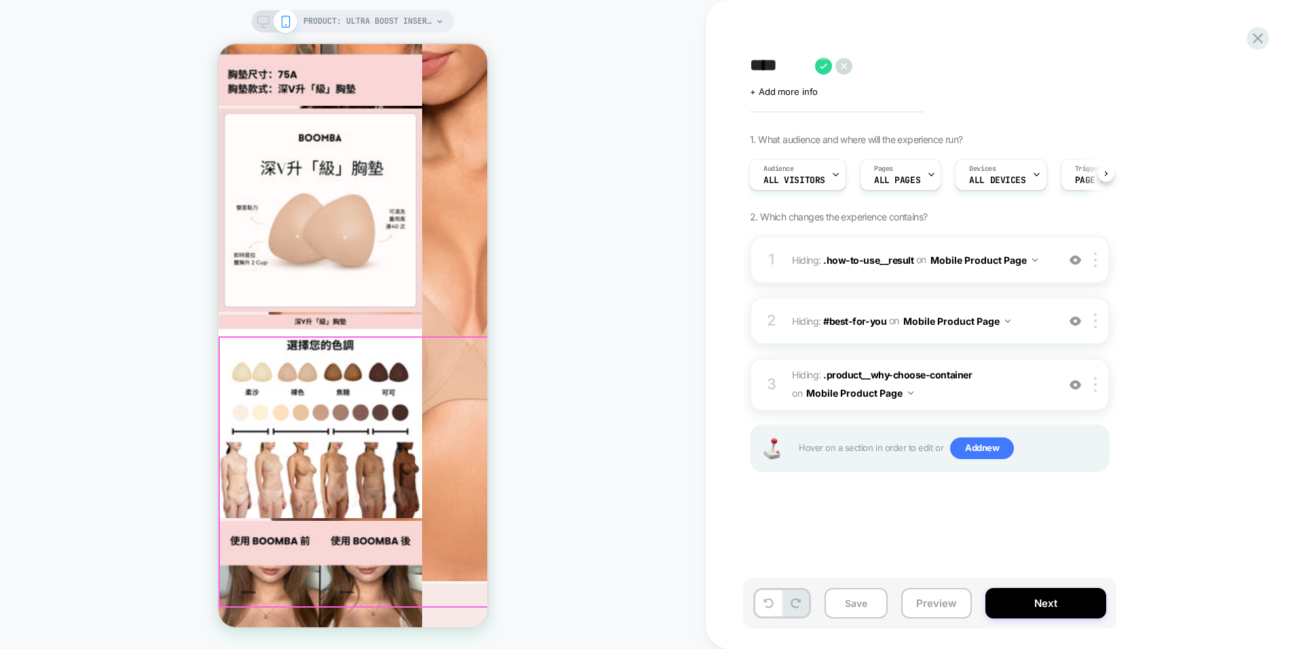
scroll to position [2038, 0]
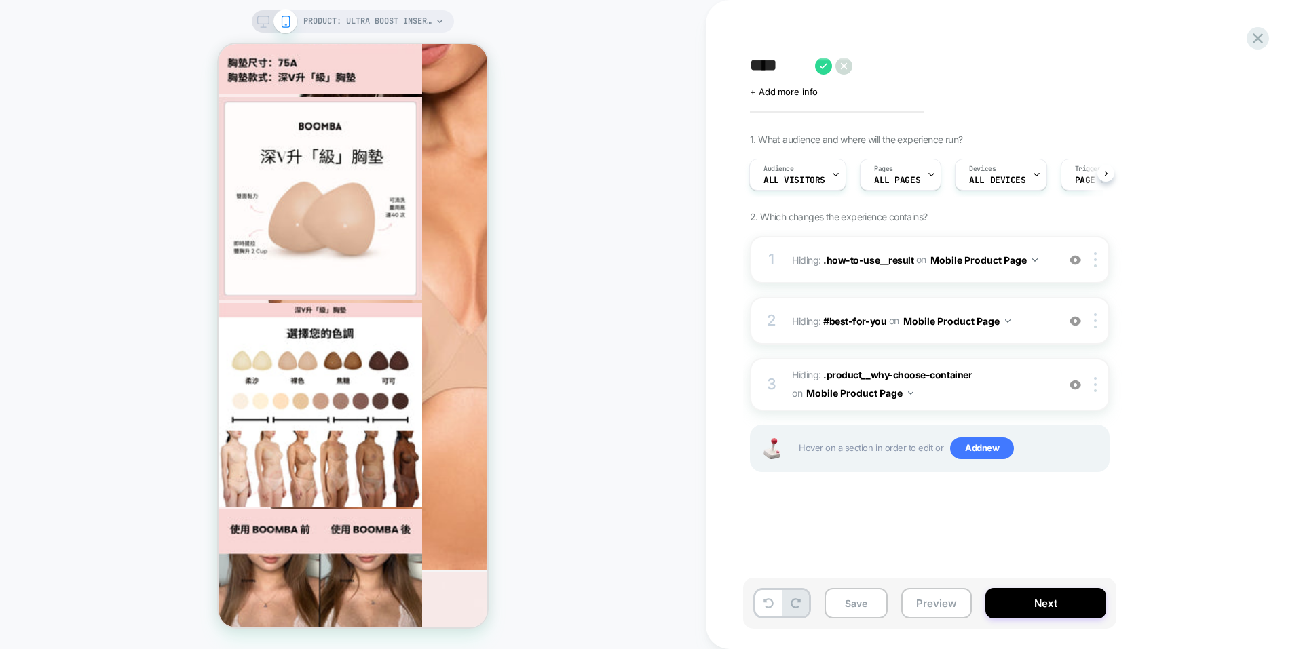
type textarea "****"
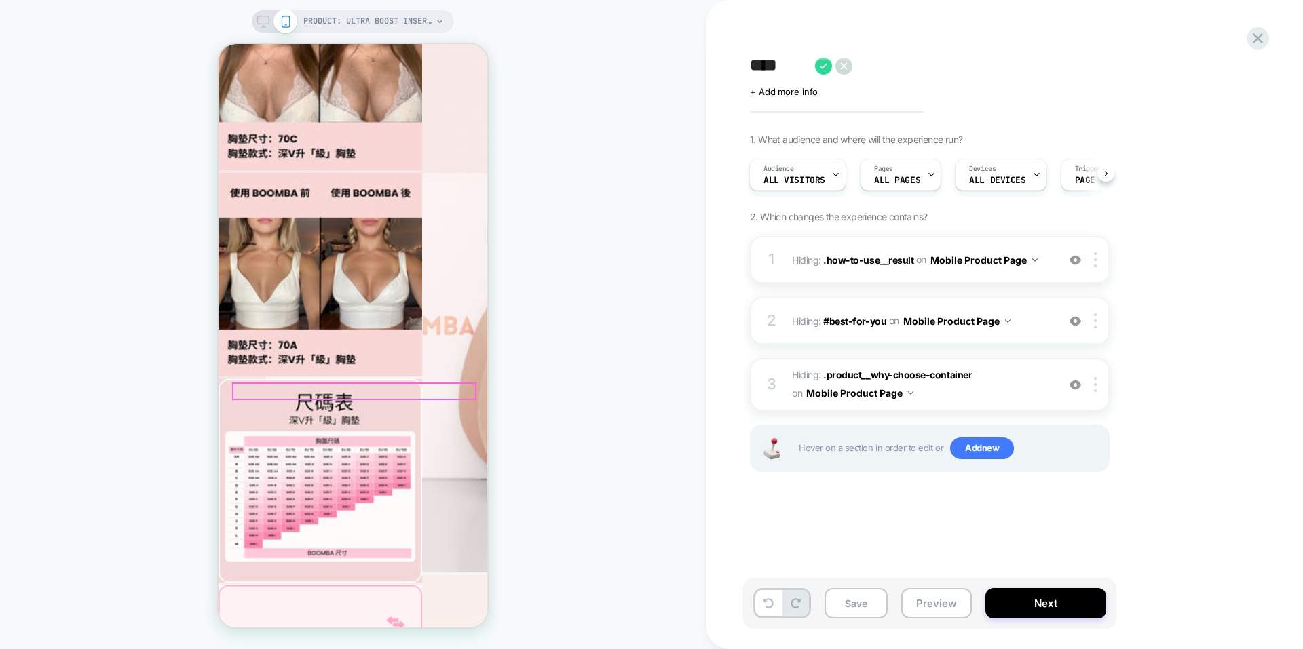
scroll to position [2784, 0]
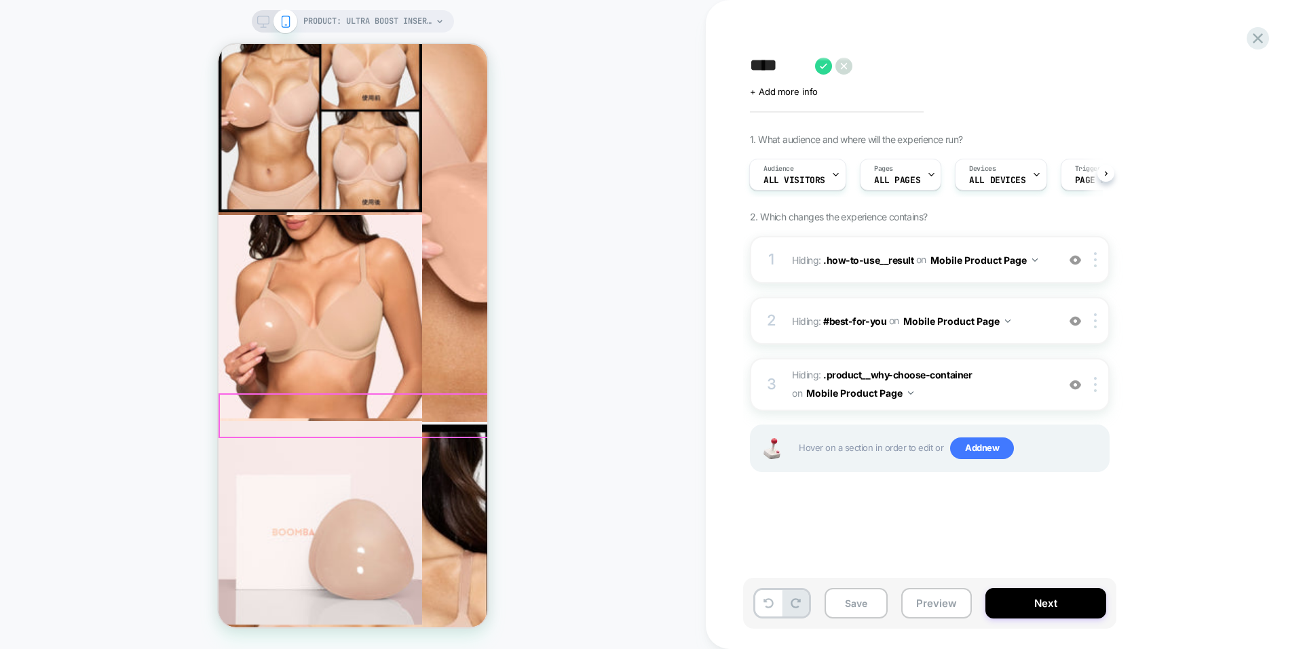
scroll to position [1088, 0]
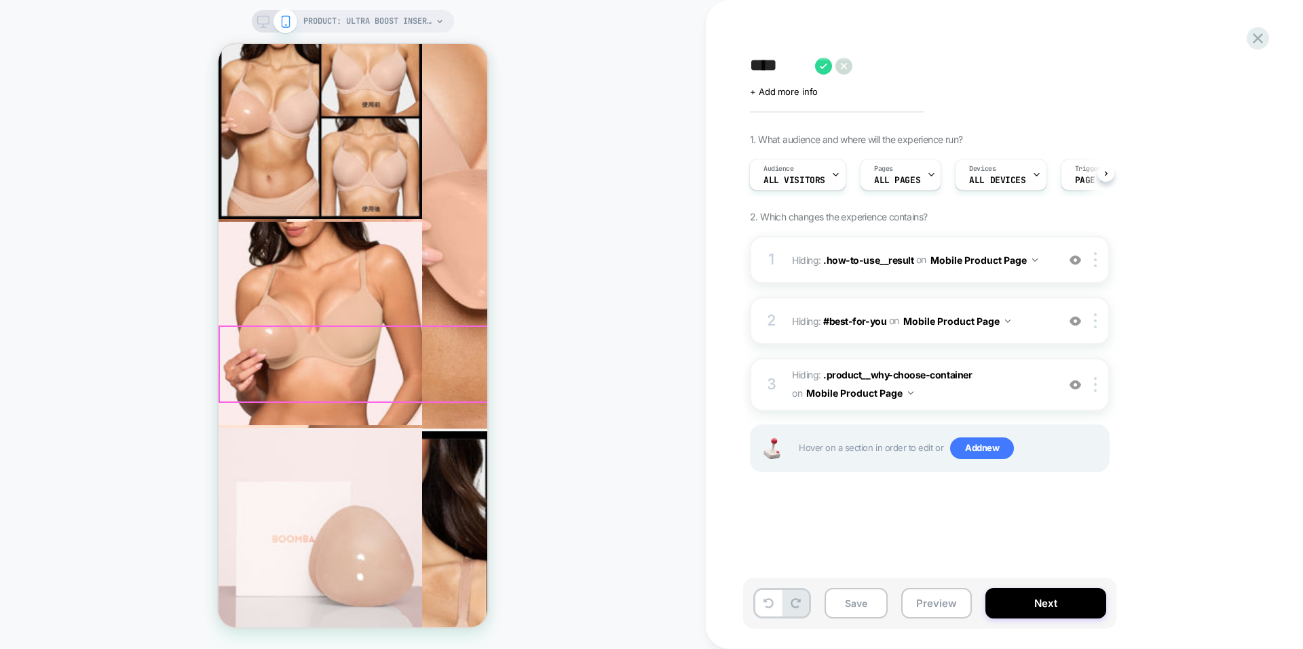
drag, startPoint x: 377, startPoint y: 351, endPoint x: 380, endPoint y: 327, distance: 24.7
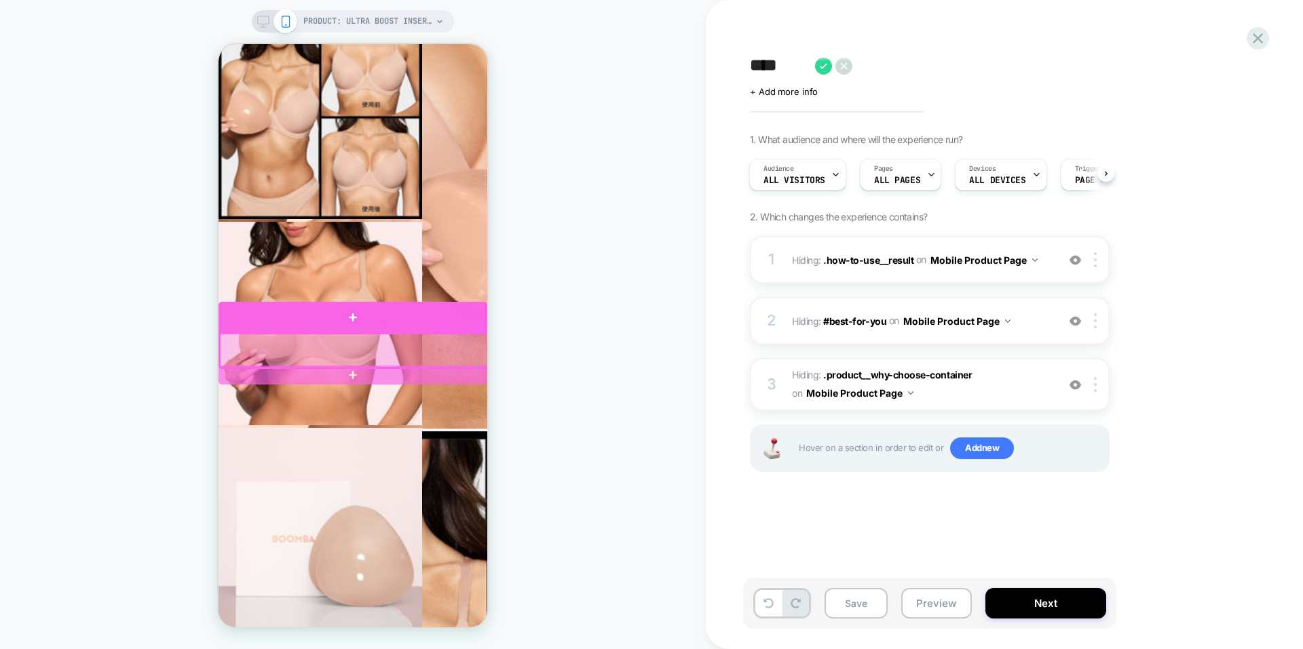
click at [358, 322] on div at bounding box center [352, 317] width 269 height 31
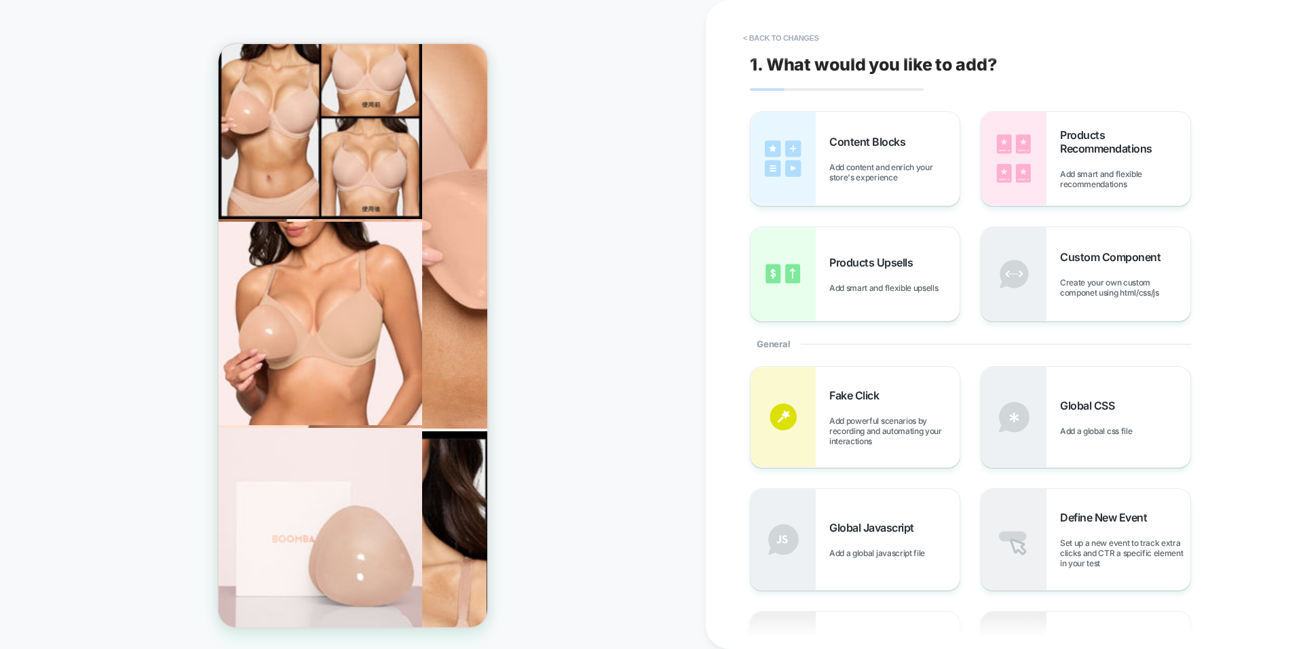
scroll to position [1078, 0]
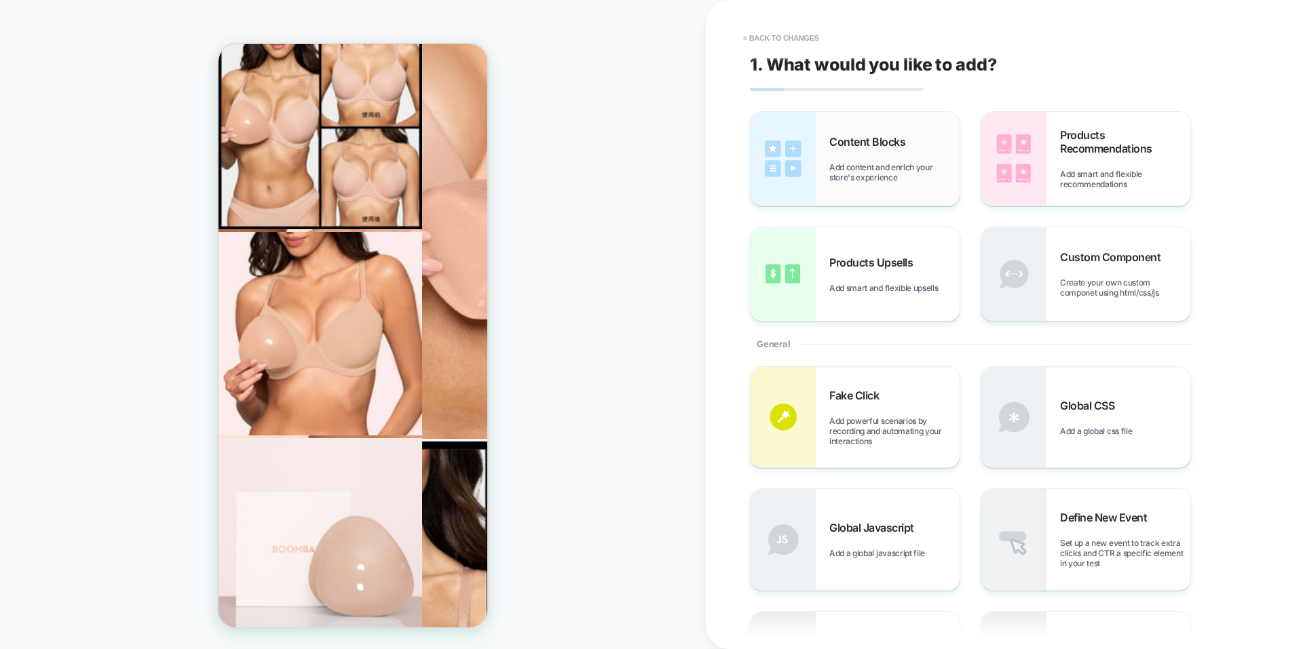
click at [866, 161] on div "Content Blocks Add content and enrich your store's experience" at bounding box center [894, 158] width 130 height 47
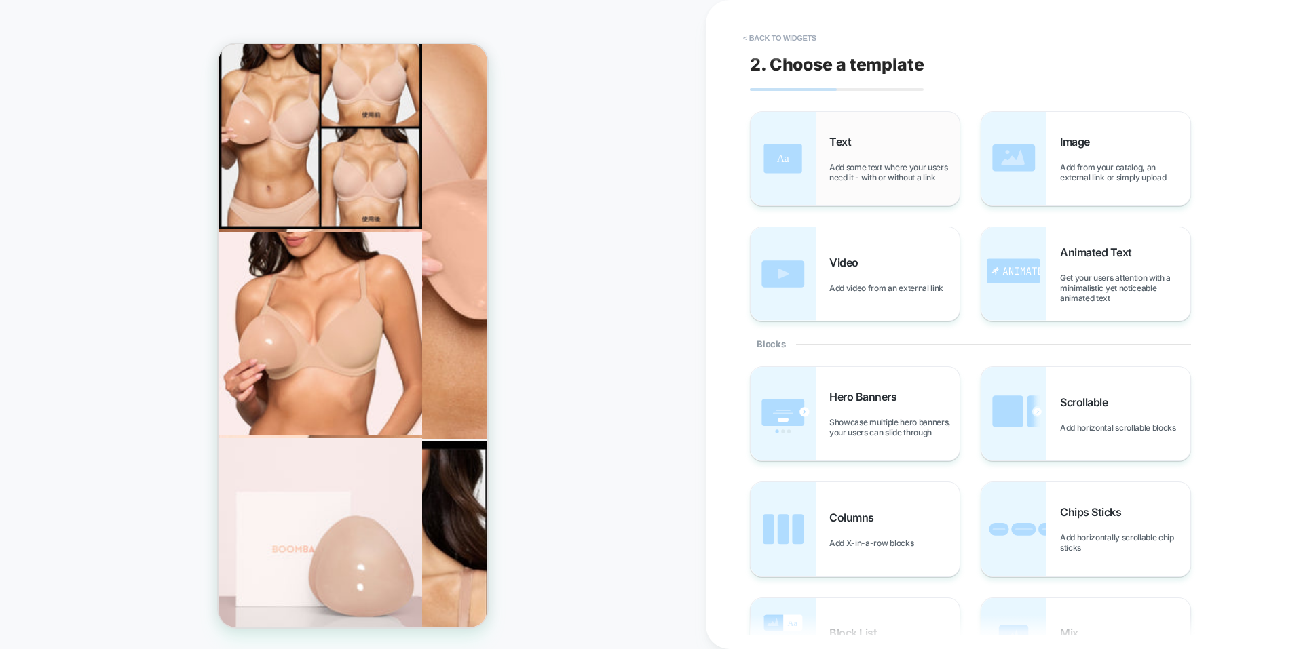
click at [906, 142] on div "Text Add some text where your users need it - with or without a link" at bounding box center [894, 158] width 130 height 47
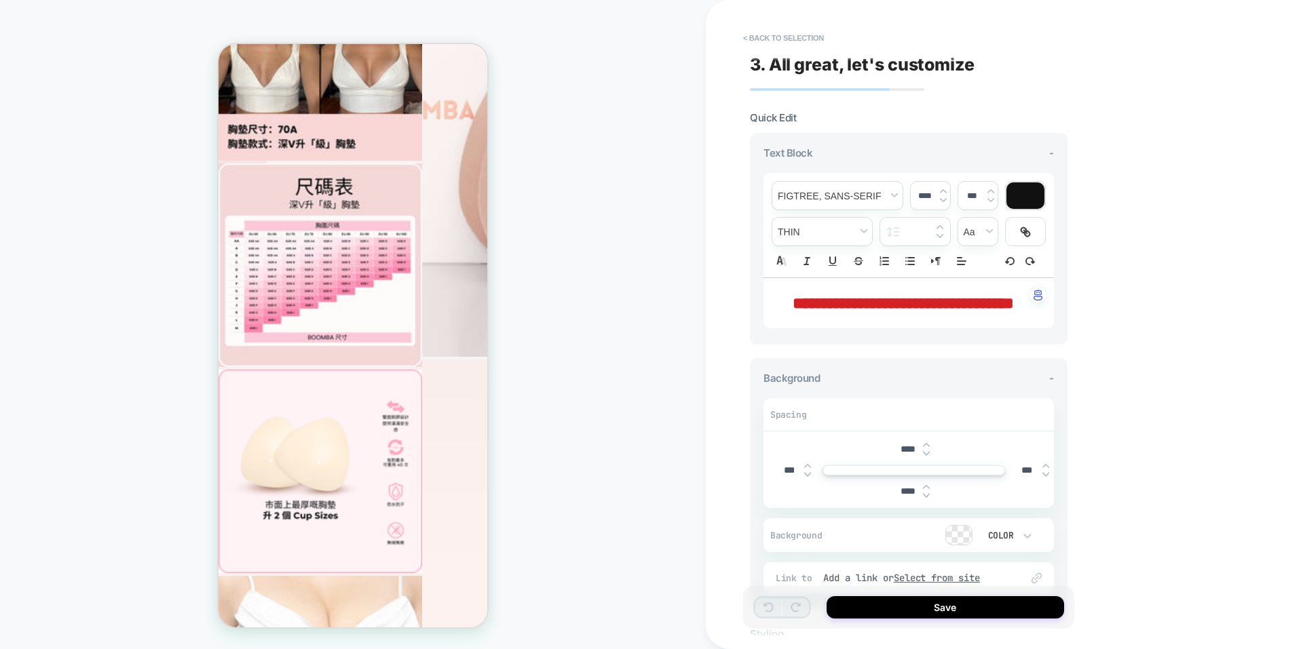
scroll to position [2864, 0]
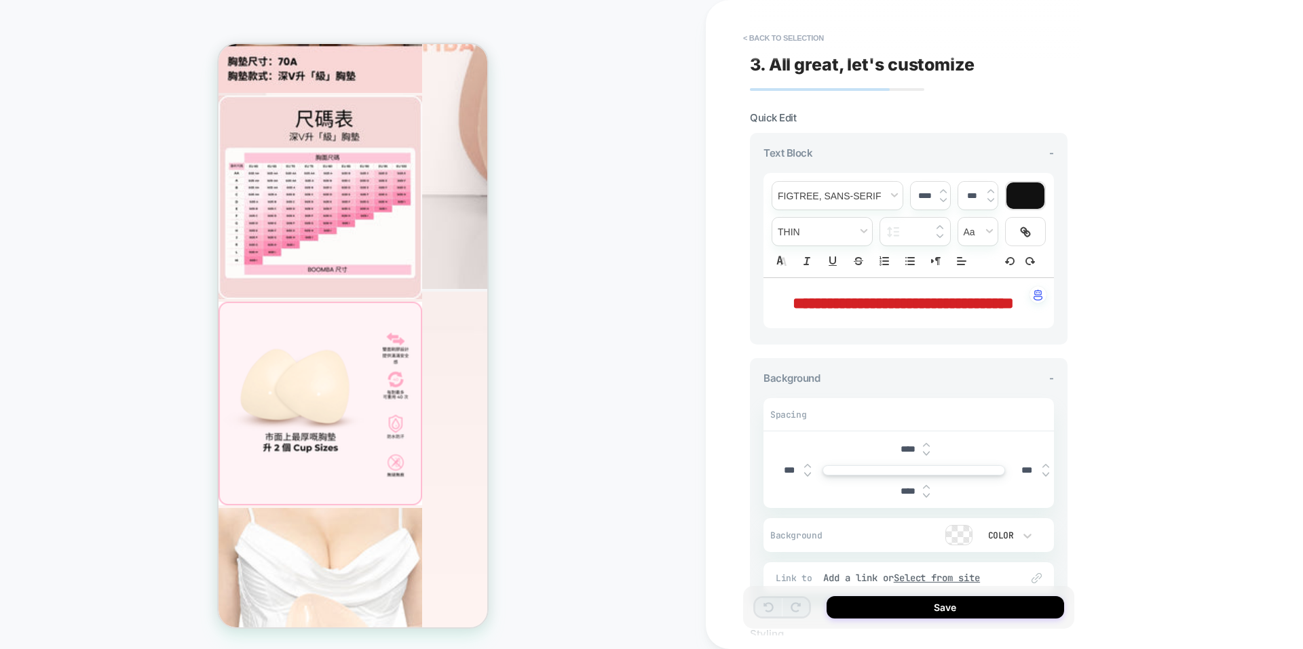
copy div "大熱雜誌都超級推介呢個荷里活 No.1 最佳秘密！"
click at [923, 311] on span "**********" at bounding box center [902, 303] width 221 height 16
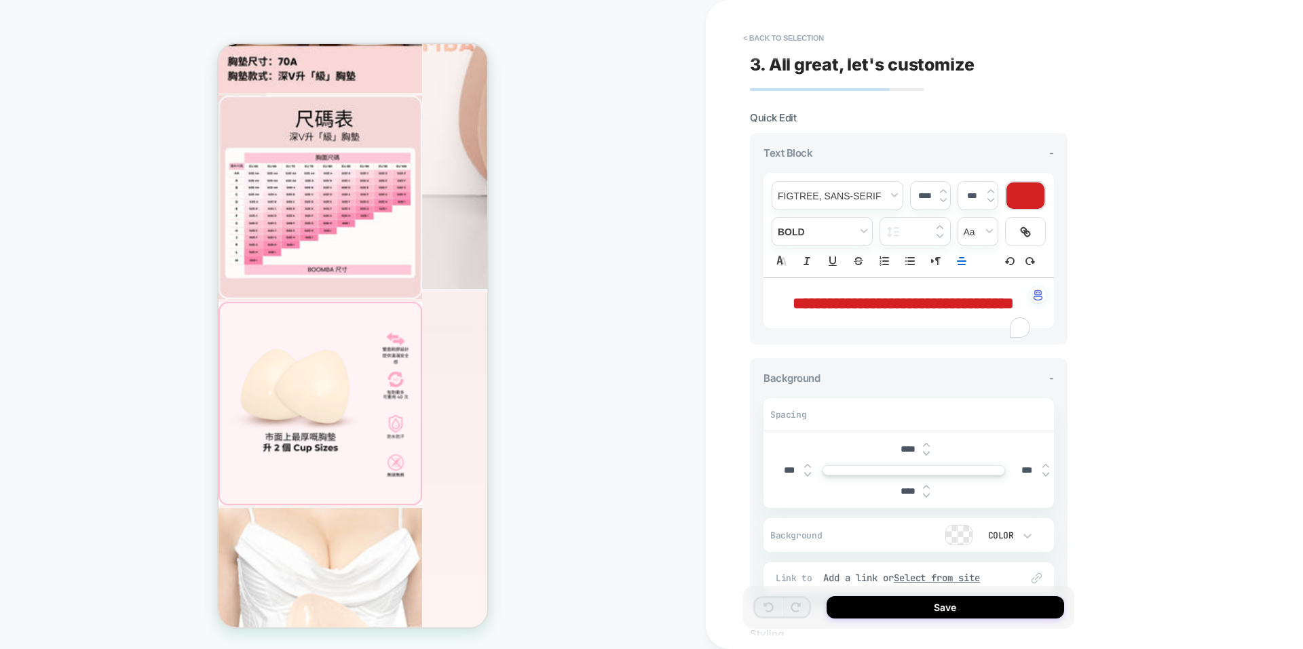
type input "****"
click at [923, 311] on span "**********" at bounding box center [902, 303] width 221 height 16
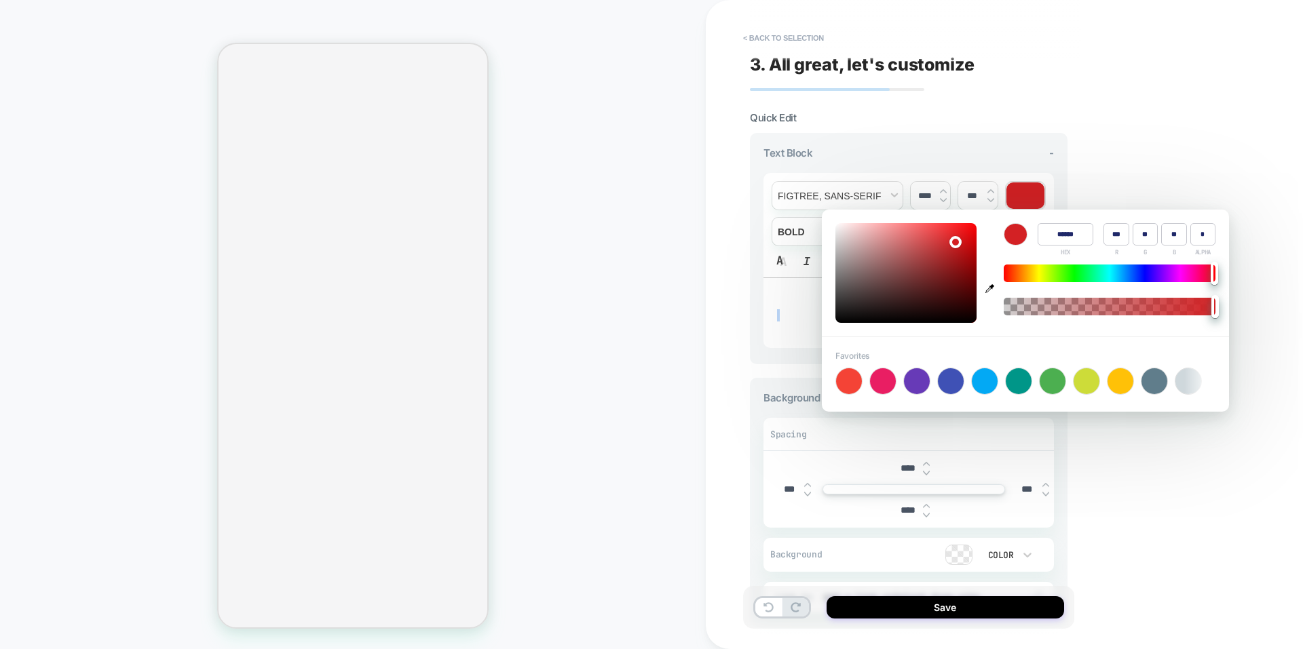
select select "**********"
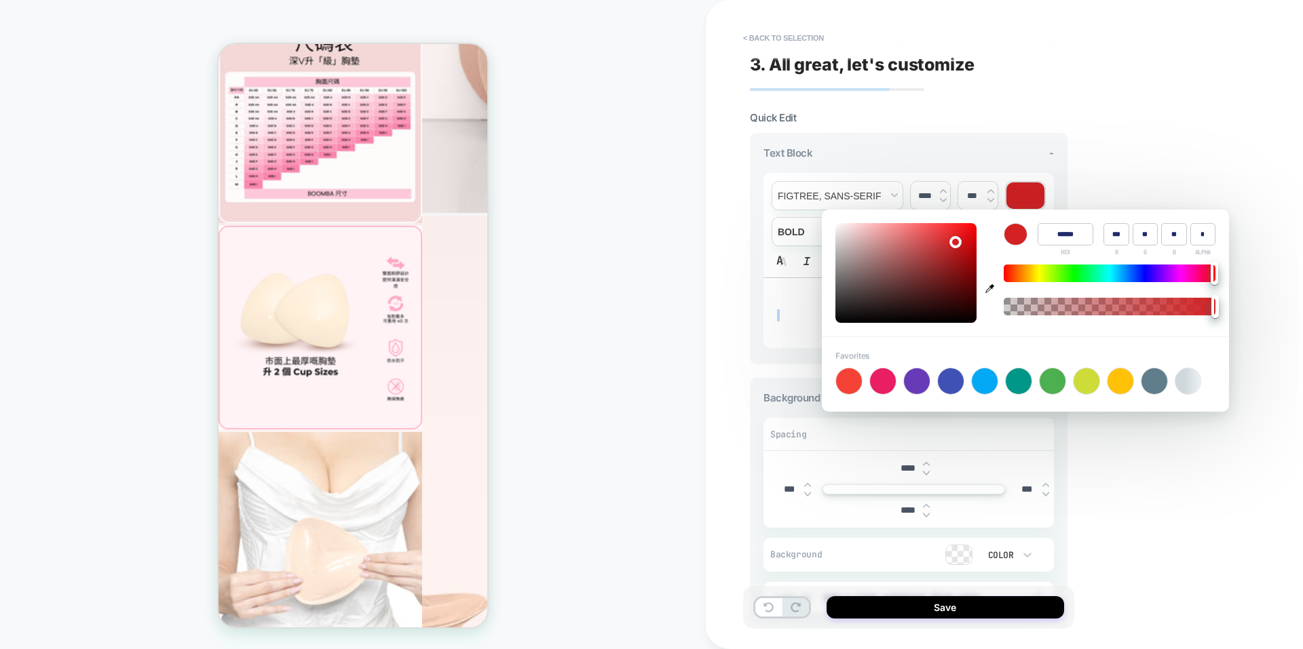
type input "******"
type input "**"
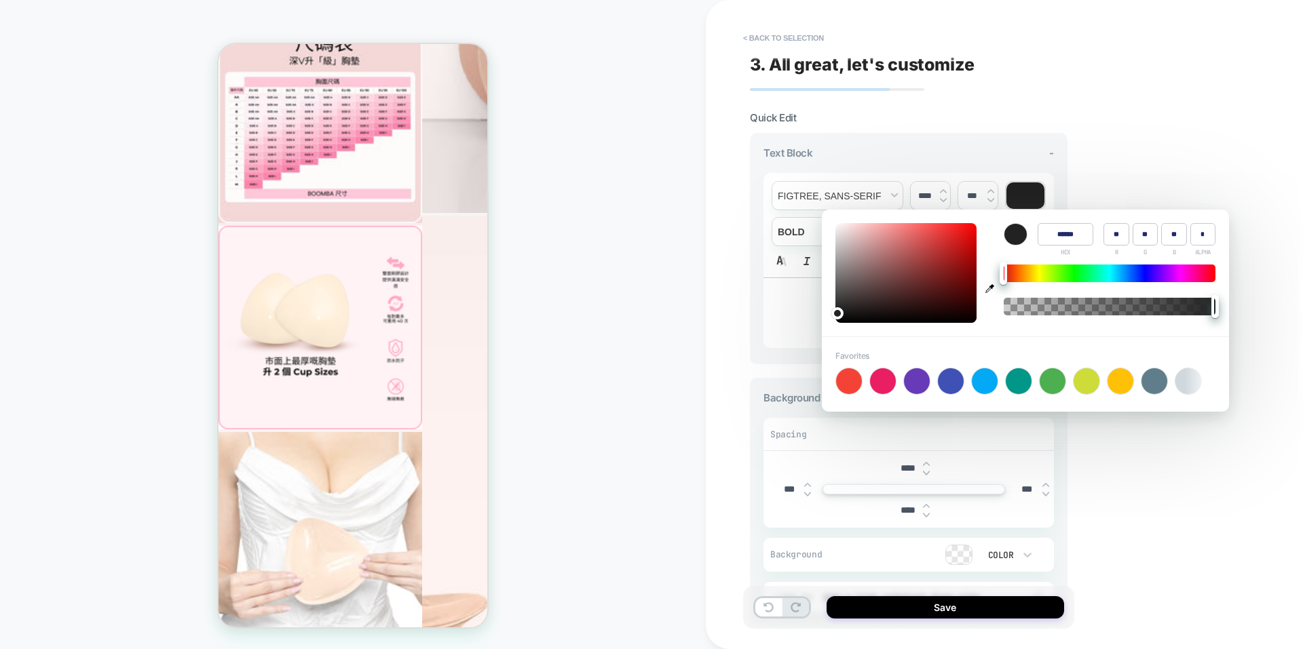
click at [741, 300] on div "**********" at bounding box center [1004, 324] width 597 height 649
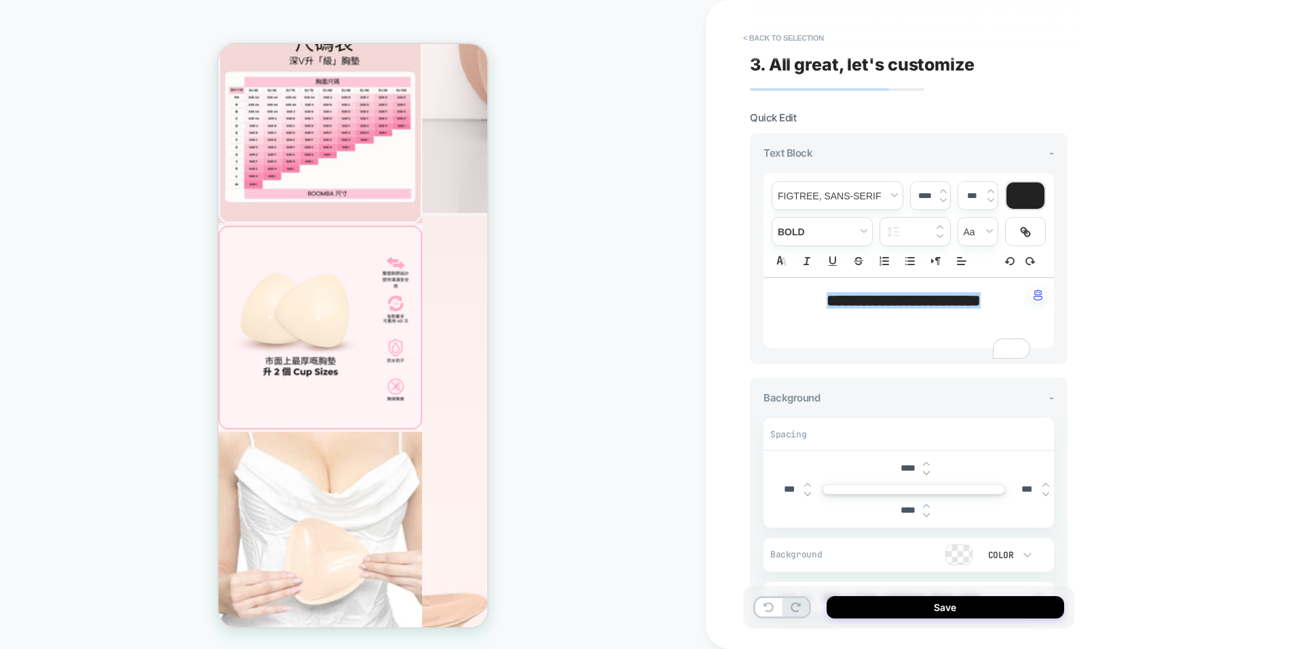
click at [946, 309] on span "**********" at bounding box center [903, 300] width 154 height 16
click at [963, 298] on span "**********" at bounding box center [903, 300] width 154 height 16
click at [987, 189] on img at bounding box center [990, 191] width 7 height 4
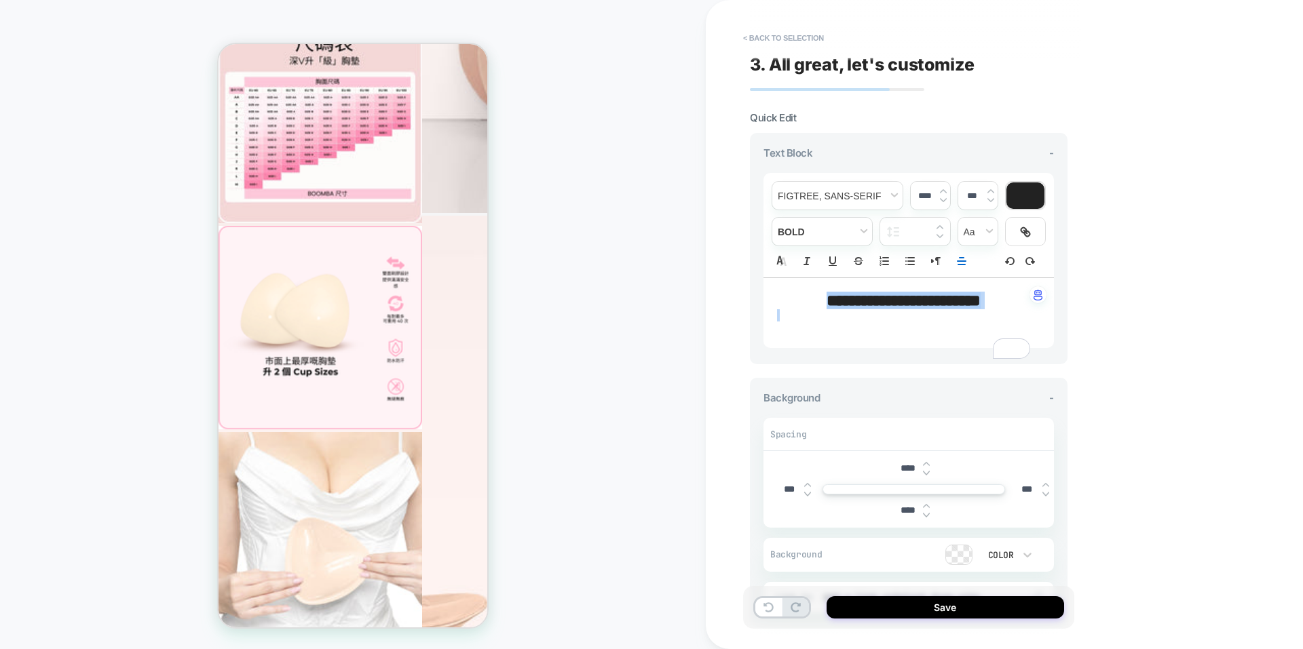
click at [988, 189] on img at bounding box center [990, 191] width 7 height 5
click at [988, 201] on img at bounding box center [990, 199] width 7 height 5
click at [988, 190] on img at bounding box center [990, 191] width 7 height 5
type input "*****"
click at [987, 206] on div "*****" at bounding box center [977, 196] width 39 height 28
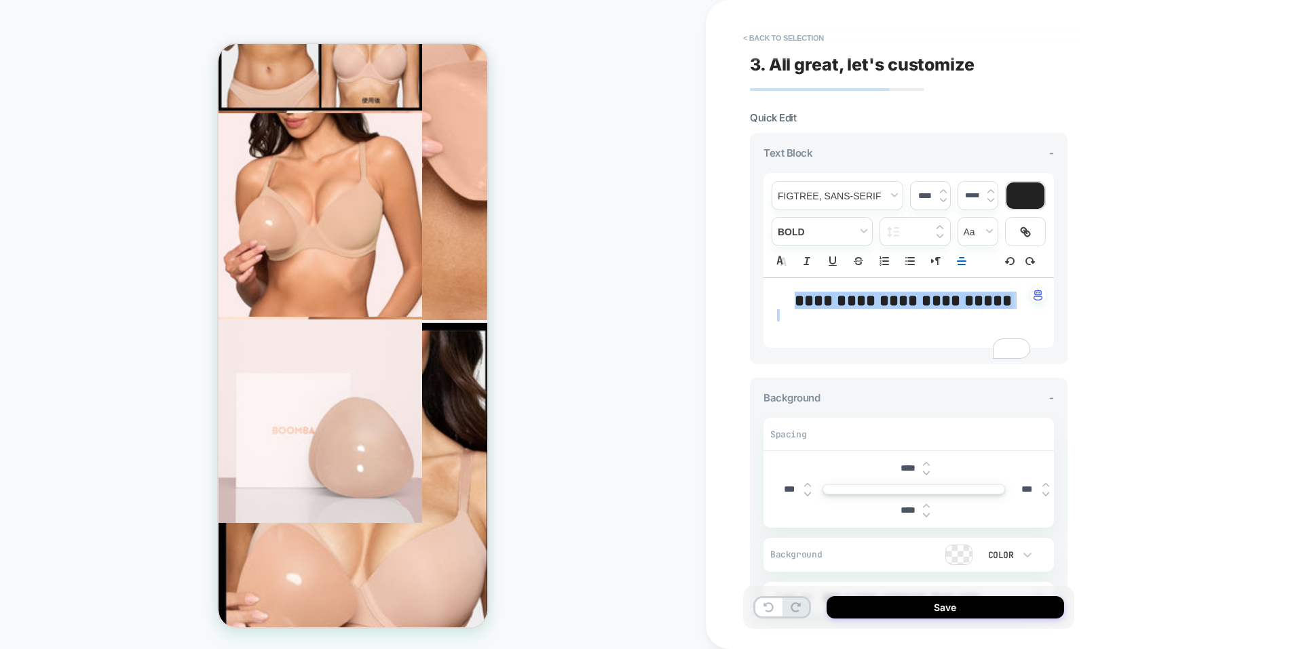
scroll to position [1176, 0]
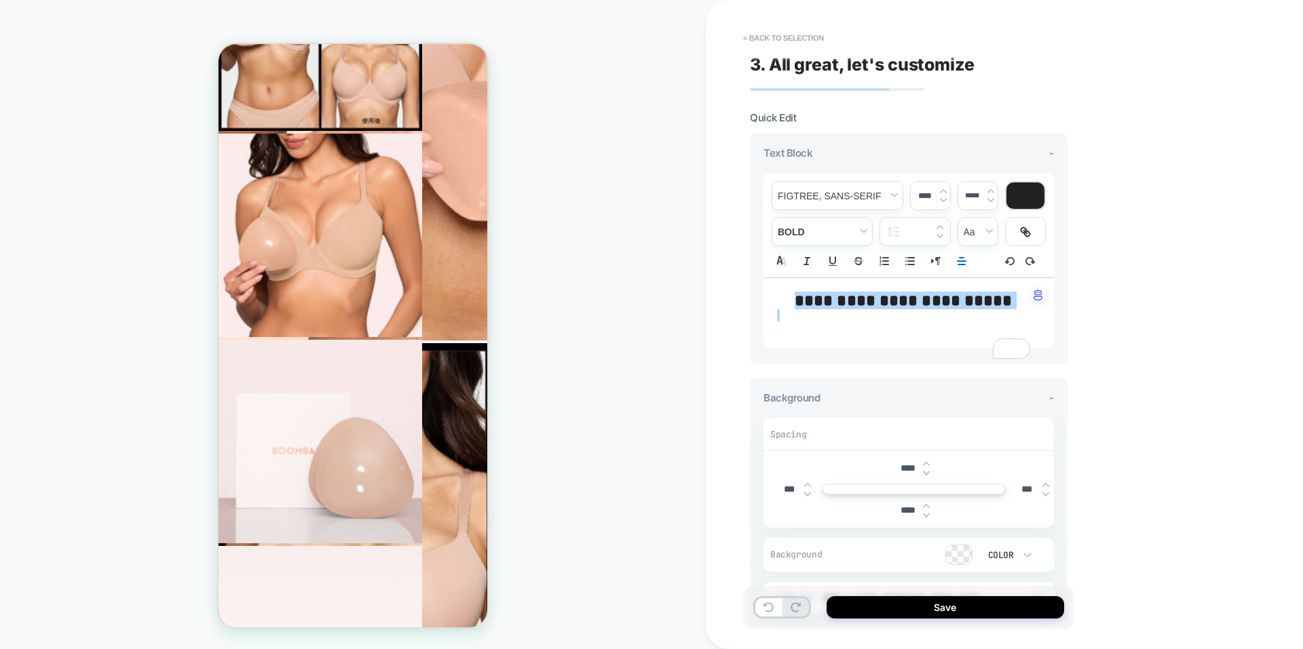
click at [925, 524] on div "****" at bounding box center [913, 511] width 42 height 28
click at [926, 518] on img at bounding box center [926, 514] width 7 height 5
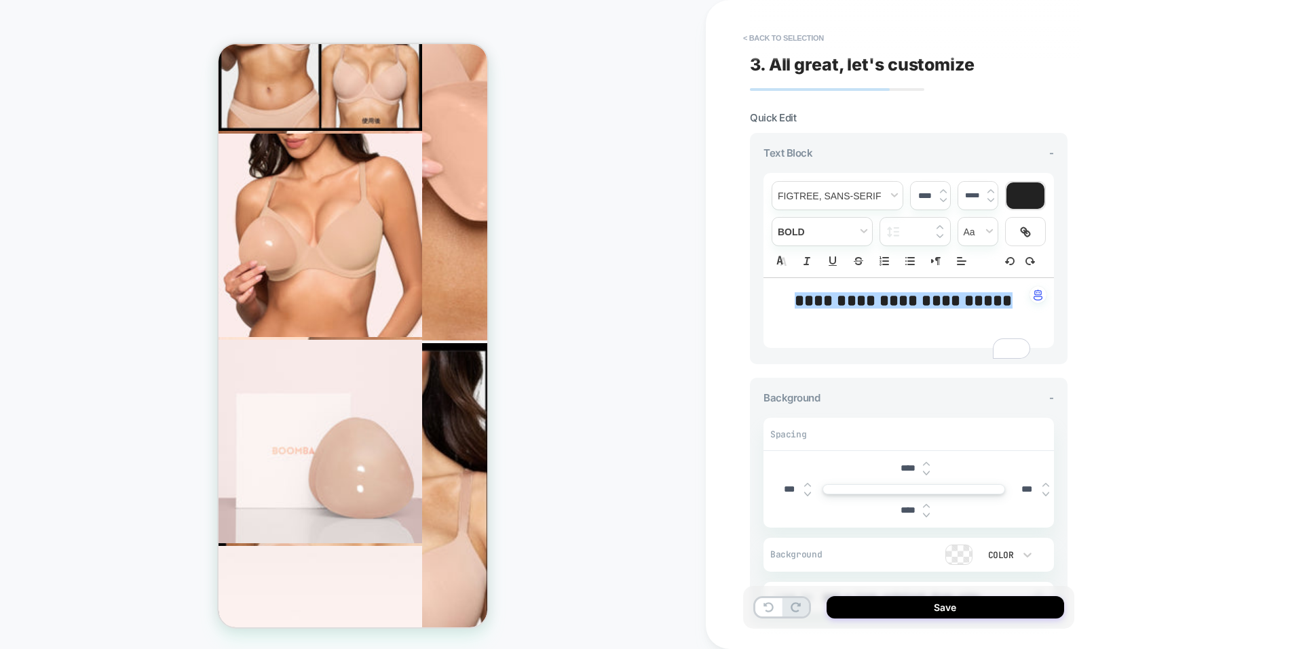
click at [926, 518] on img at bounding box center [926, 514] width 7 height 5
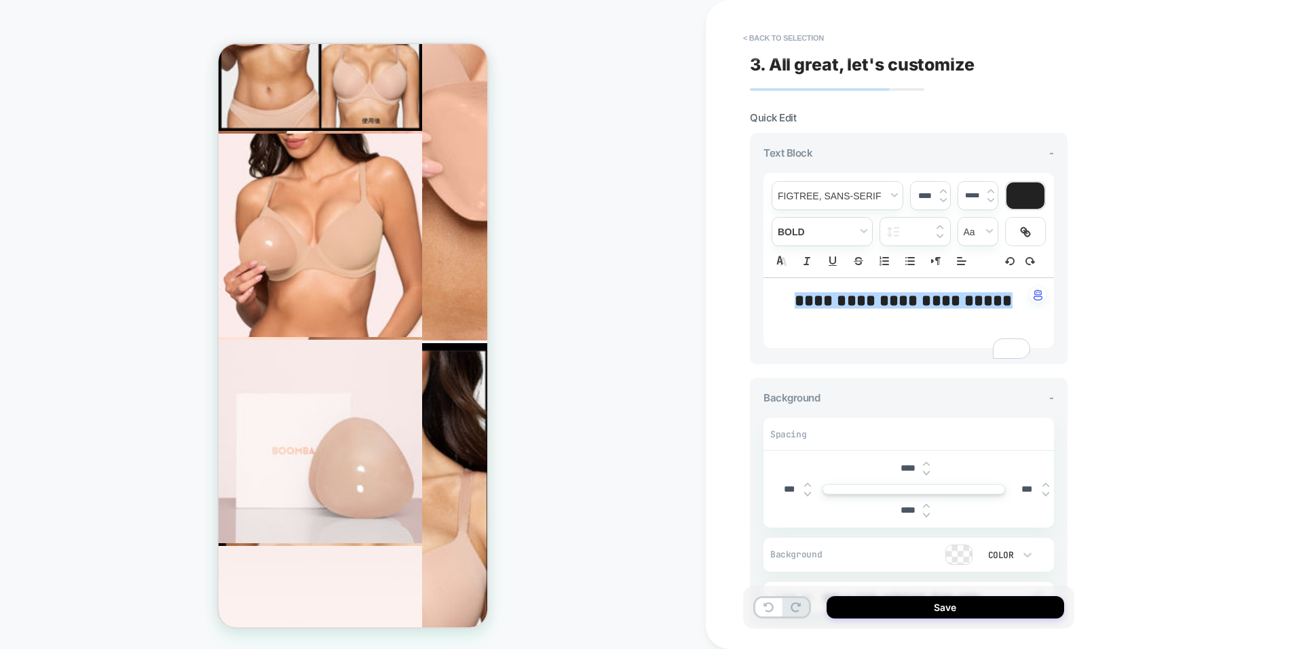
click at [926, 518] on img at bounding box center [926, 514] width 7 height 5
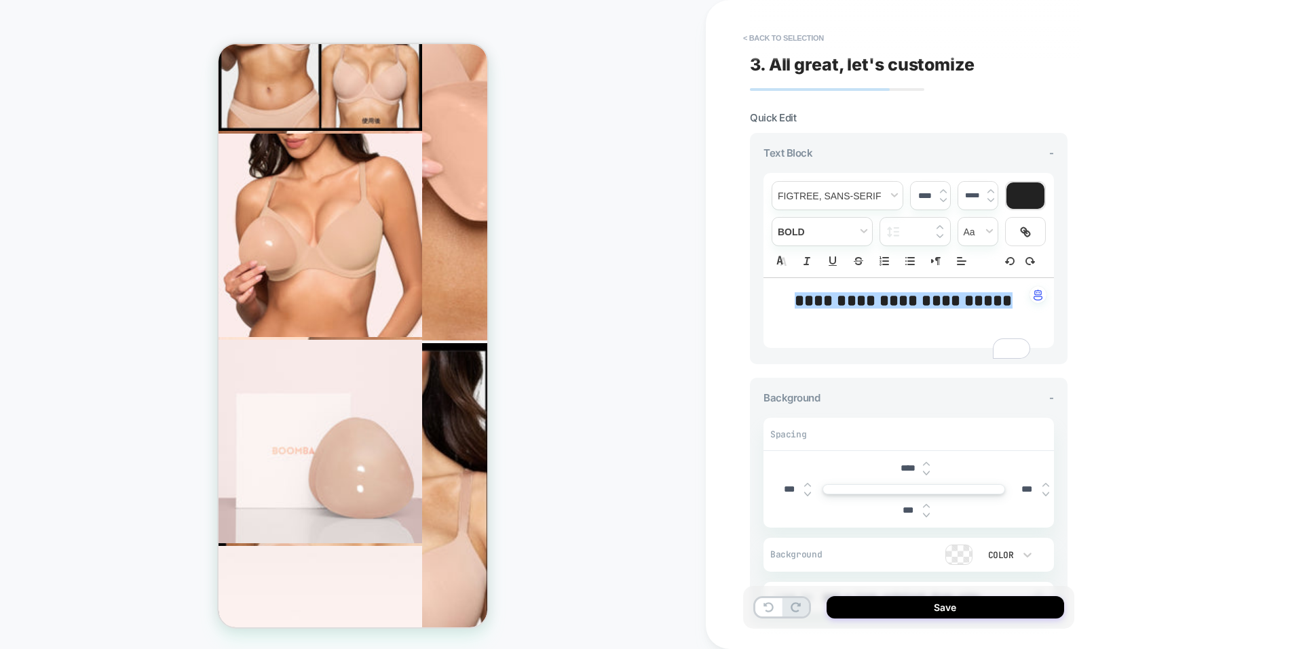
click at [926, 518] on img at bounding box center [926, 514] width 7 height 5
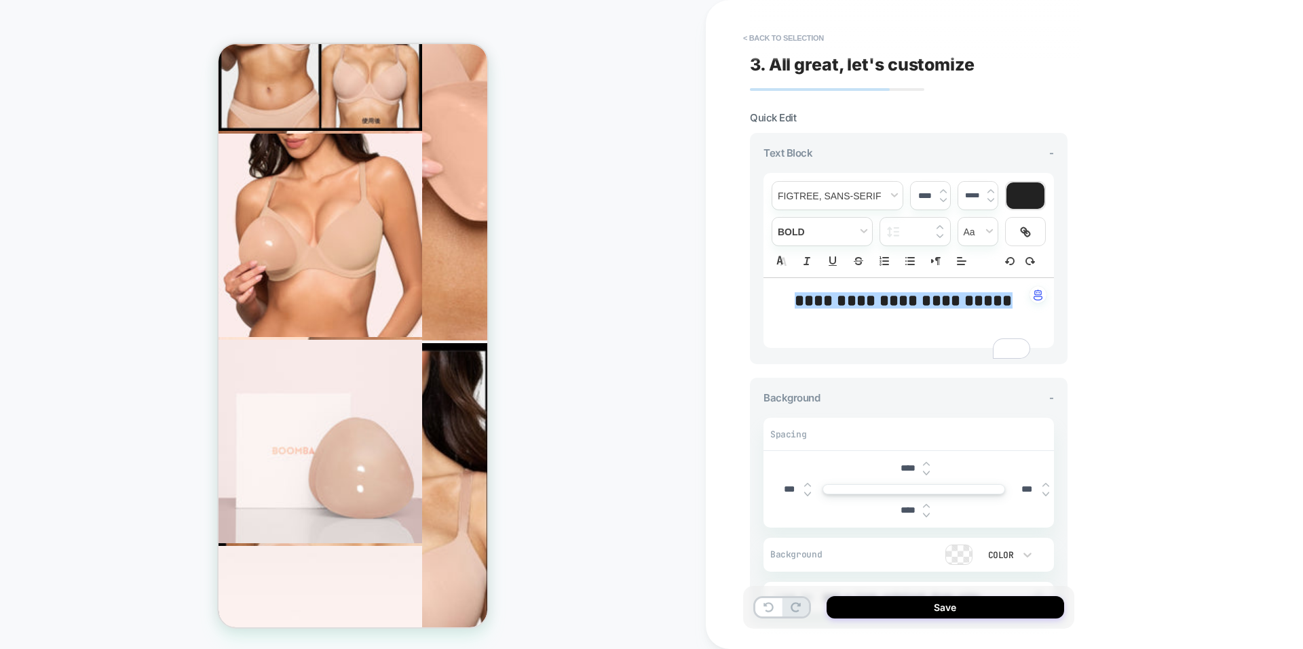
click at [926, 518] on img at bounding box center [926, 514] width 7 height 5
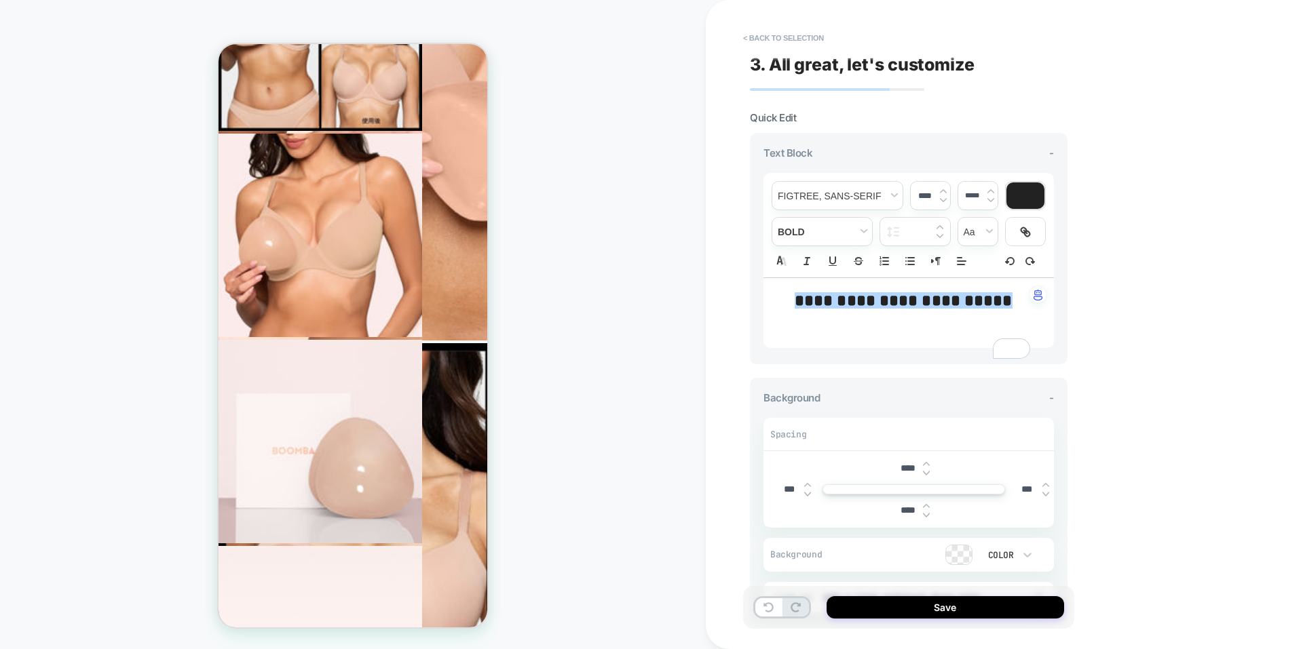
click at [926, 518] on img at bounding box center [926, 514] width 7 height 5
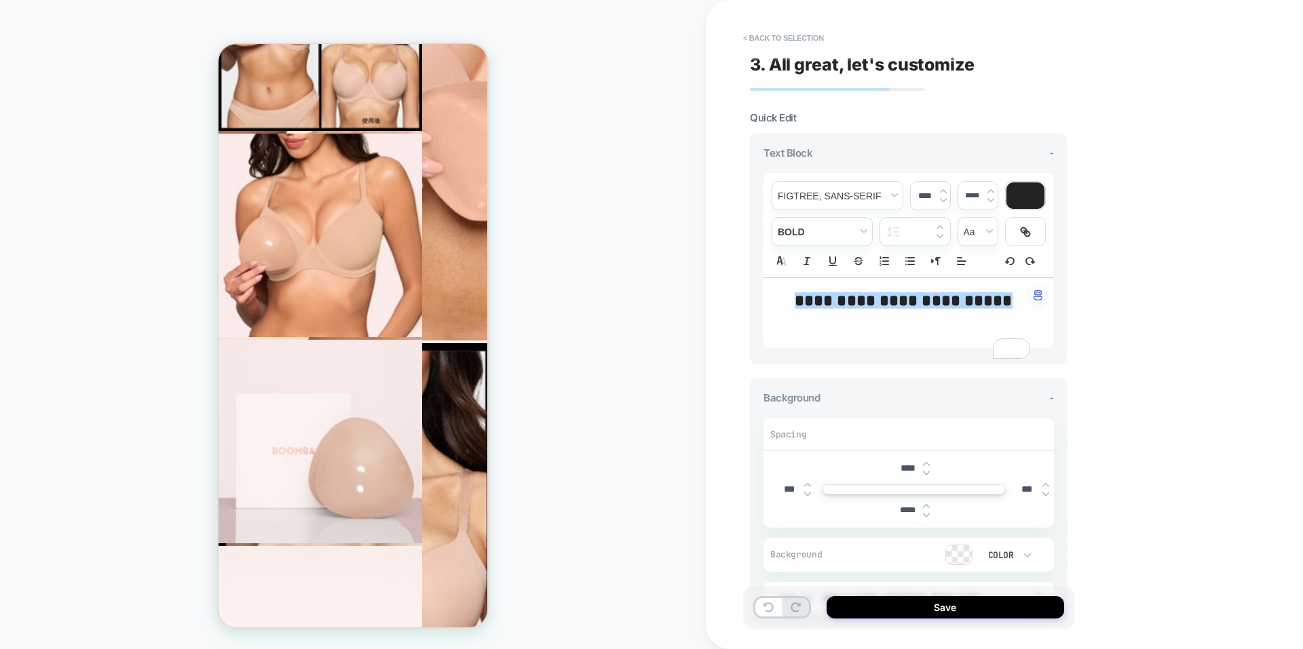
click at [926, 518] on img at bounding box center [926, 514] width 7 height 5
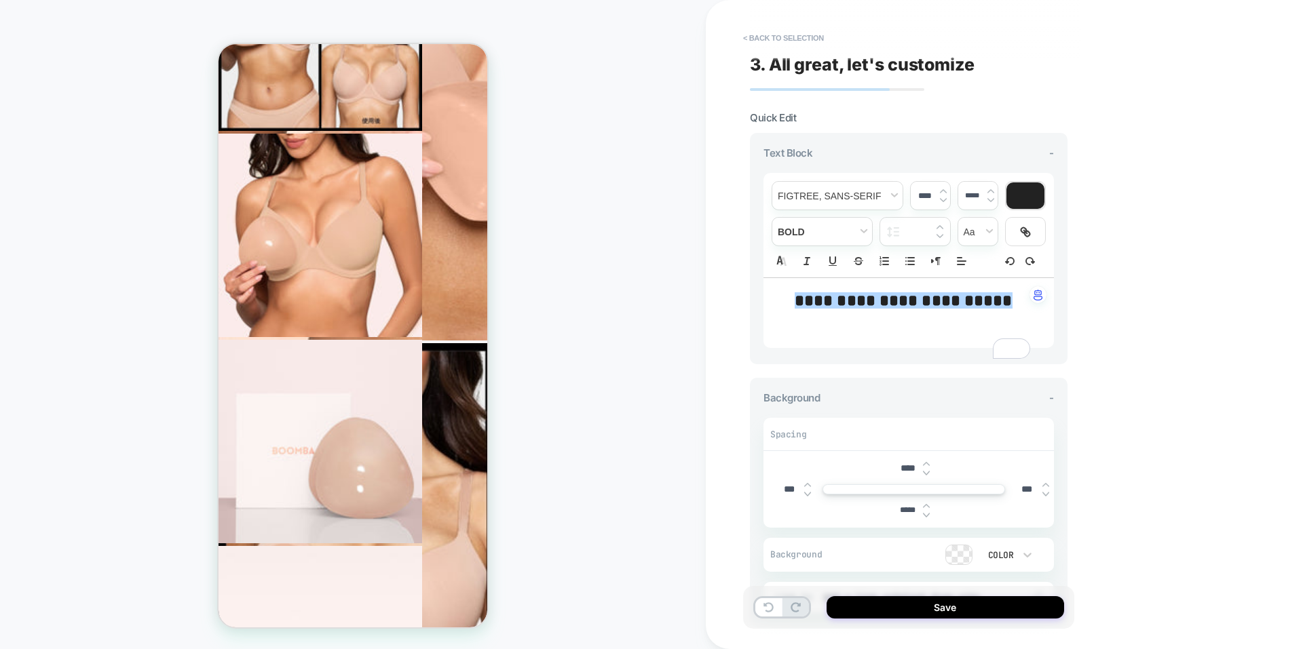
click at [926, 518] on img at bounding box center [926, 514] width 7 height 5
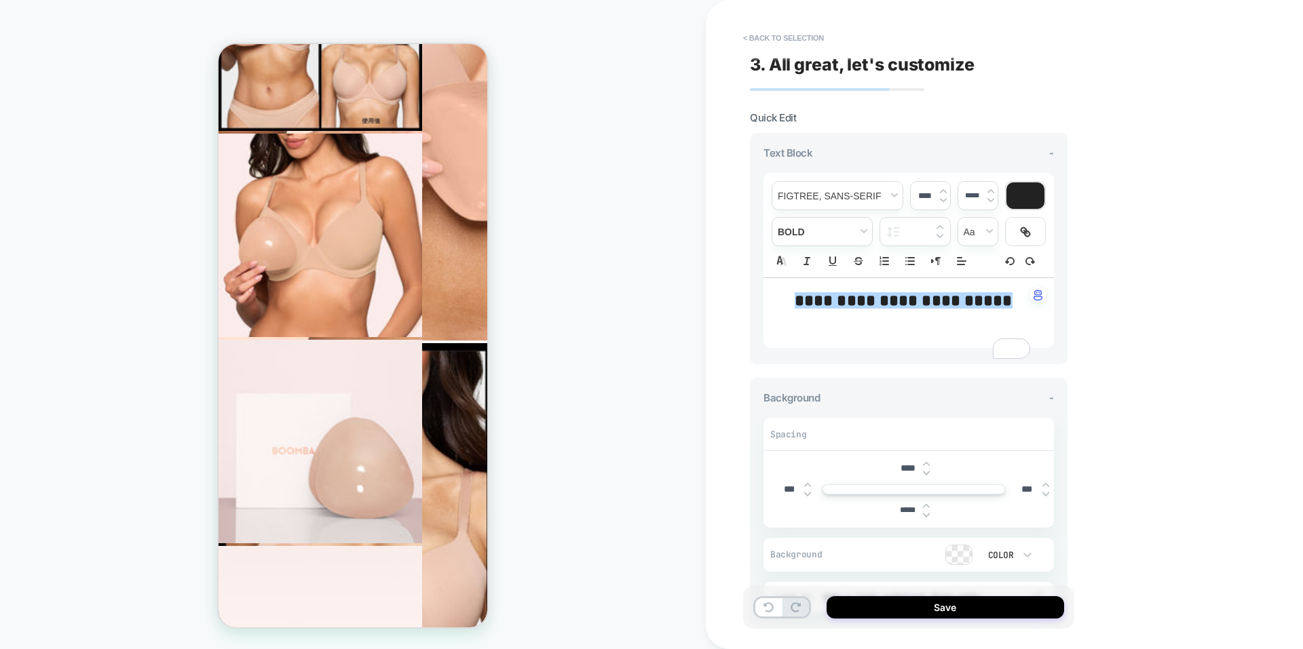
click at [926, 518] on img at bounding box center [926, 514] width 7 height 5
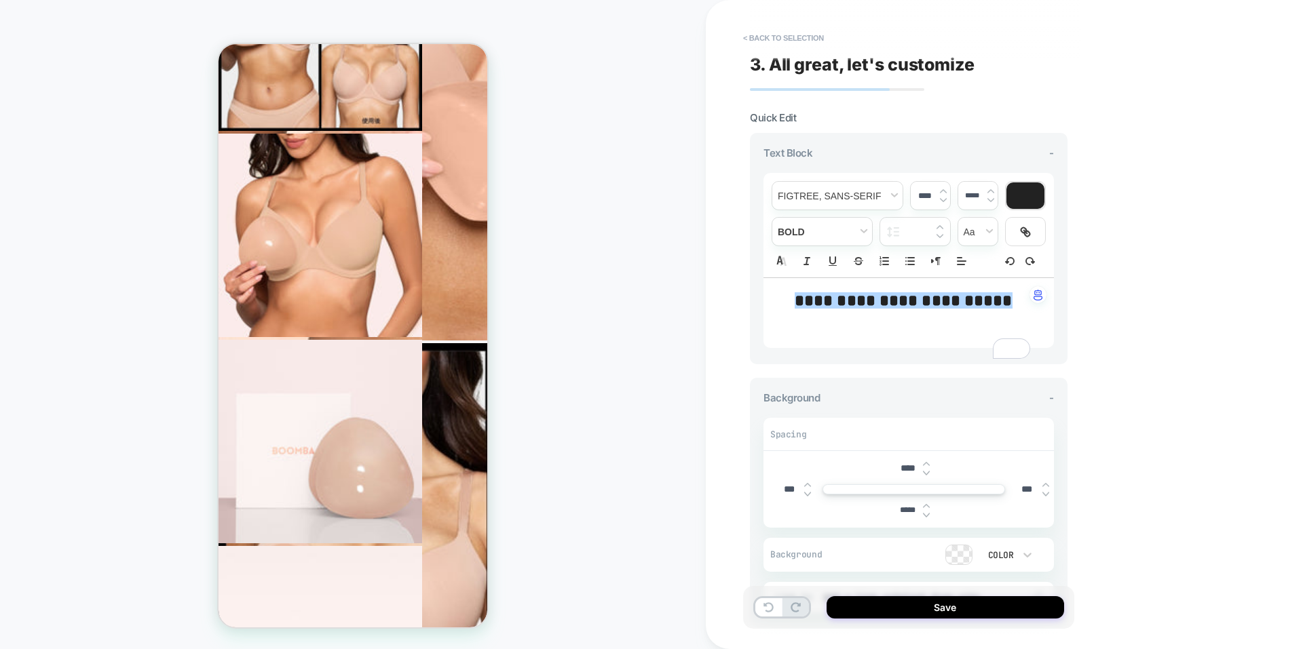
click at [926, 518] on img at bounding box center [926, 514] width 7 height 5
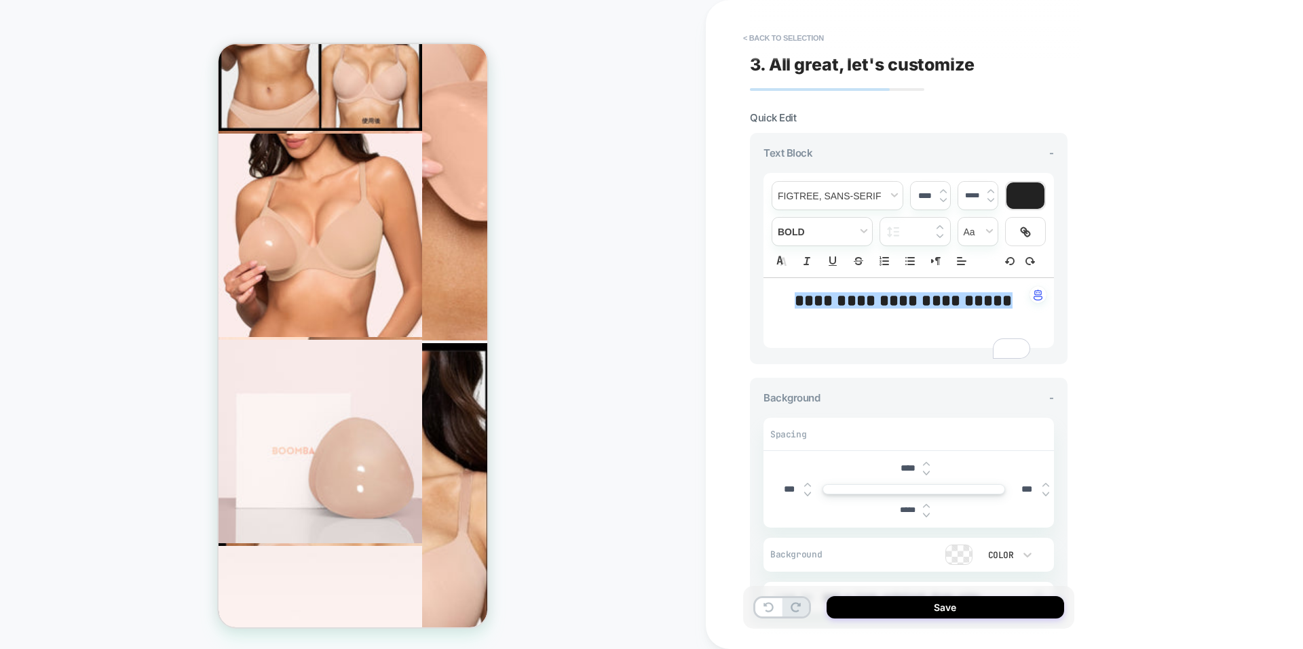
click at [926, 518] on img at bounding box center [926, 514] width 7 height 5
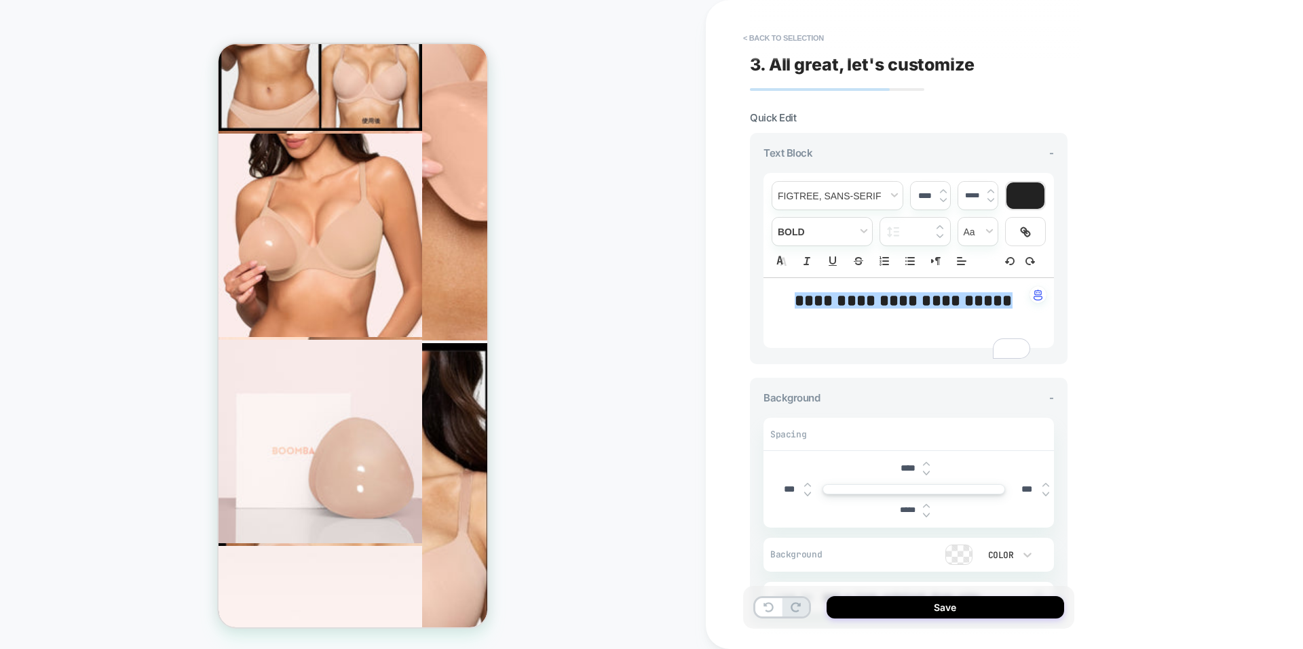
click at [926, 518] on img at bounding box center [926, 514] width 7 height 5
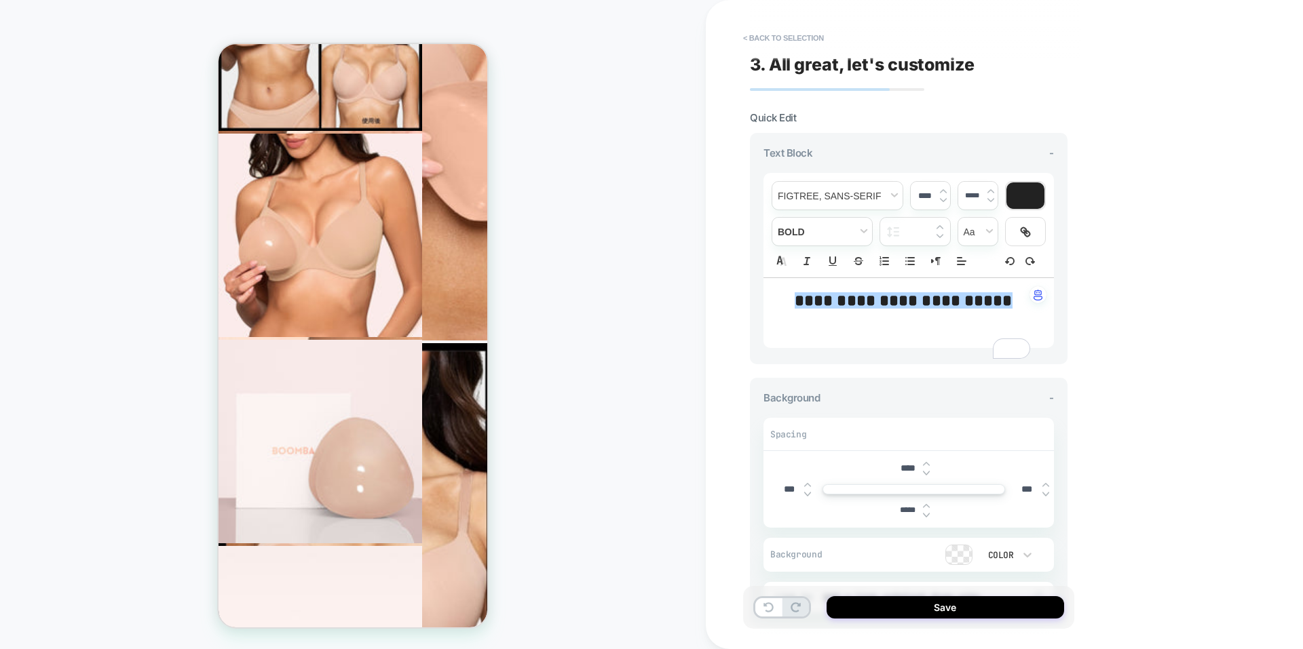
click at [926, 518] on img at bounding box center [926, 514] width 7 height 5
type input "*****"
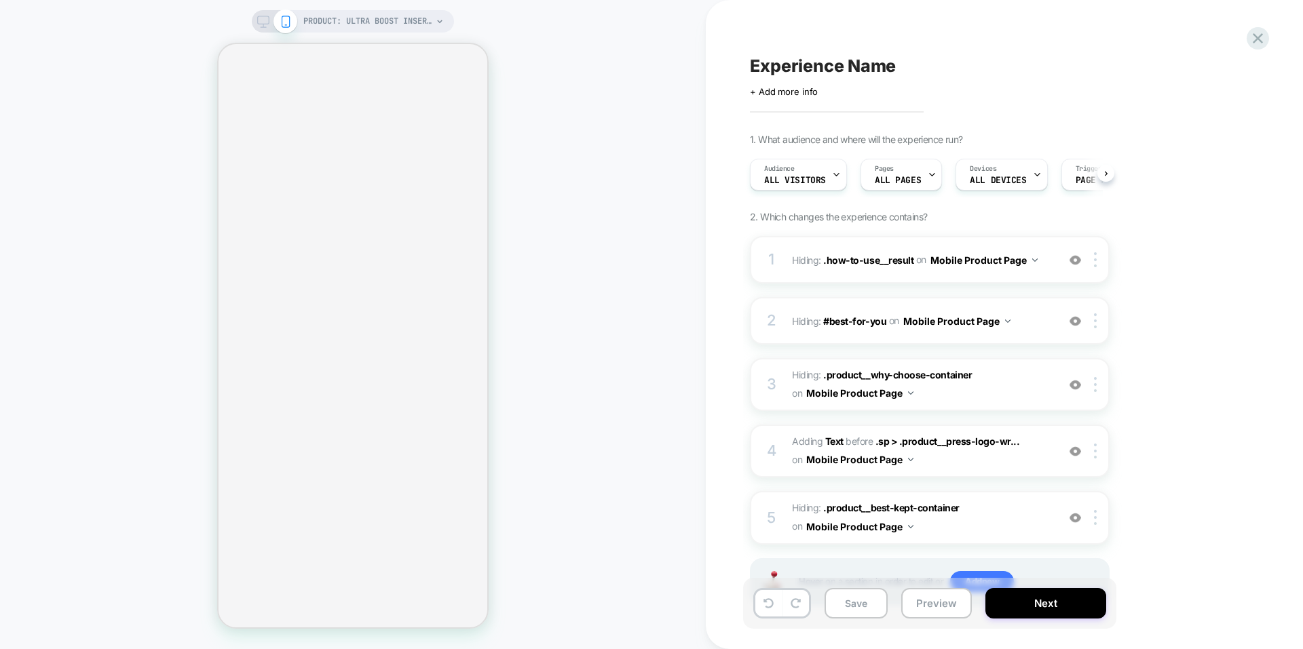
select select "**********"
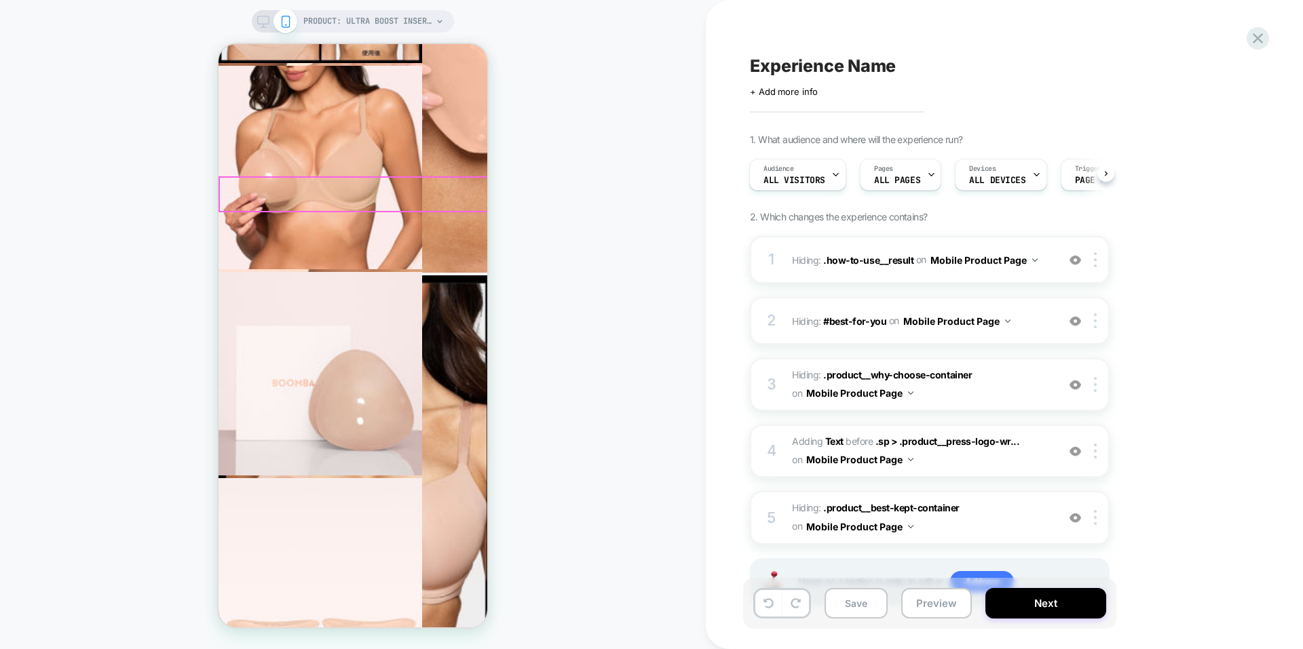
click at [912, 507] on span ".product__best-kept-container" at bounding box center [891, 508] width 136 height 12
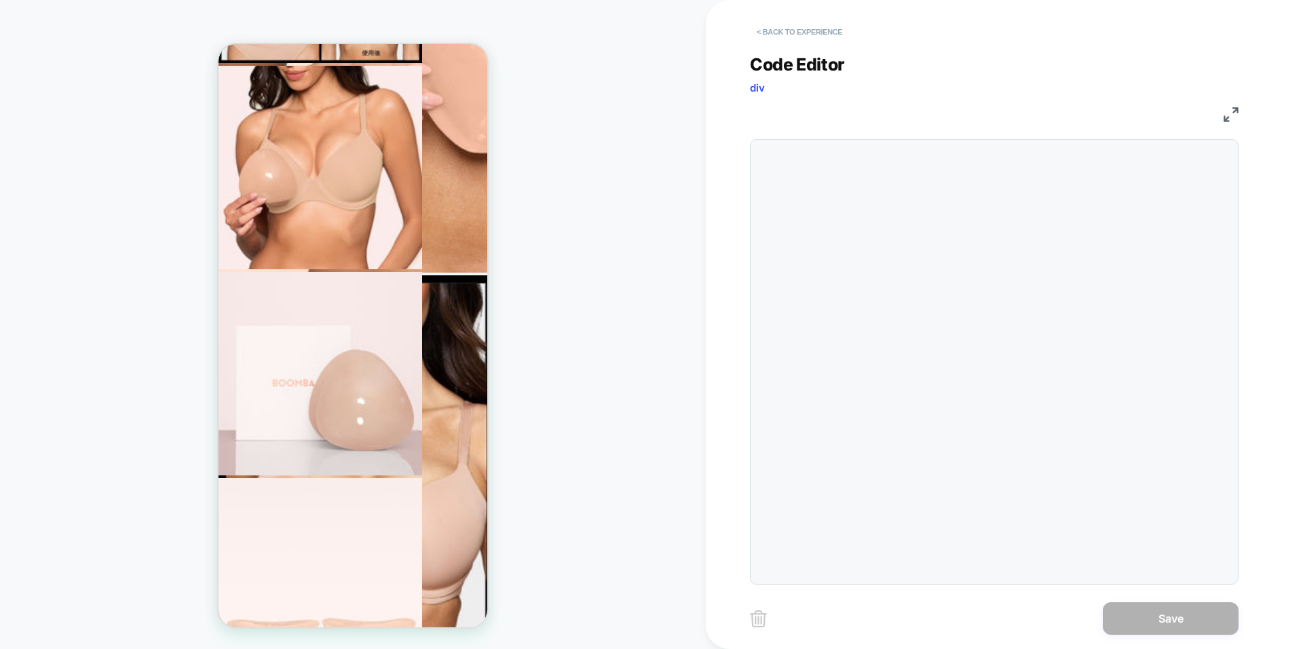
click at [786, 39] on button "< Back to experience" at bounding box center [799, 32] width 99 height 22
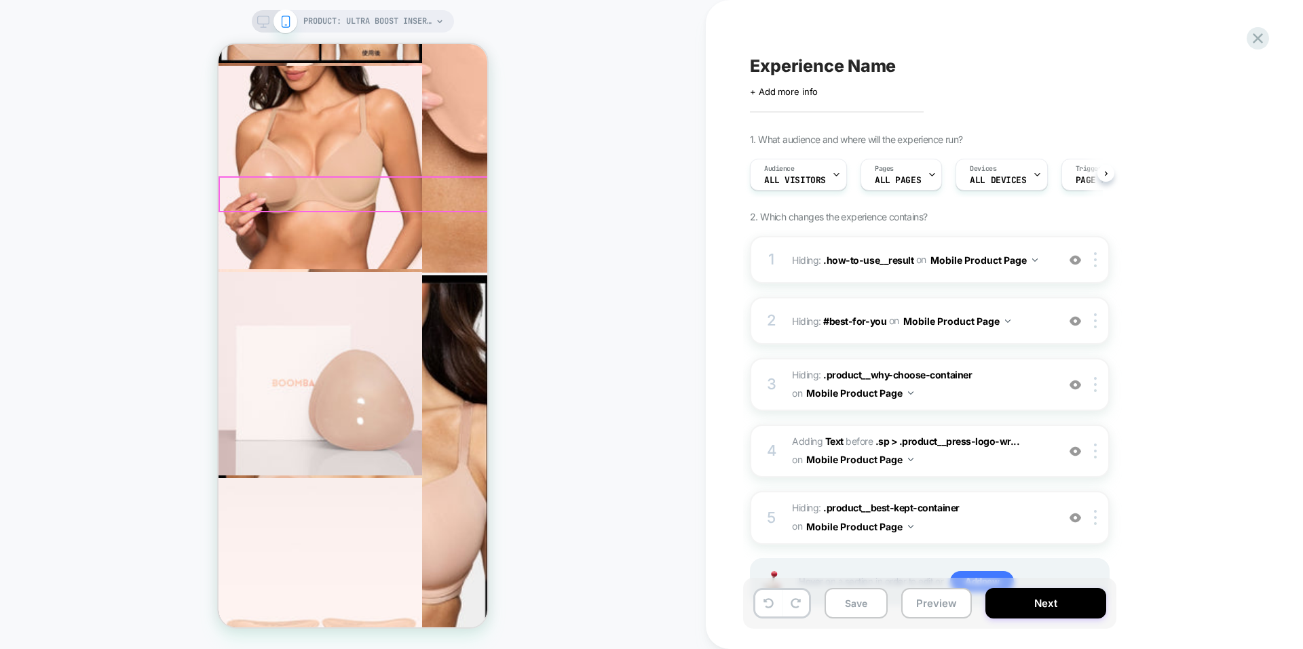
scroll to position [0, 1]
click at [927, 446] on span ".sp > .product__press-logo-wr..." at bounding box center [947, 442] width 144 height 12
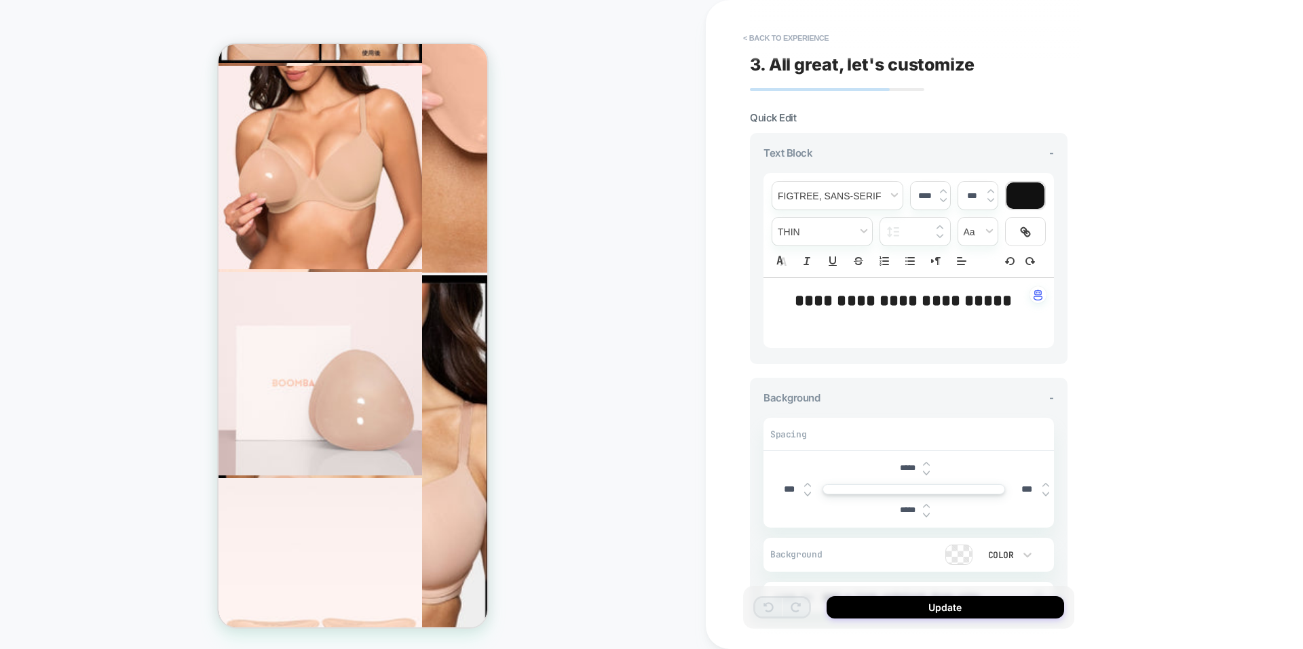
scroll to position [1077, 0]
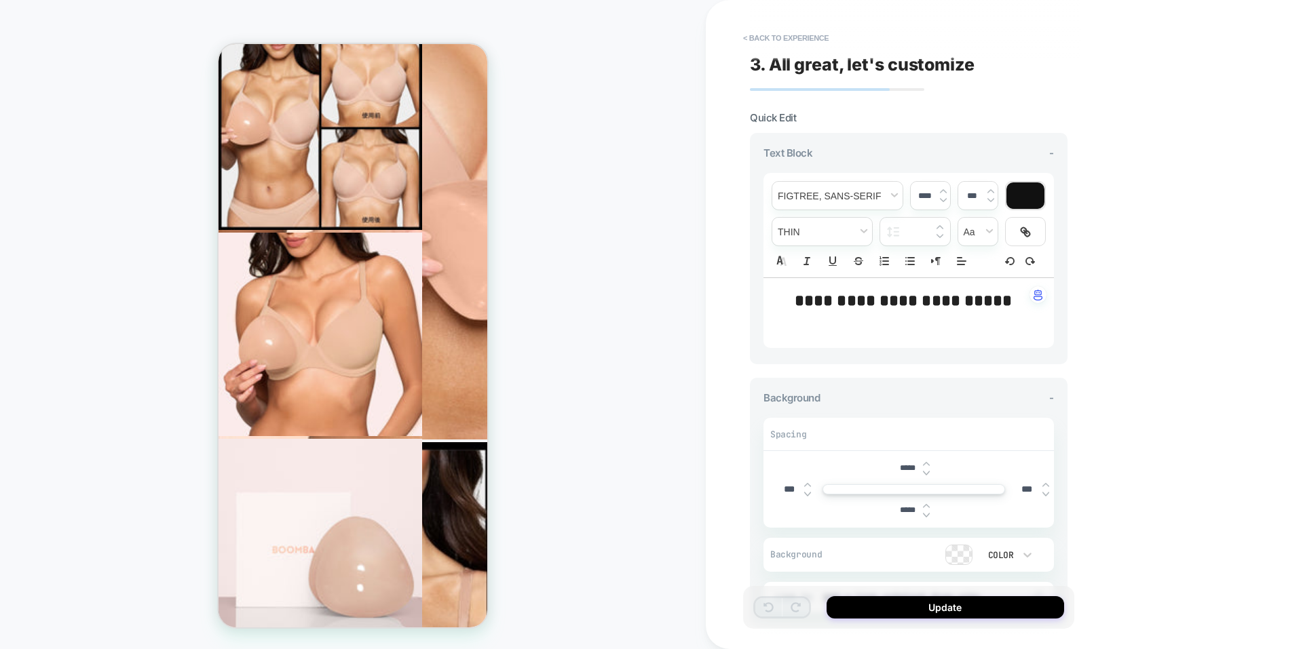
click at [890, 297] on strong "**********" at bounding box center [903, 300] width 218 height 16
type input "****"
type input "*****"
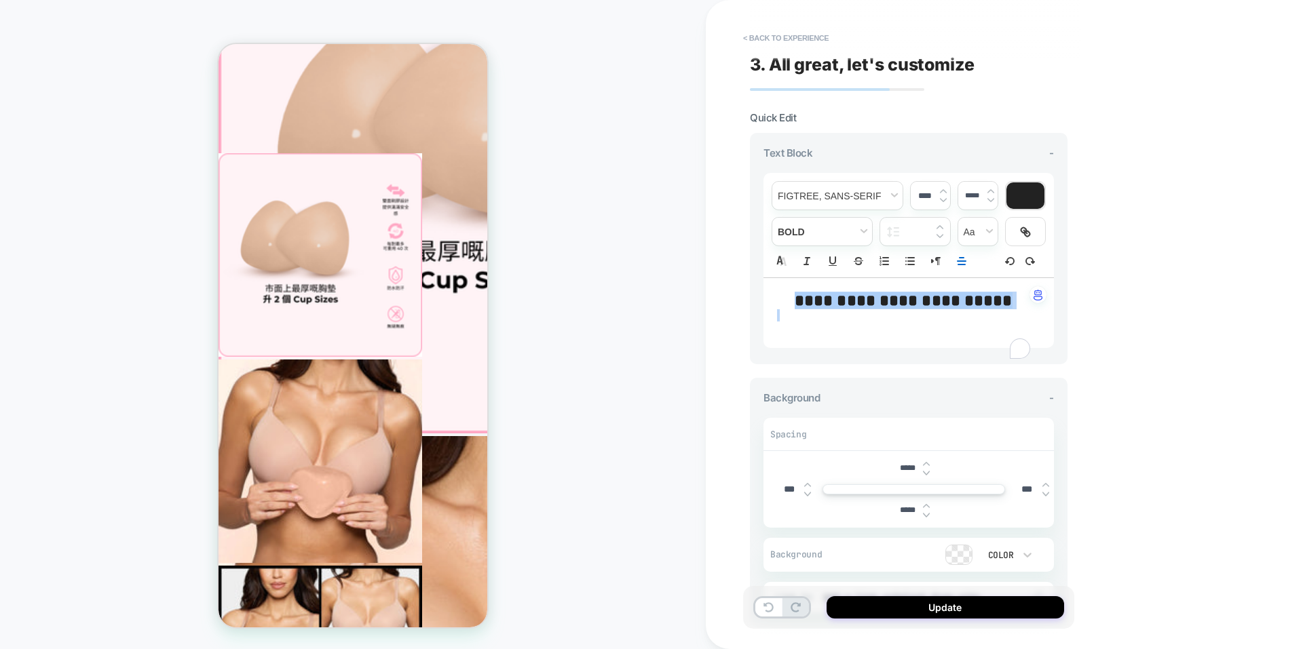
scroll to position [535, 0]
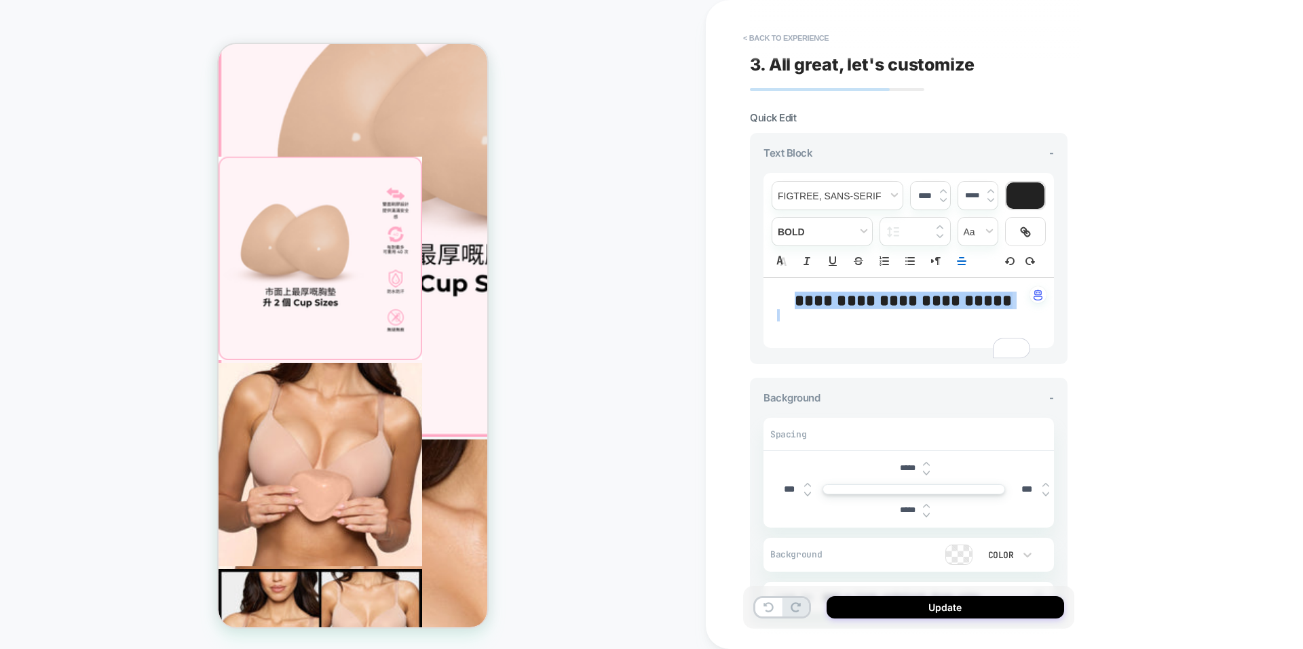
click at [1033, 197] on div at bounding box center [1025, 195] width 38 height 26
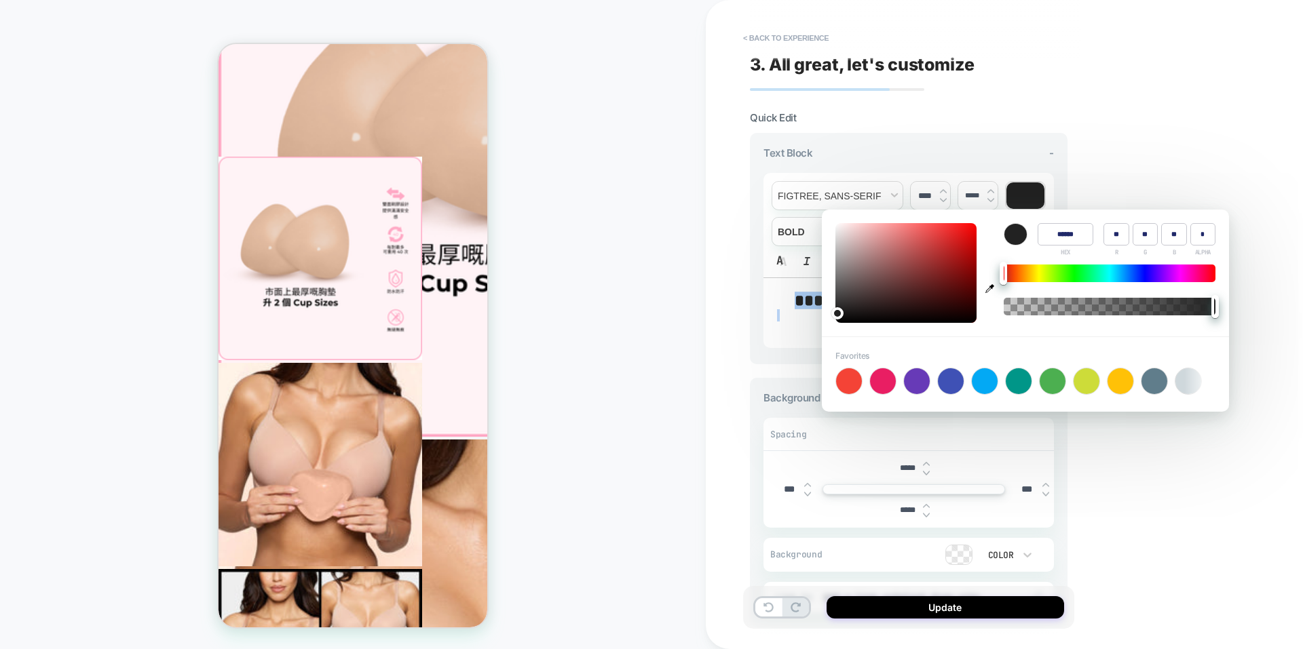
click at [994, 290] on icon "button" at bounding box center [989, 288] width 9 height 9
type input "******"
type input "***"
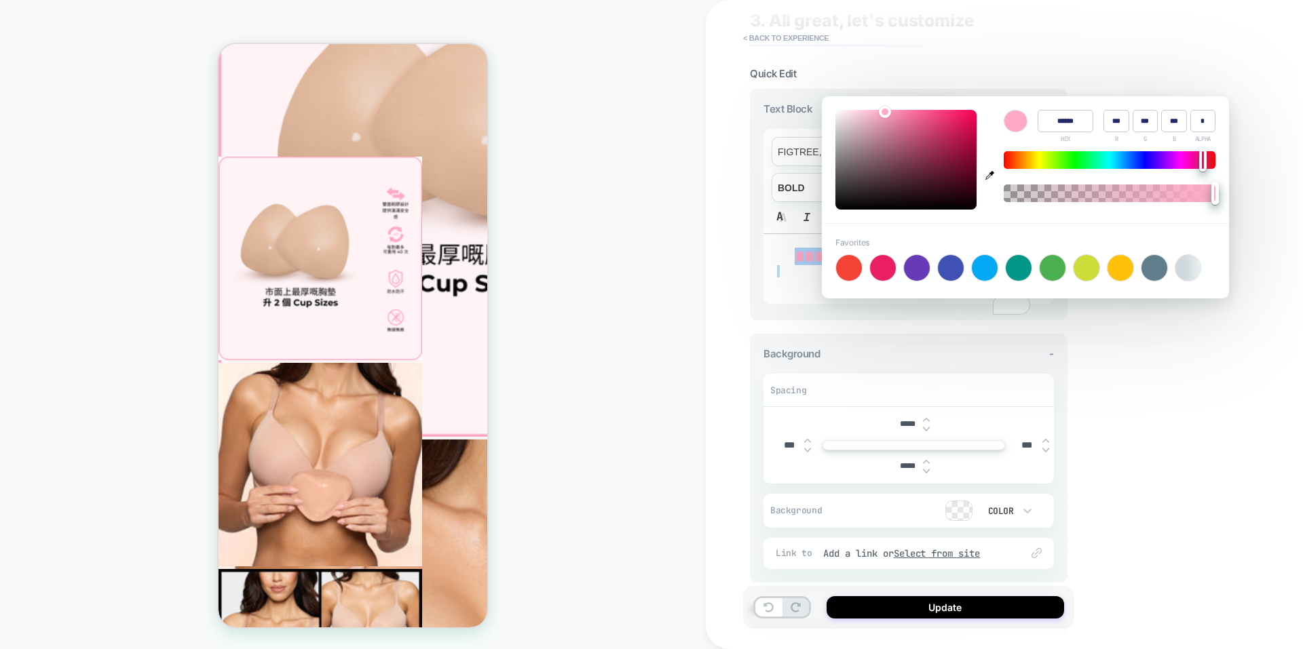
scroll to position [136, 0]
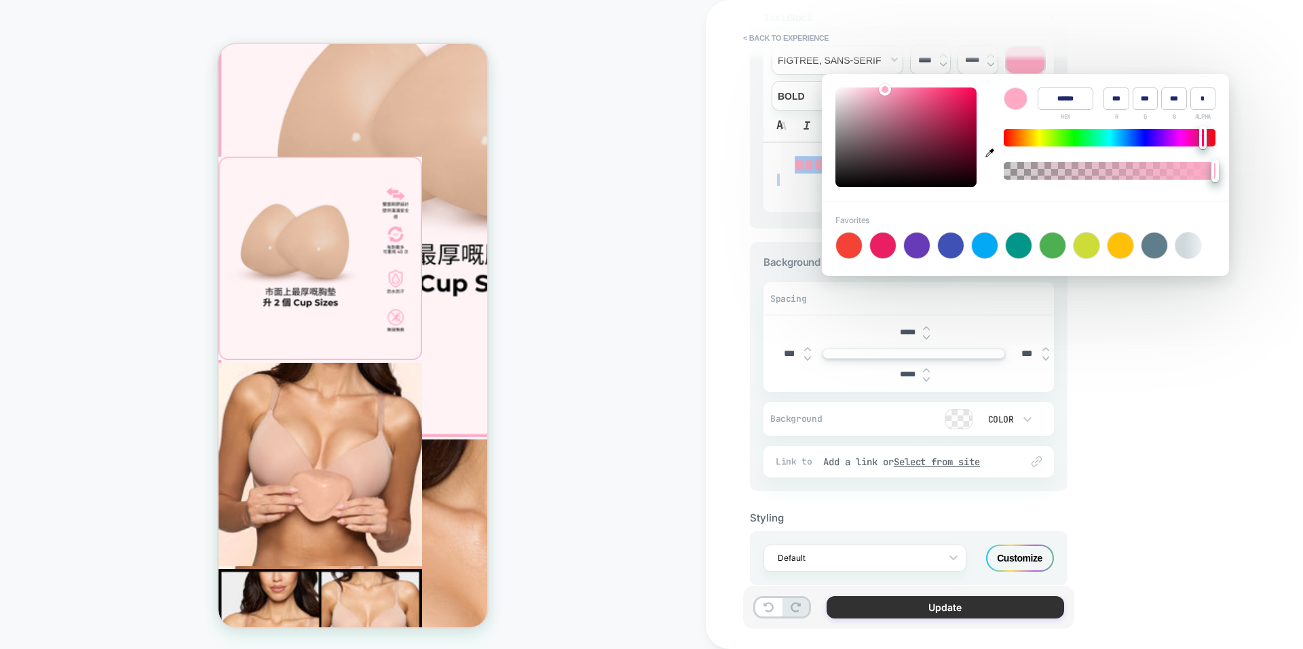
drag, startPoint x: 945, startPoint y: 613, endPoint x: 754, endPoint y: 536, distance: 205.7
click at [944, 613] on button "Update" at bounding box center [944, 607] width 237 height 22
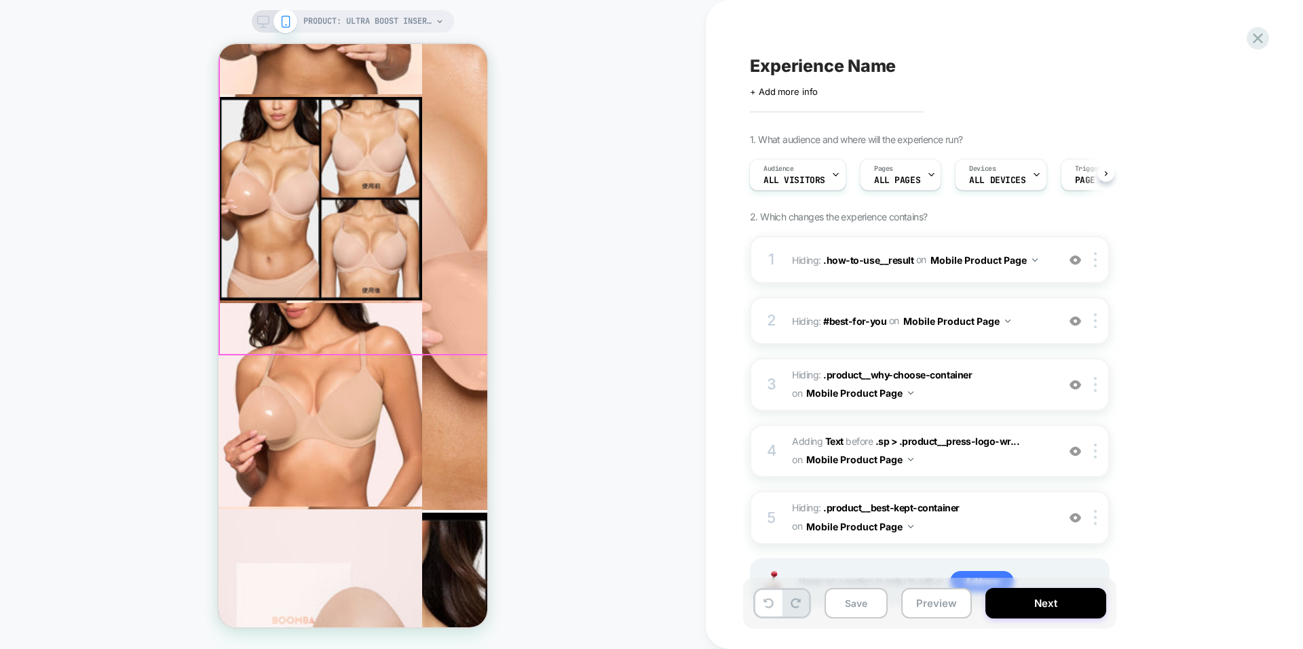
scroll to position [1009, 0]
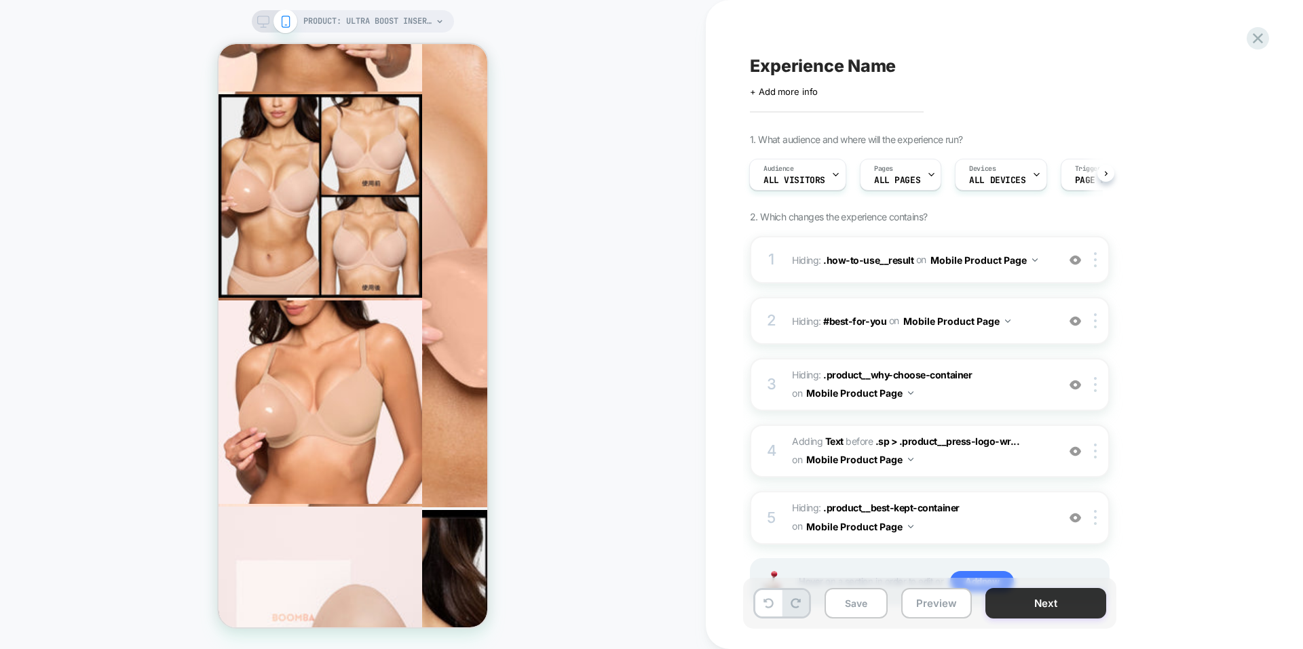
click at [1033, 606] on button "Next" at bounding box center [1045, 603] width 121 height 31
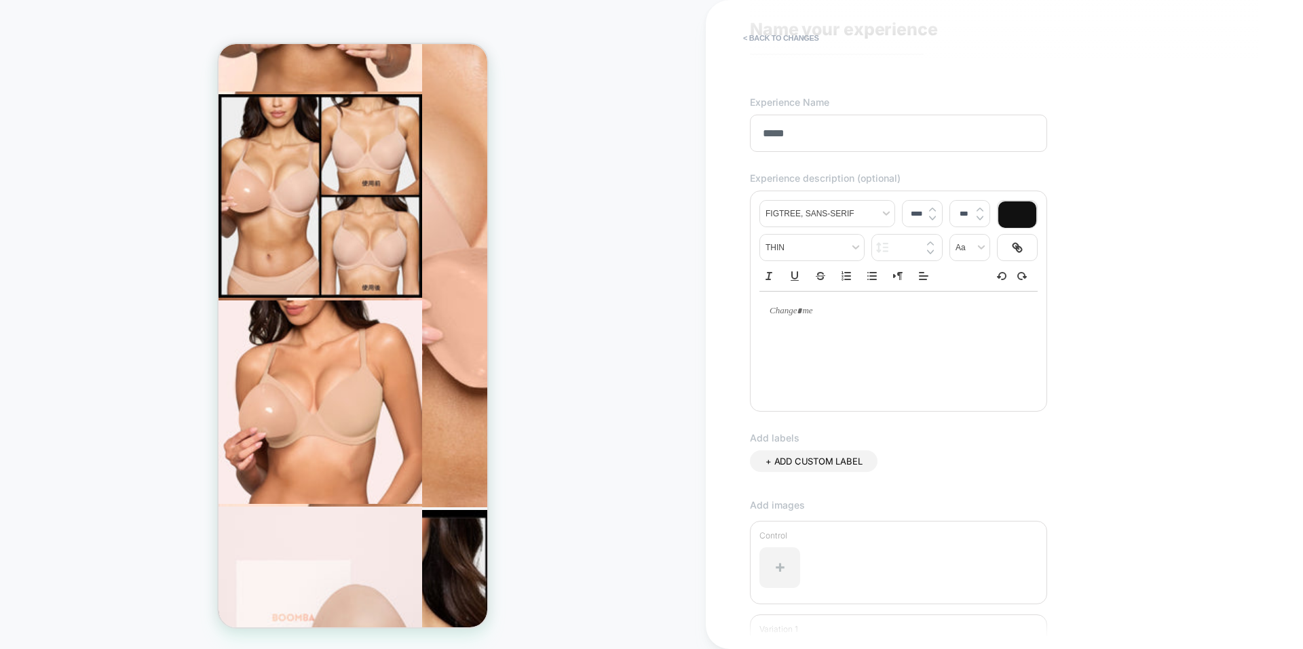
scroll to position [68, 0]
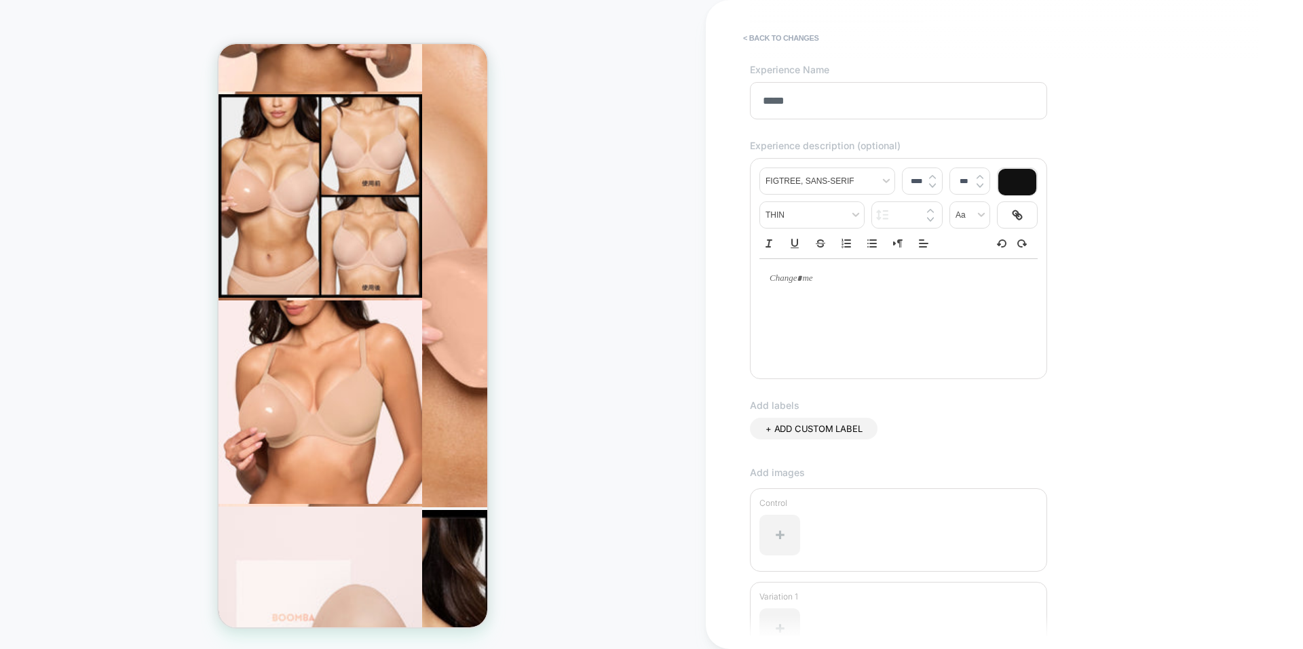
type input "****"
click at [806, 294] on div "To enrich screen reader interactions, please activate Accessibility in Grammarl…" at bounding box center [898, 278] width 278 height 39
type input "****"
click at [849, 247] on icon "Ordered list" at bounding box center [846, 243] width 12 height 12
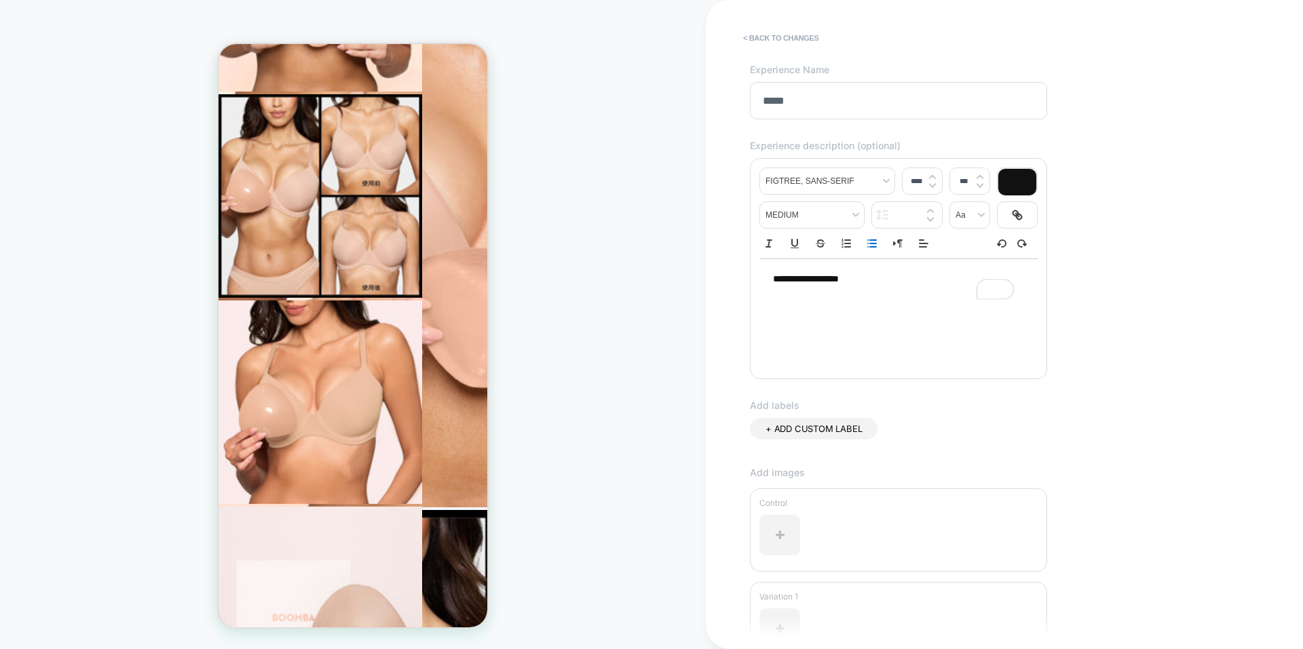
click at [871, 240] on line "Bullet list" at bounding box center [873, 240] width 6 height 0
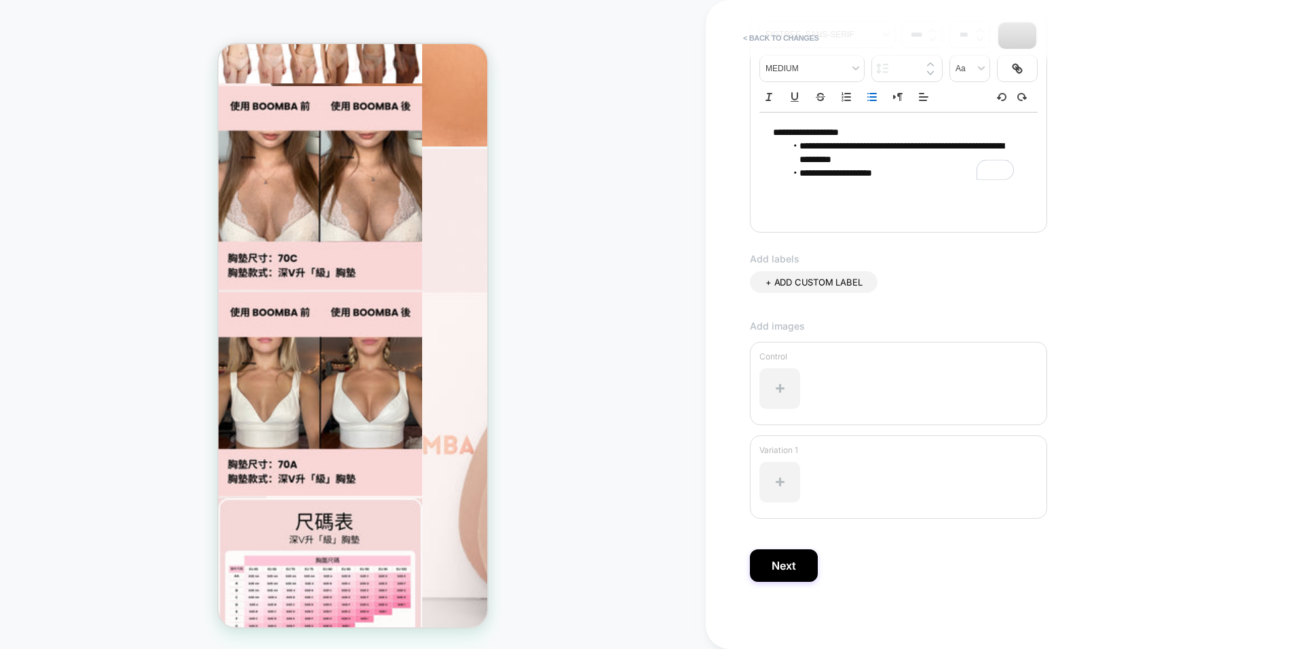
scroll to position [217, 0]
click at [790, 574] on button "Next" at bounding box center [784, 565] width 68 height 33
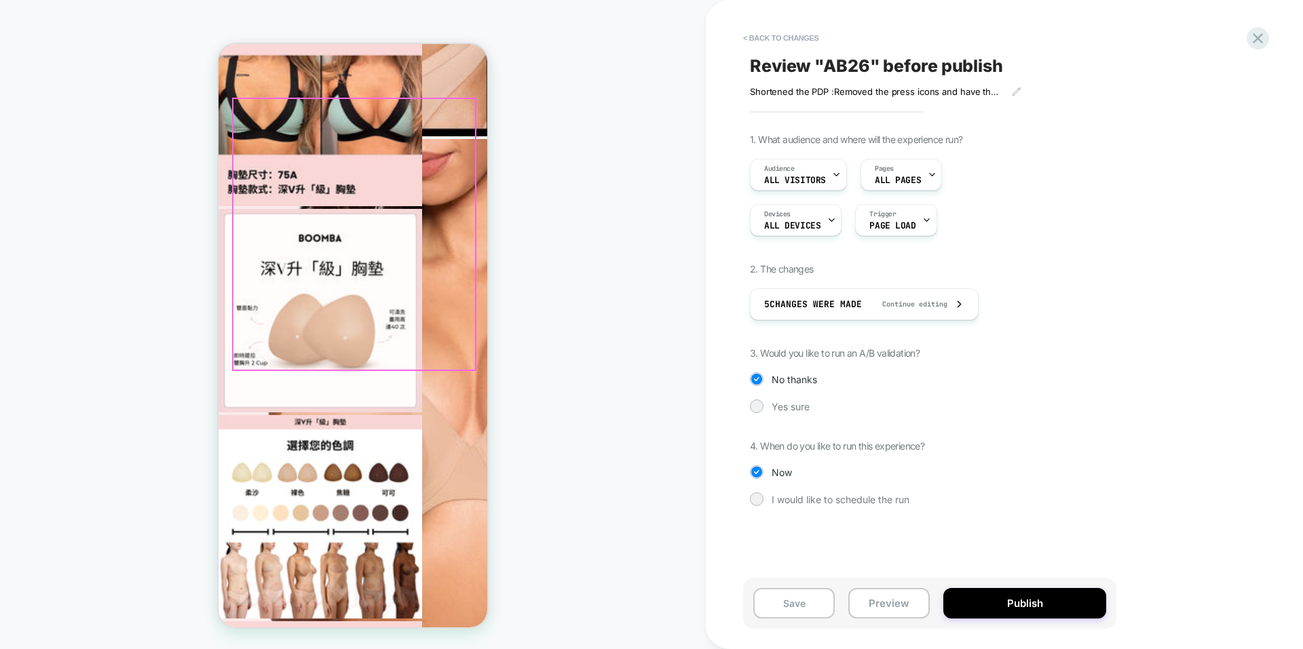
scroll to position [1919, 0]
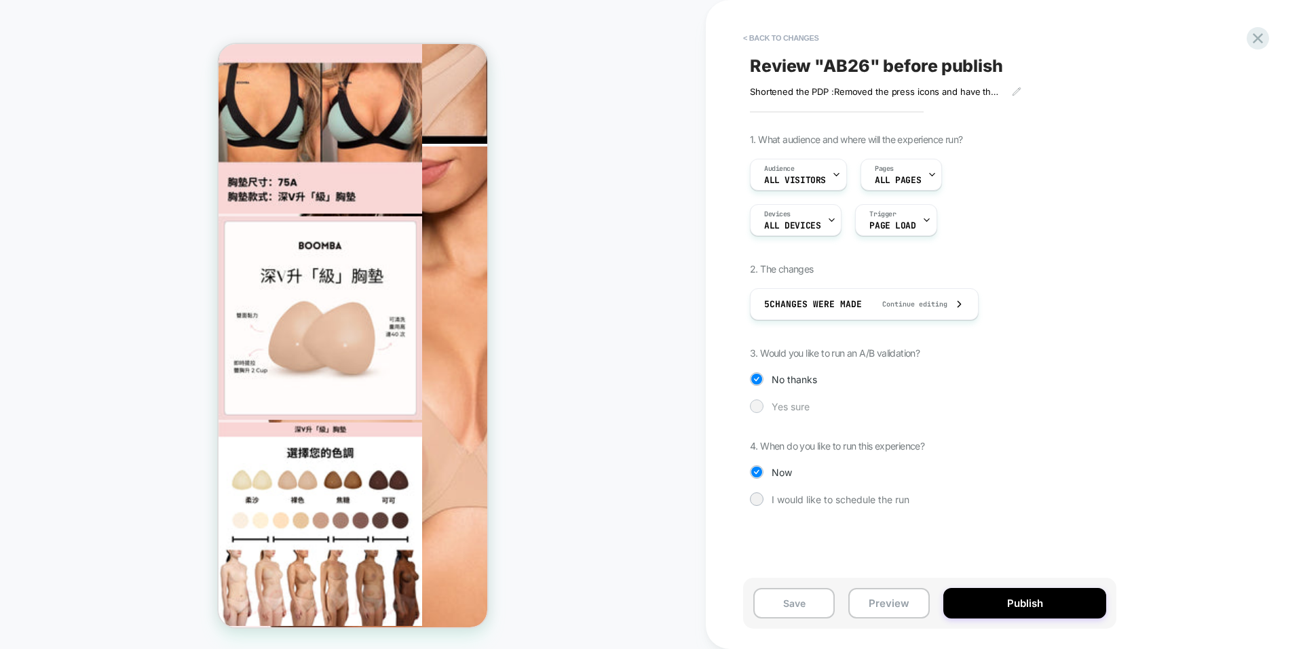
click at [765, 403] on div "Yes sure" at bounding box center [930, 407] width 360 height 14
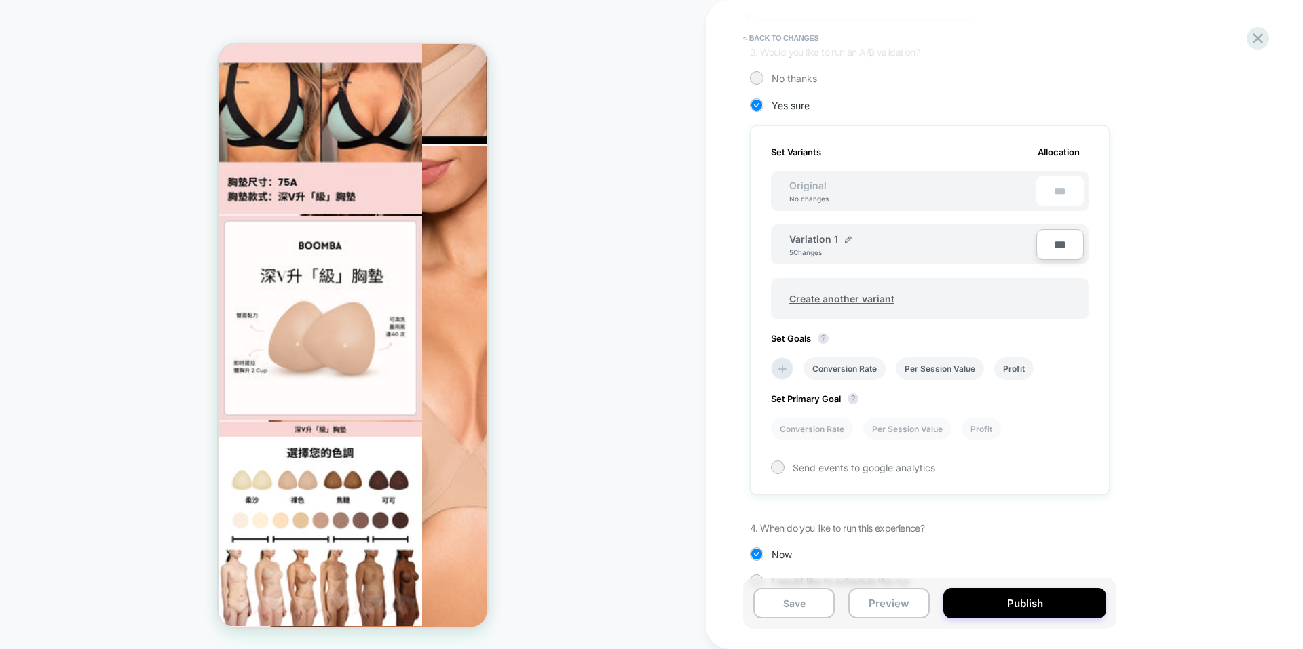
scroll to position [328, 0]
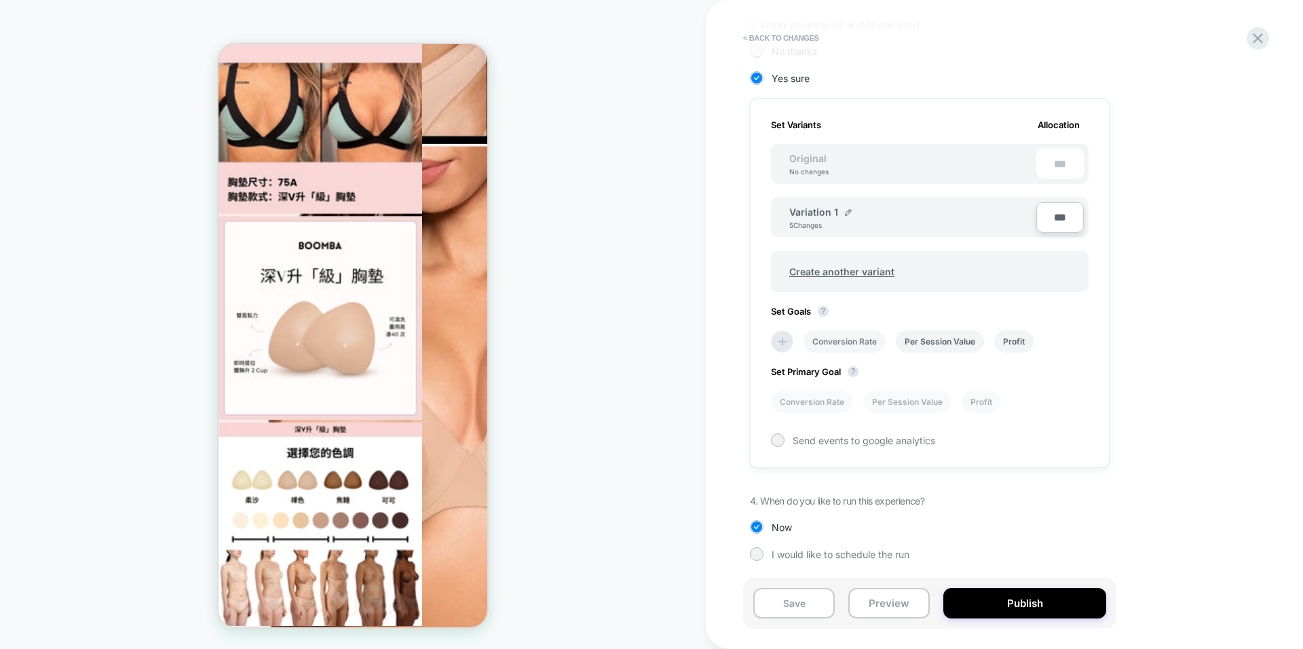
click at [862, 341] on li "Conversion Rate" at bounding box center [844, 341] width 82 height 22
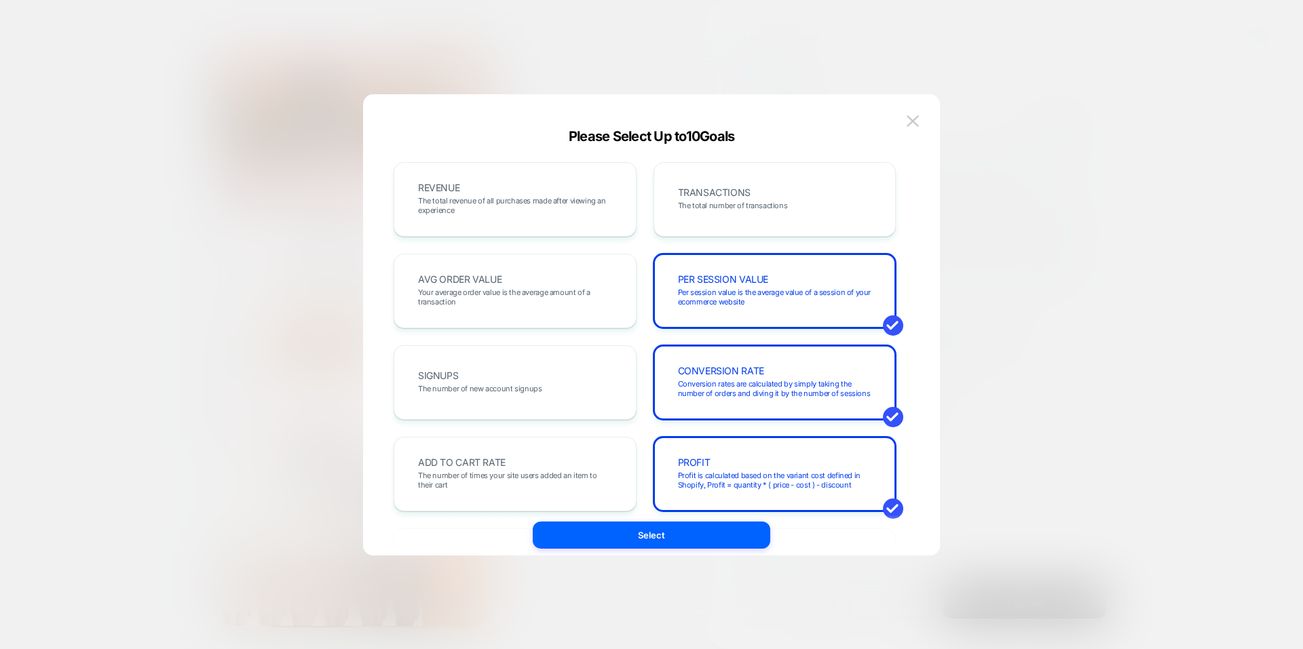
click at [1102, 338] on div at bounding box center [651, 324] width 1303 height 649
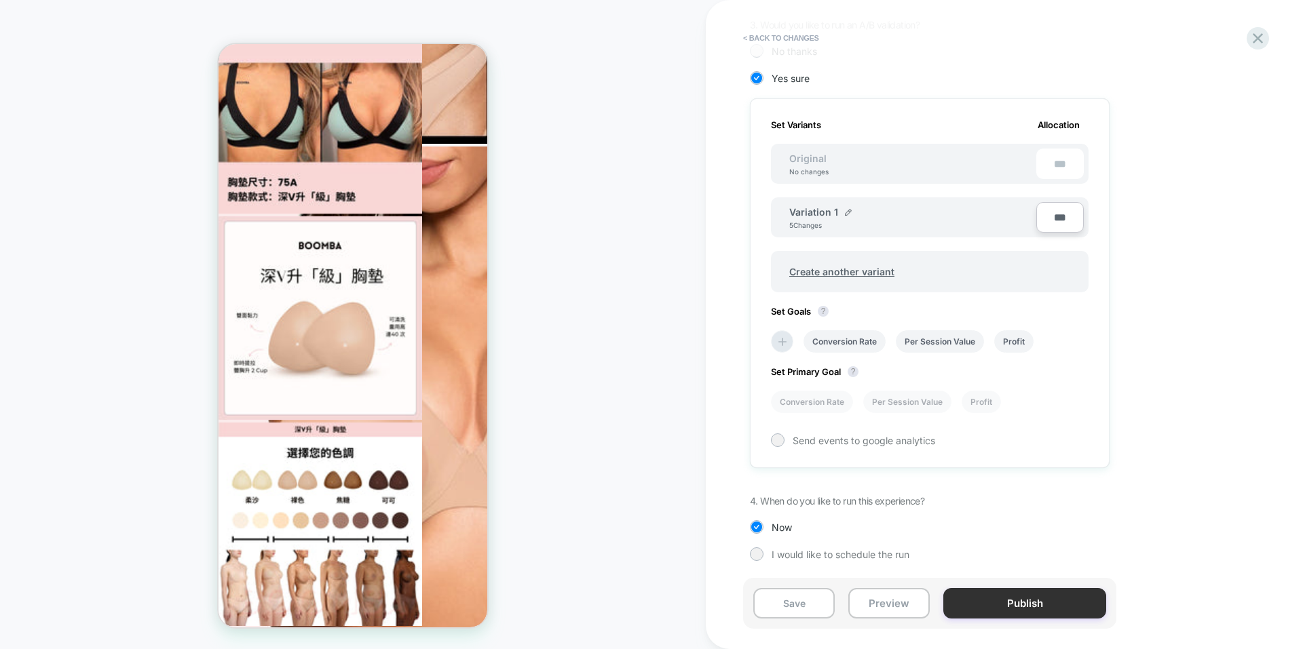
click at [982, 607] on button "Publish" at bounding box center [1024, 603] width 163 height 31
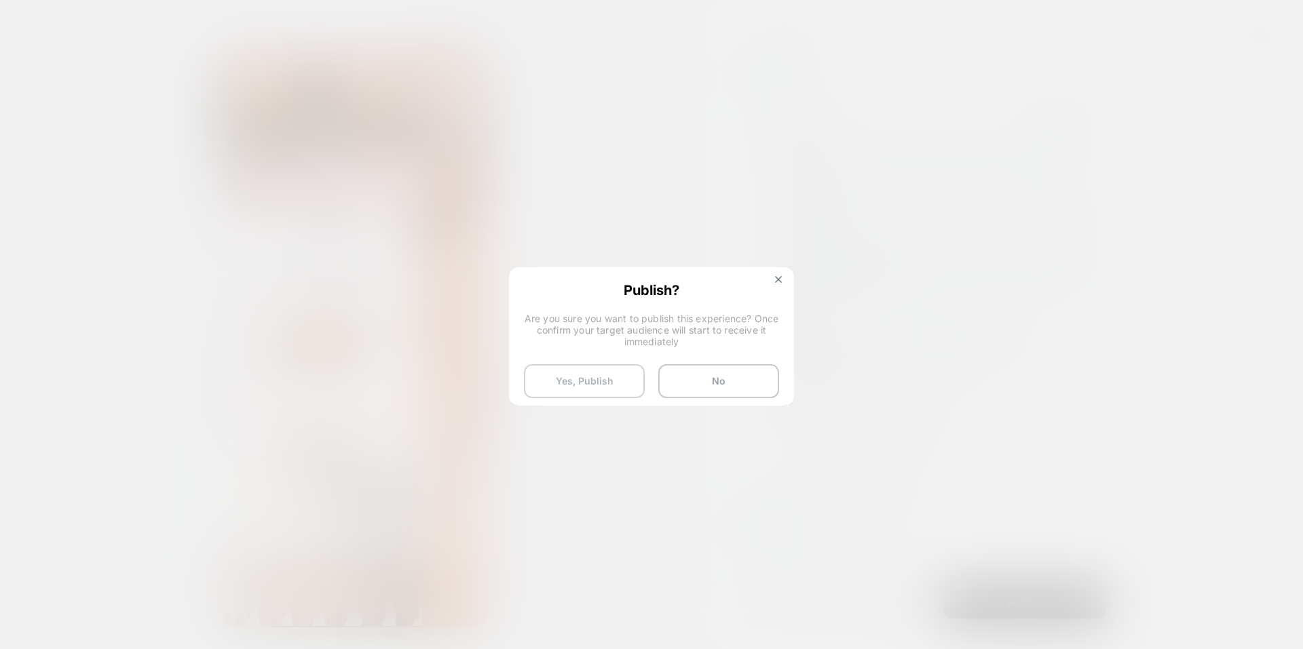
click at [602, 393] on button "Yes, Publish" at bounding box center [584, 381] width 121 height 34
click at [608, 387] on button "Yes, Publish" at bounding box center [584, 381] width 121 height 34
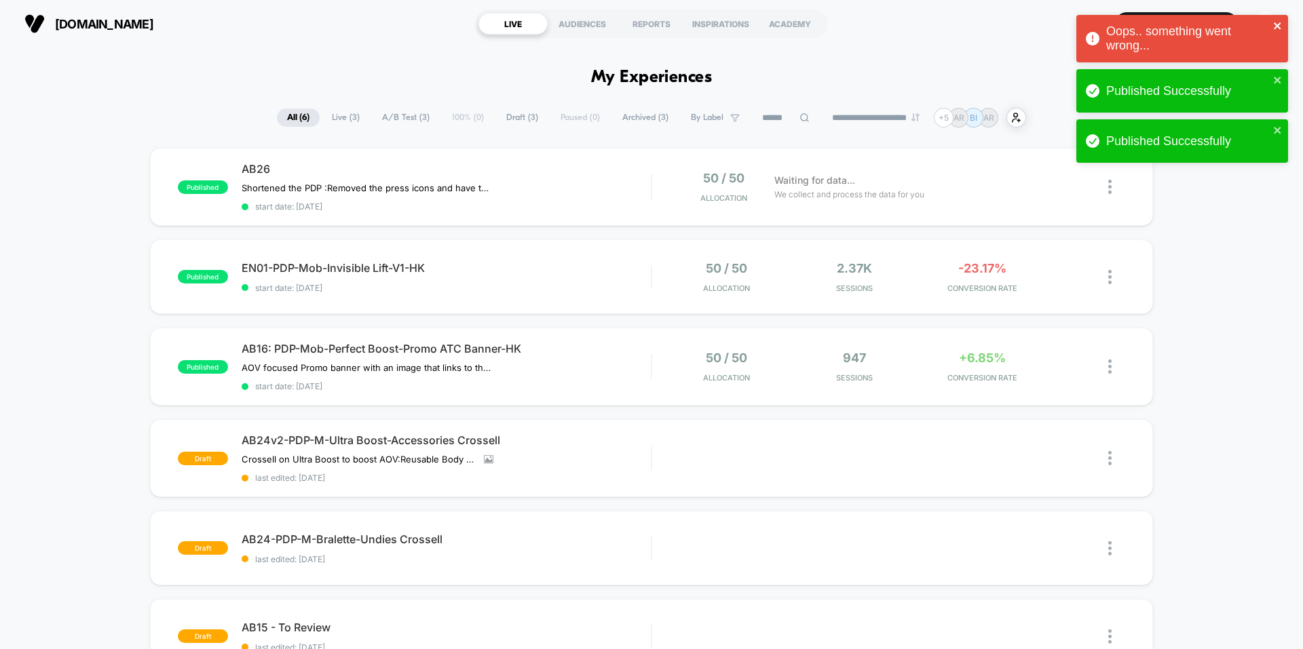
click at [1280, 25] on icon "close" at bounding box center [1277, 25] width 9 height 11
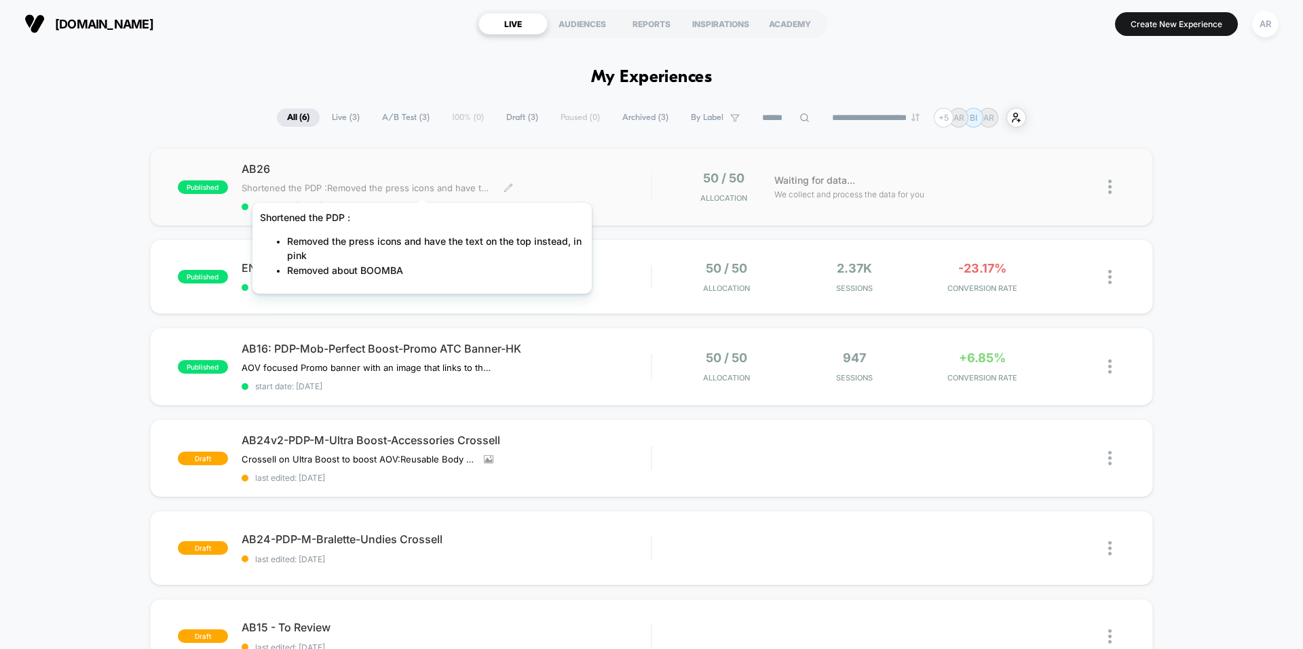
click at [422, 186] on span "Shortened the PDP :Removed the press icons and have the text on the top instead…" at bounding box center [368, 187] width 252 height 11
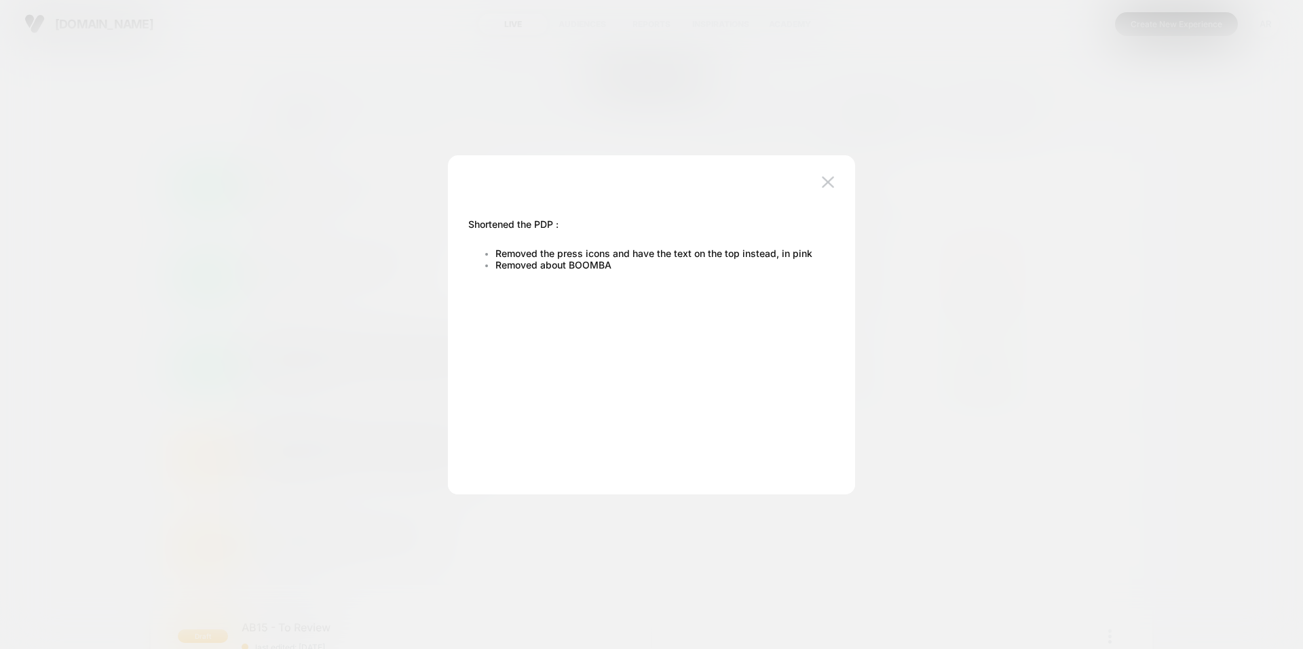
click at [883, 130] on div at bounding box center [651, 324] width 1303 height 649
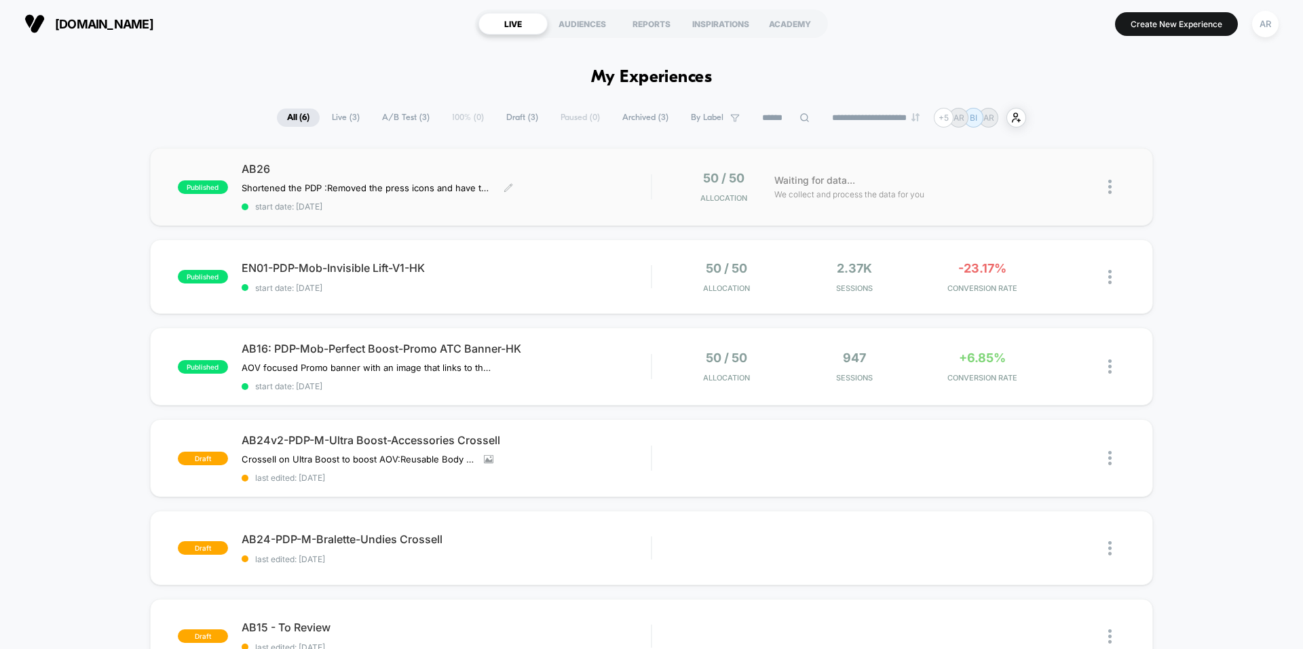
click at [581, 201] on span "start date: [DATE]" at bounding box center [446, 206] width 409 height 10
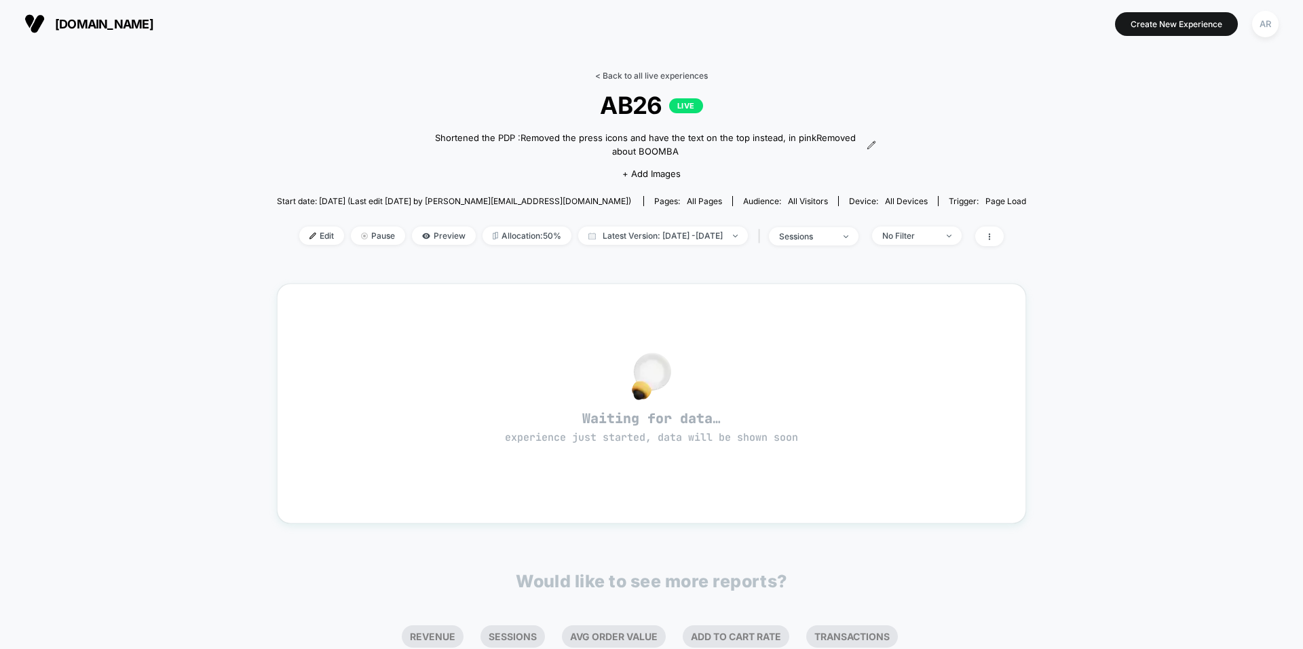
click at [615, 78] on link "< Back to all live experiences" at bounding box center [651, 76] width 113 height 10
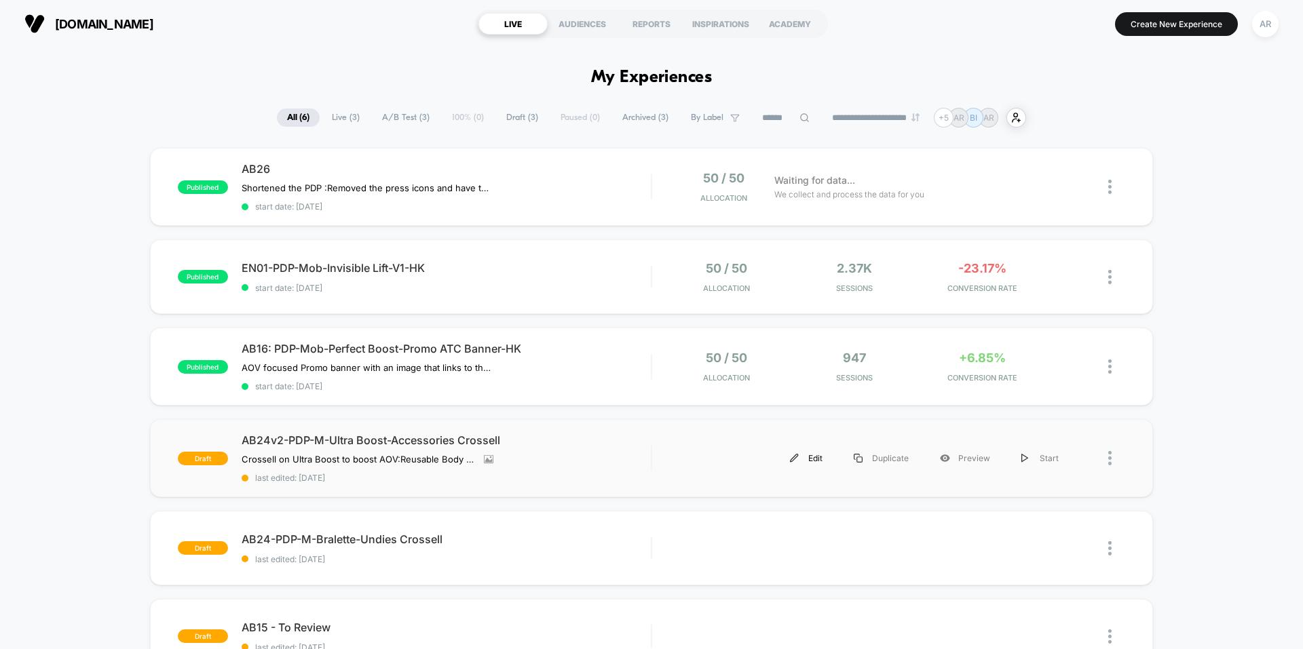
click at [815, 458] on div "Edit" at bounding box center [806, 458] width 64 height 31
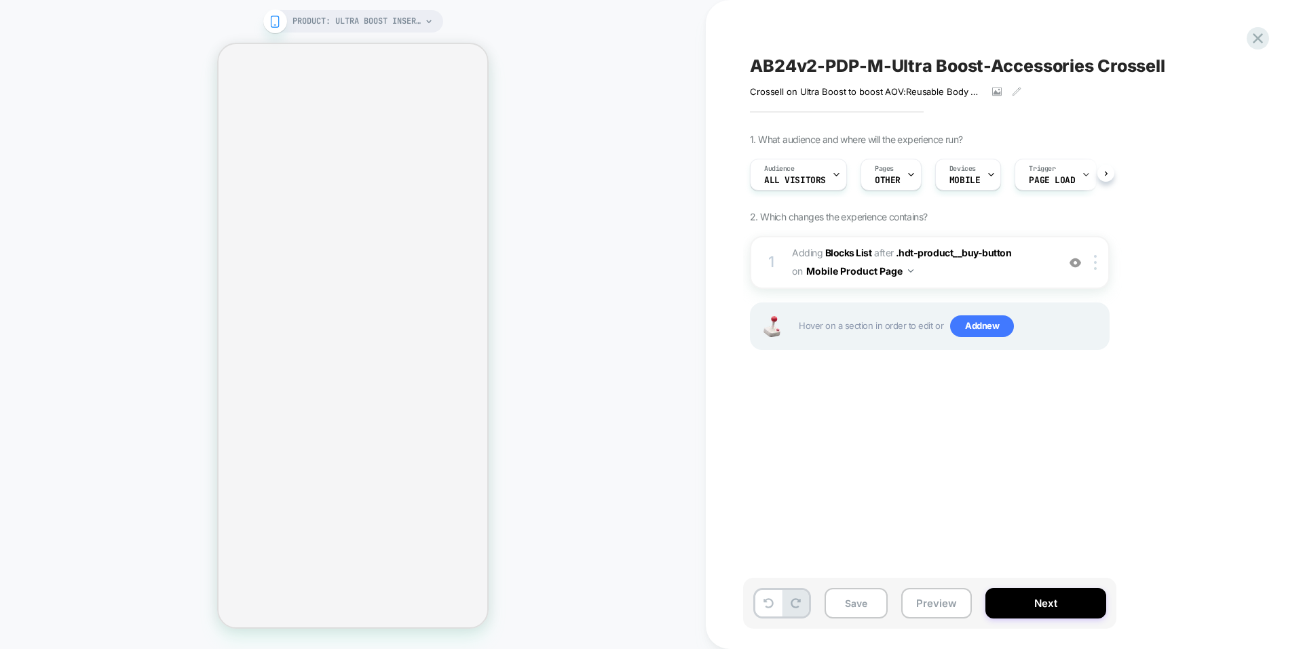
scroll to position [0, 1]
